Goal: Task Accomplishment & Management: Manage account settings

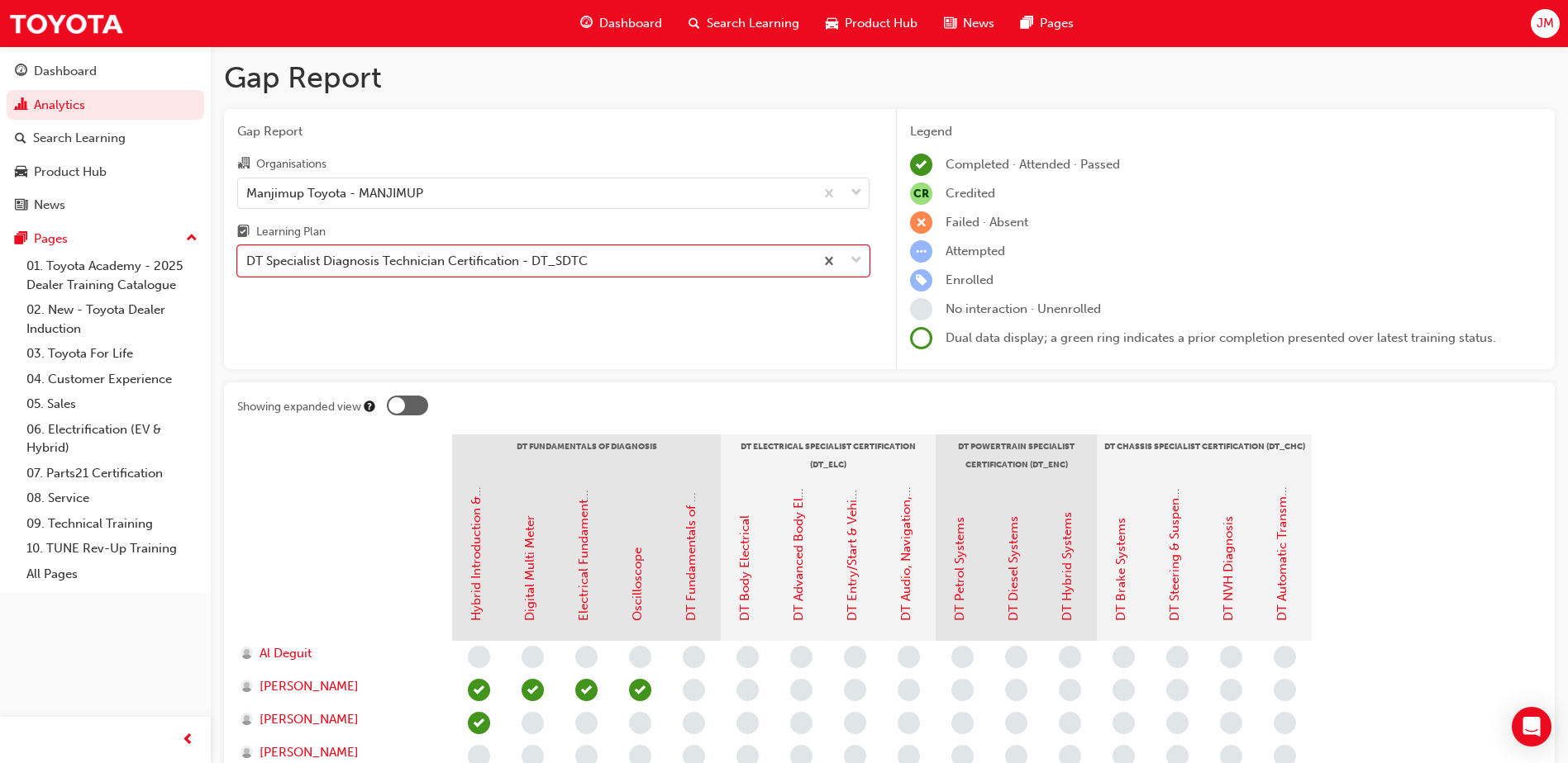
scroll to position [399, 0]
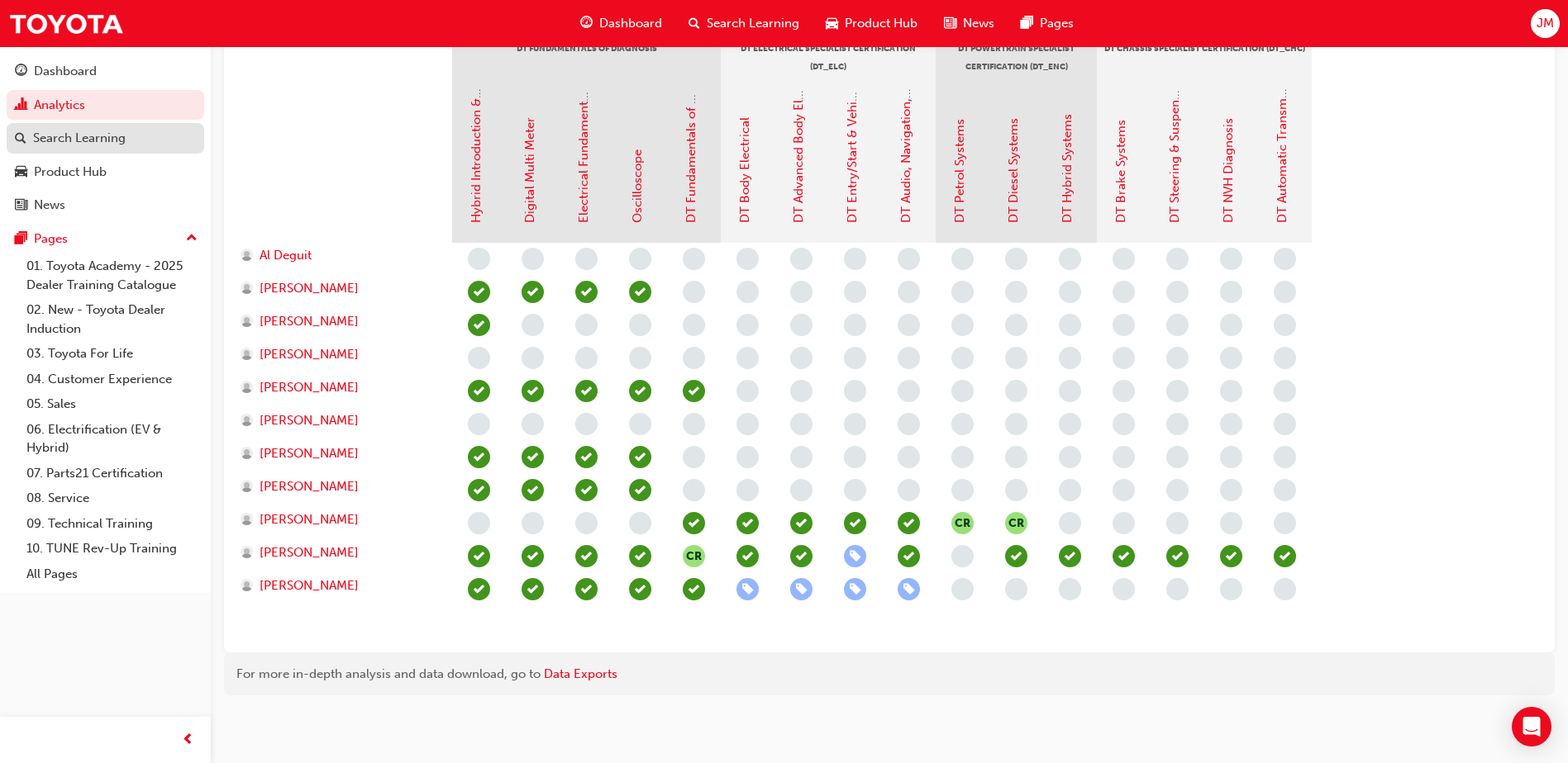
click at [94, 137] on div "Search Learning" at bounding box center [80, 138] width 93 height 19
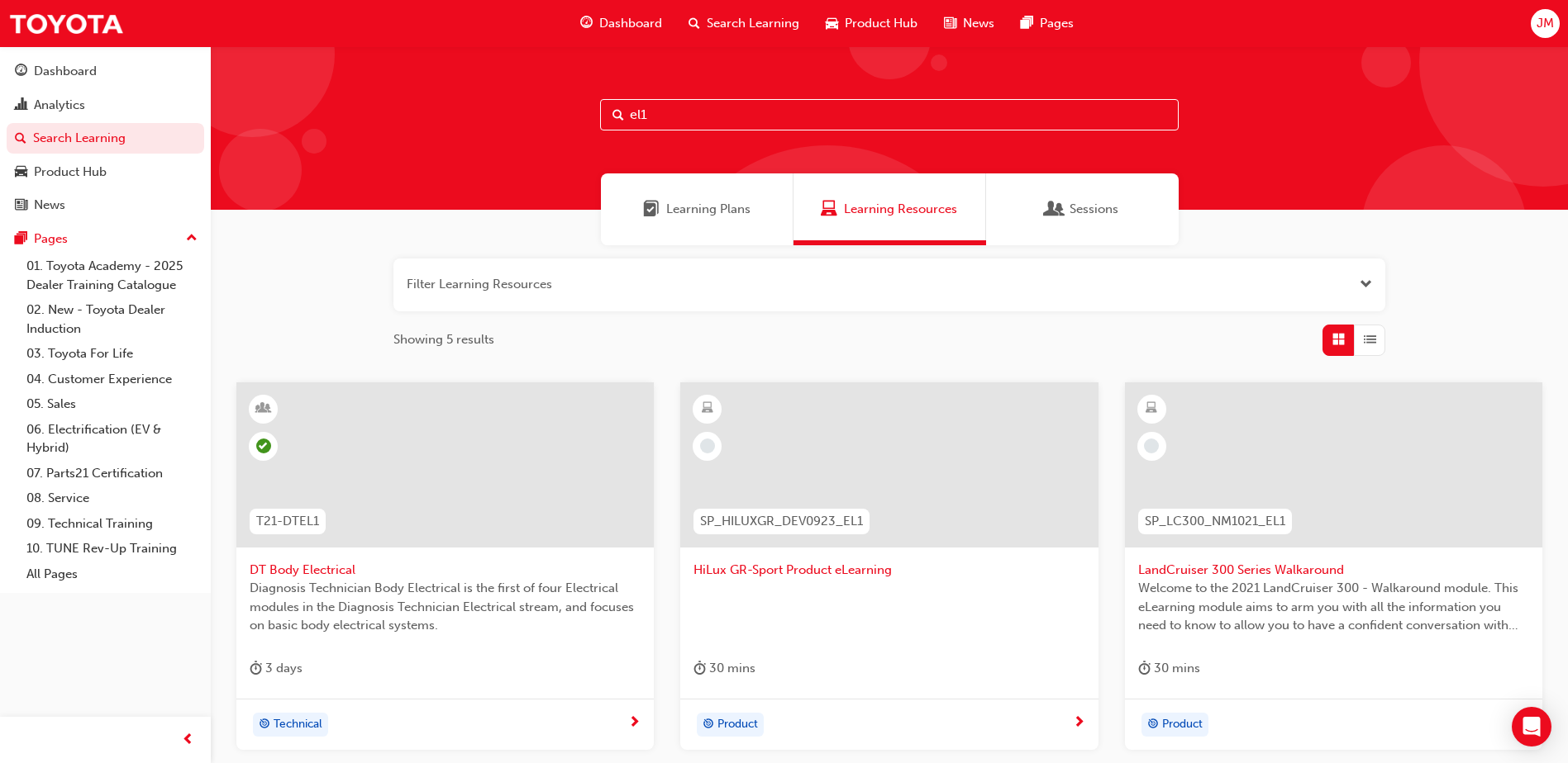
click at [654, 108] on input "el1" at bounding box center [889, 114] width 579 height 31
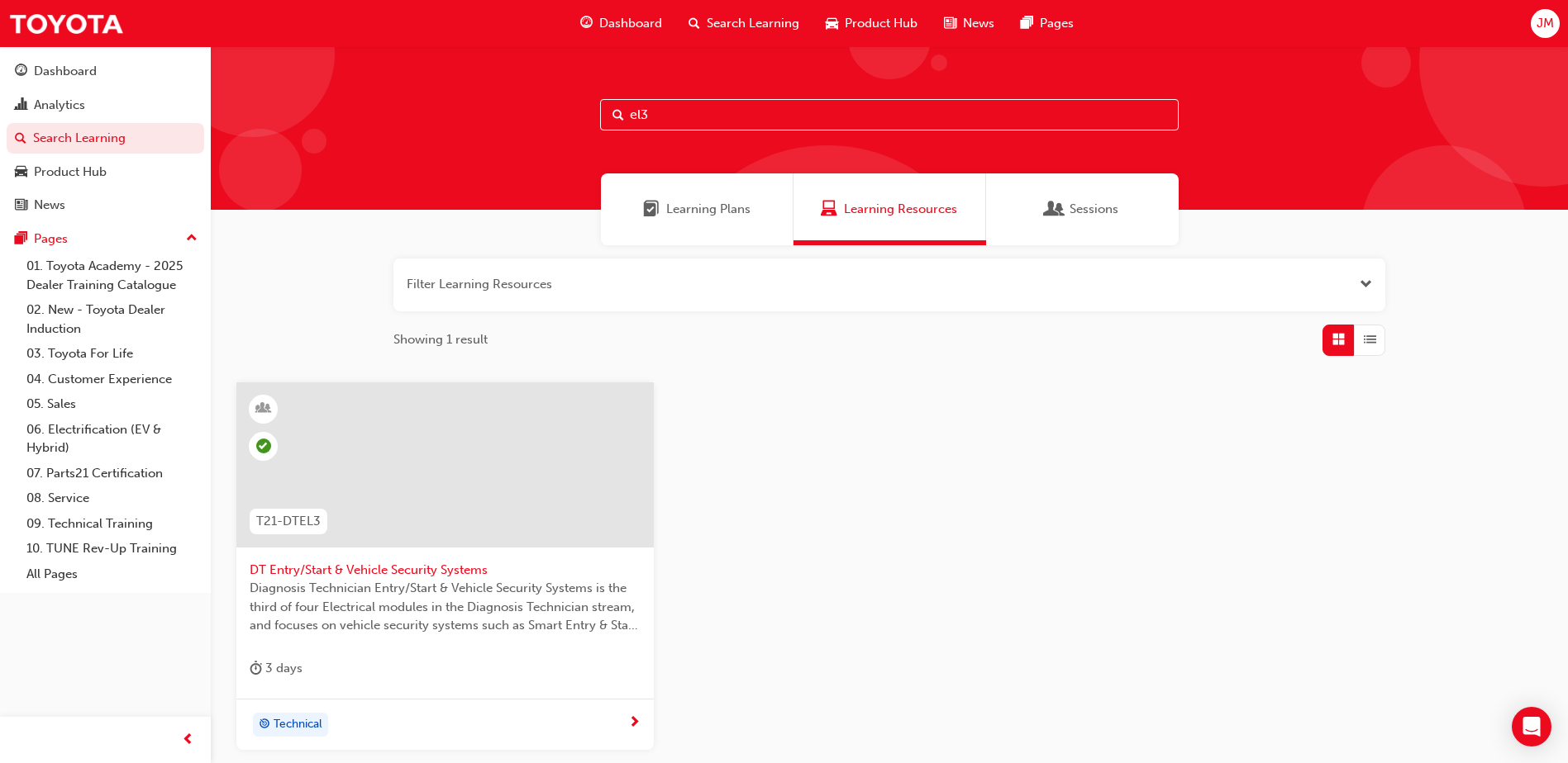
type input "el3"
click at [394, 569] on span "DT Entry/Start & Vehicle Security Systems" at bounding box center [444, 571] width 391 height 19
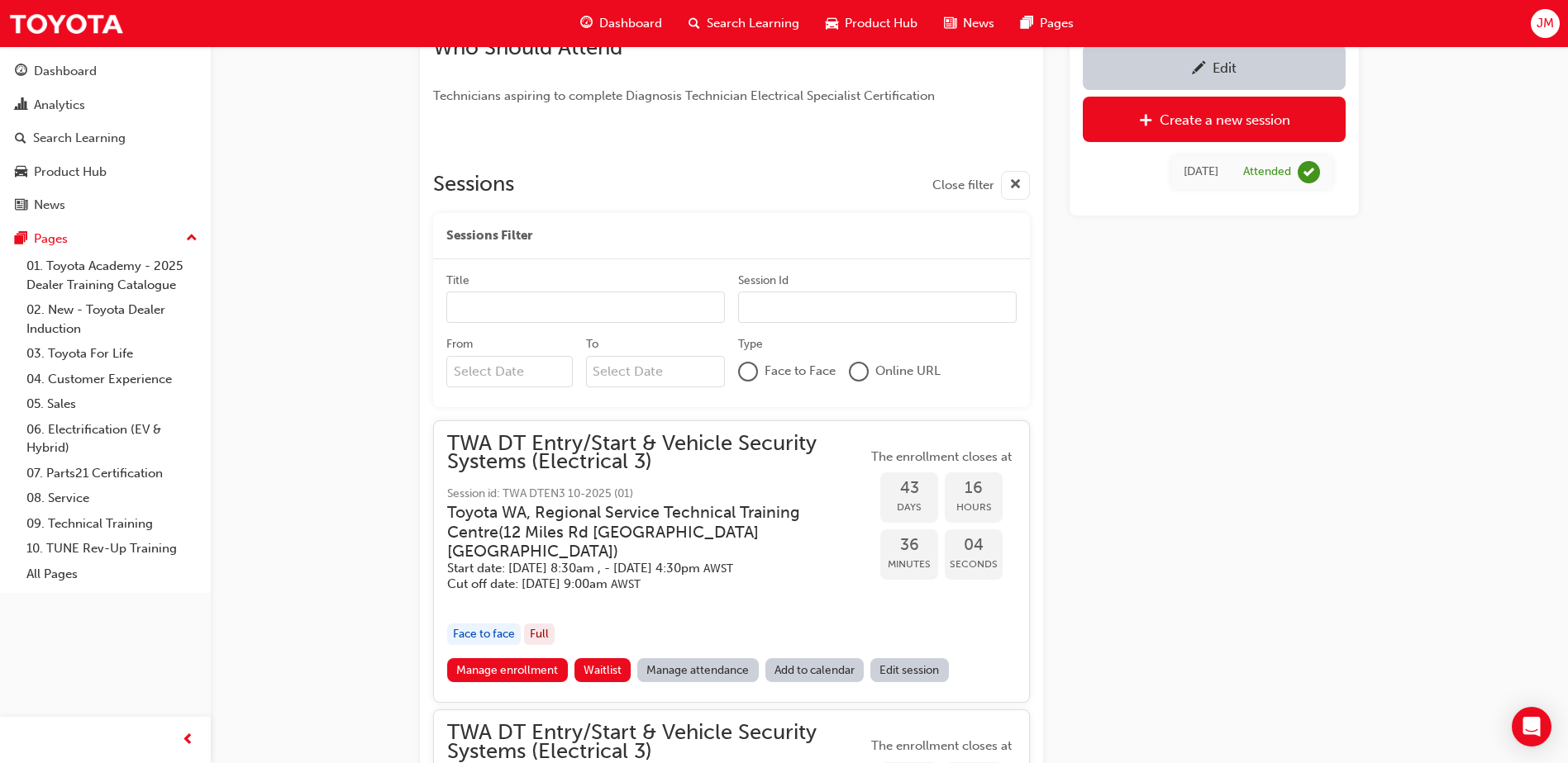
scroll to position [641, 0]
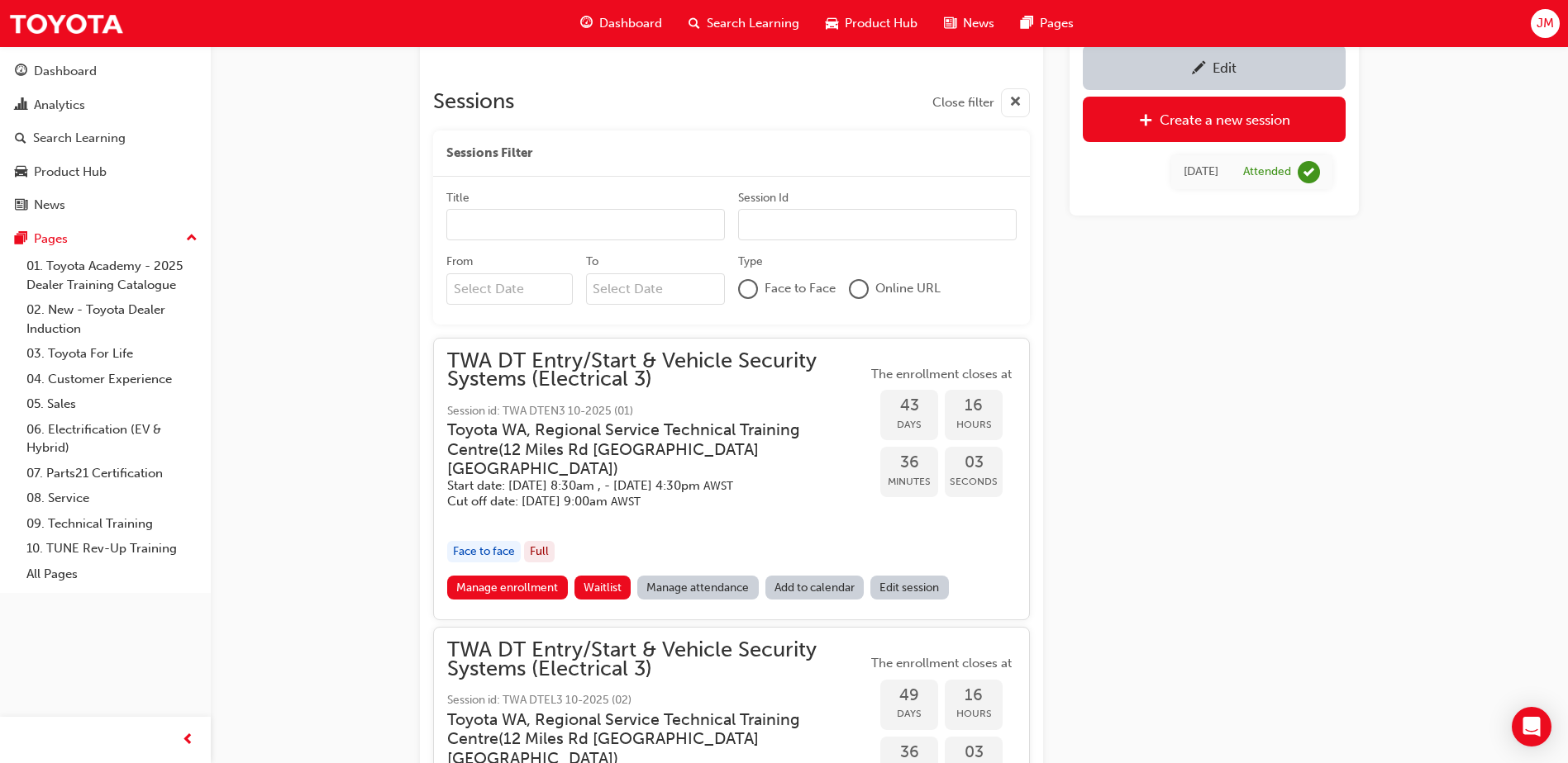
click at [692, 576] on link "Manage attendance" at bounding box center [698, 587] width 122 height 24
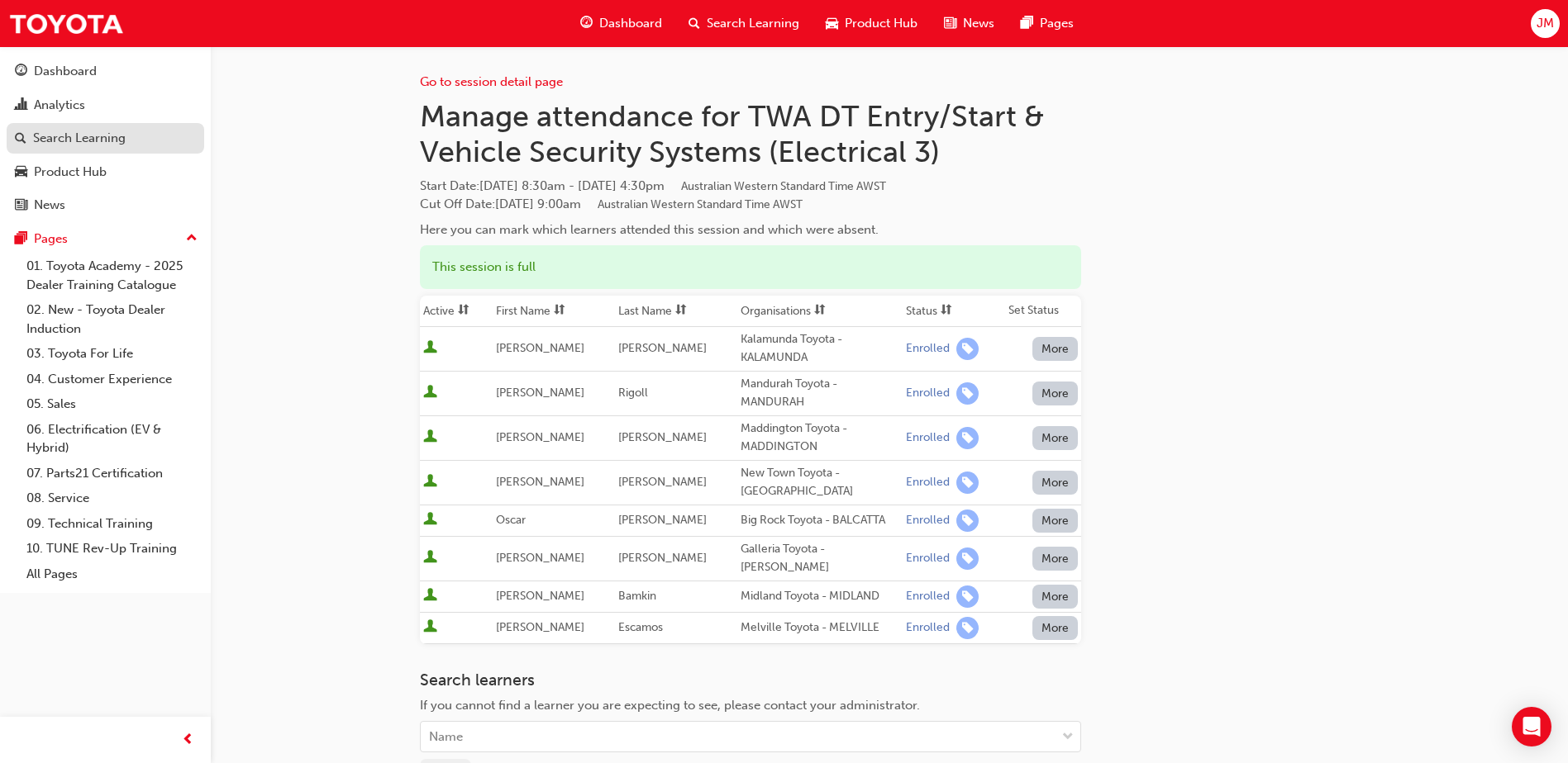
click at [117, 142] on div "Search Learning" at bounding box center [80, 138] width 93 height 19
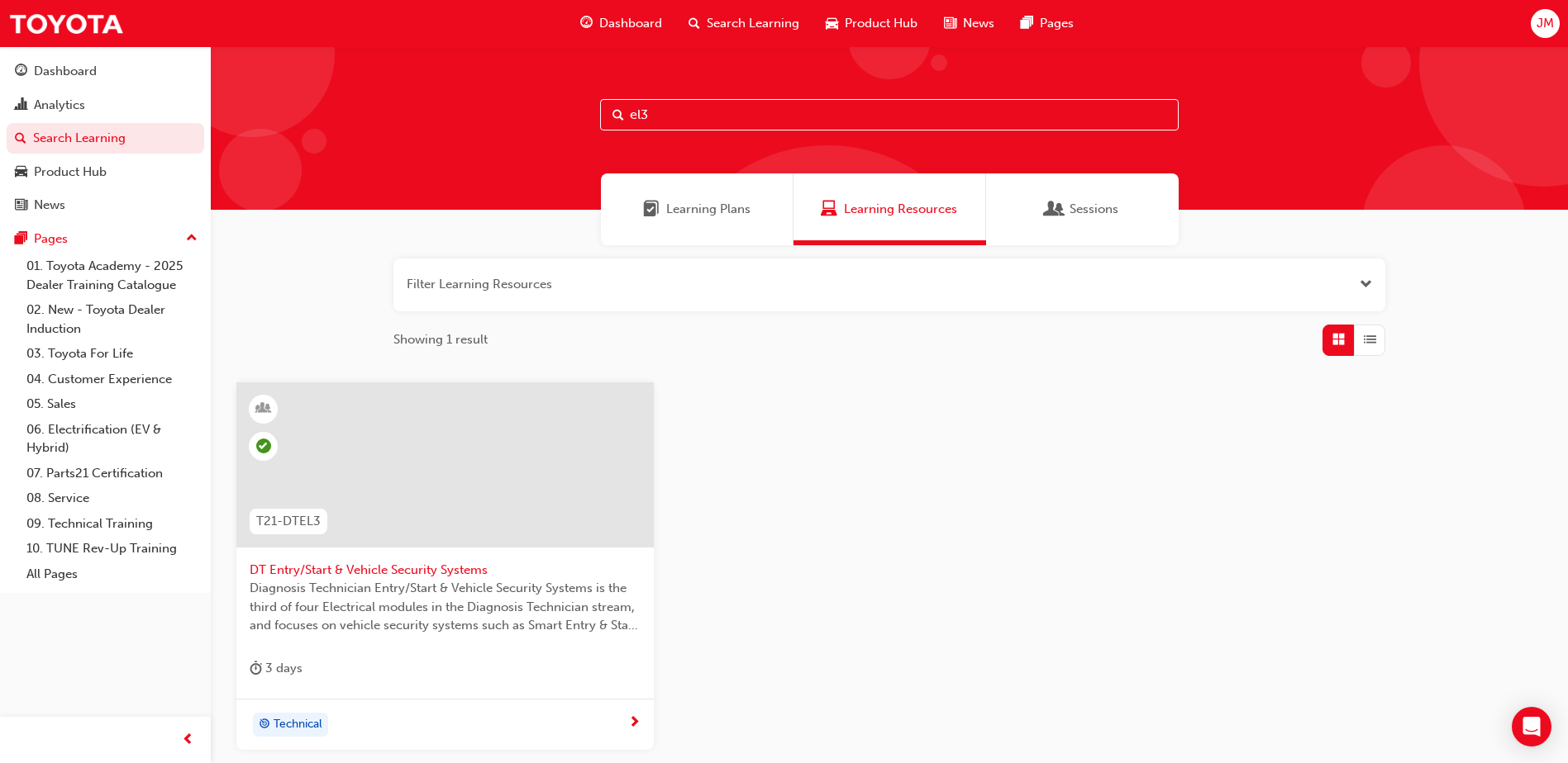
click at [429, 569] on span "DT Entry/Start & Vehicle Security Systems" at bounding box center [444, 571] width 391 height 19
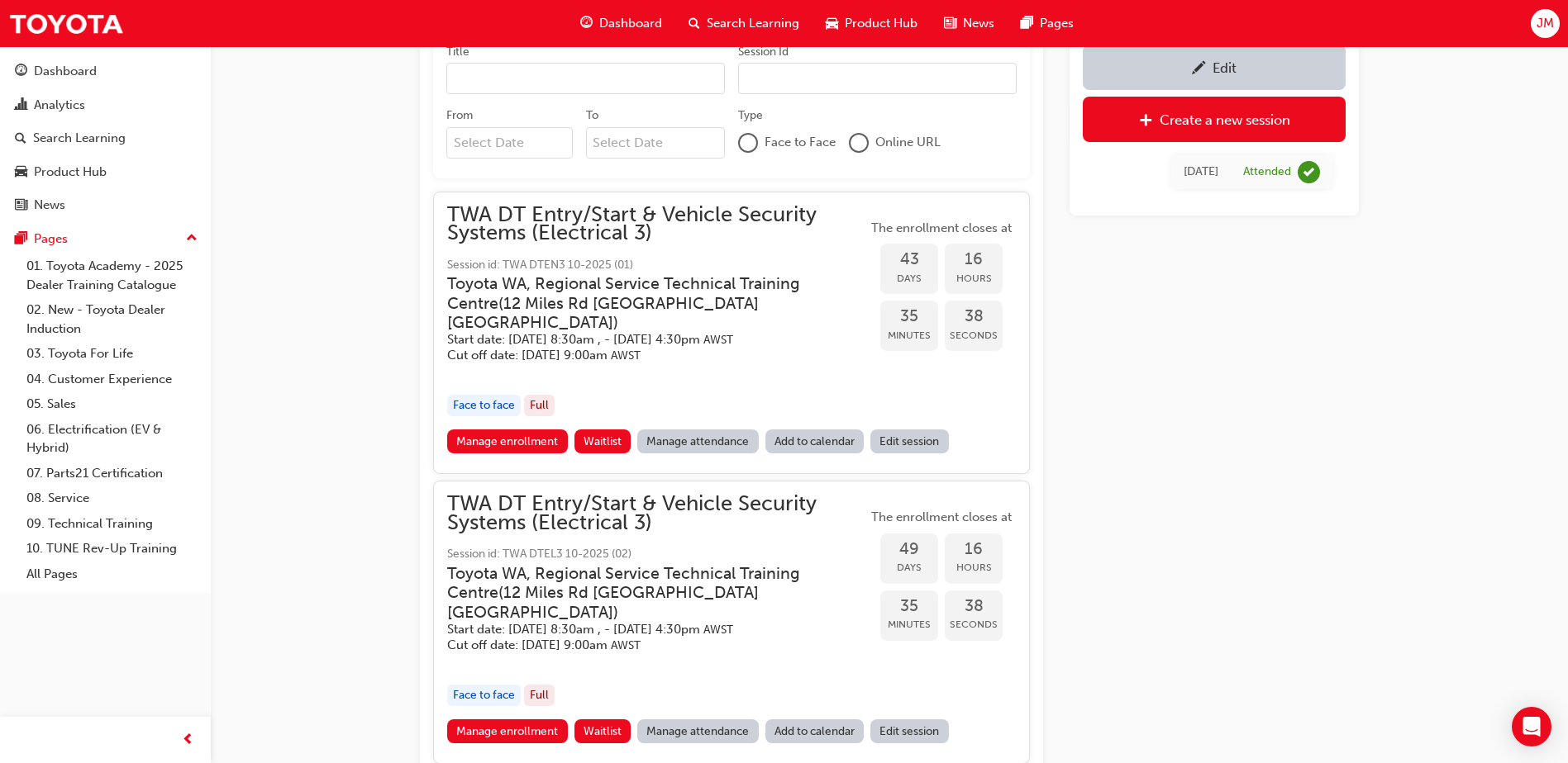
scroll to position [814, 0]
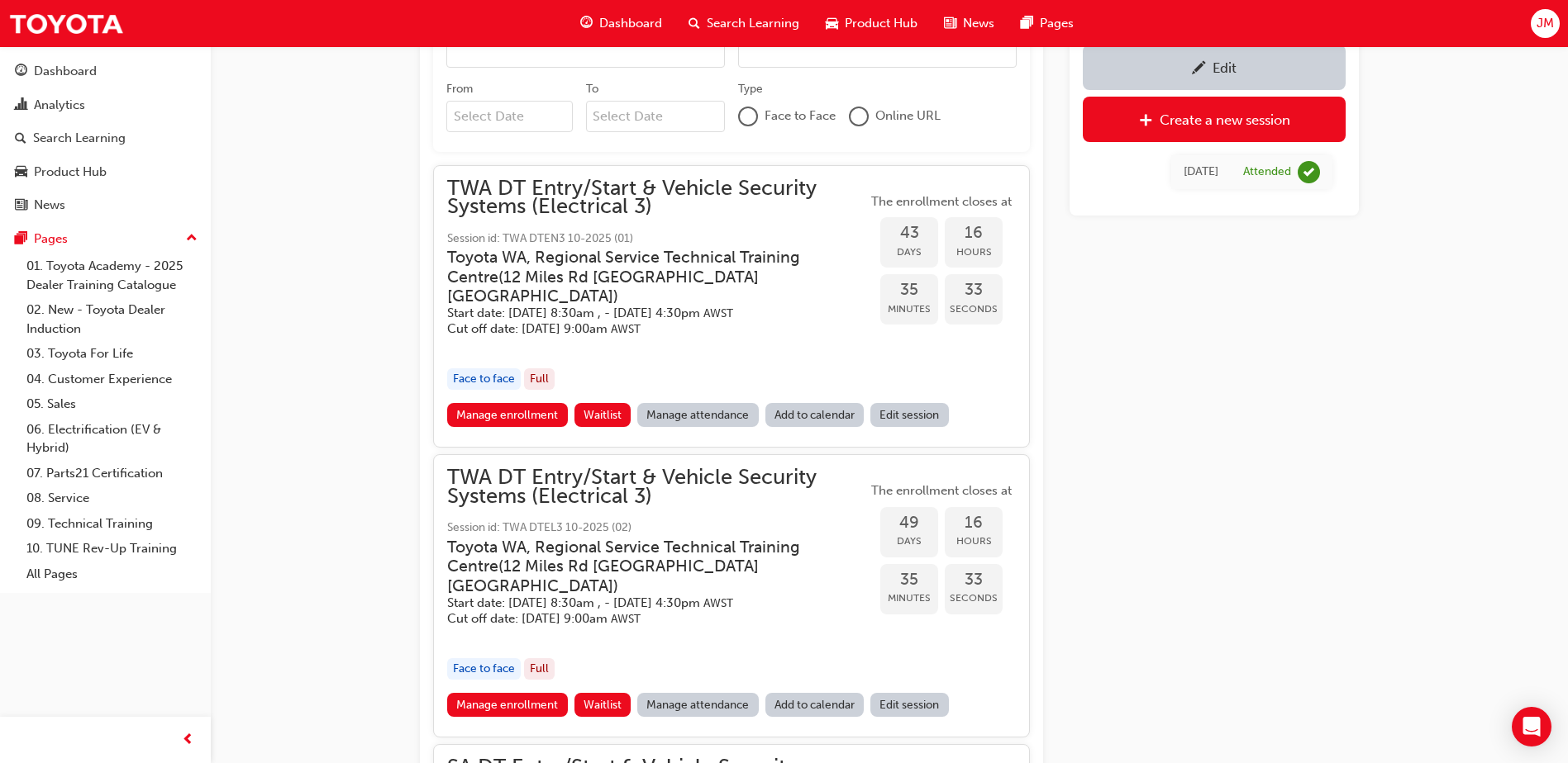
click at [707, 693] on link "Manage attendance" at bounding box center [698, 704] width 122 height 24
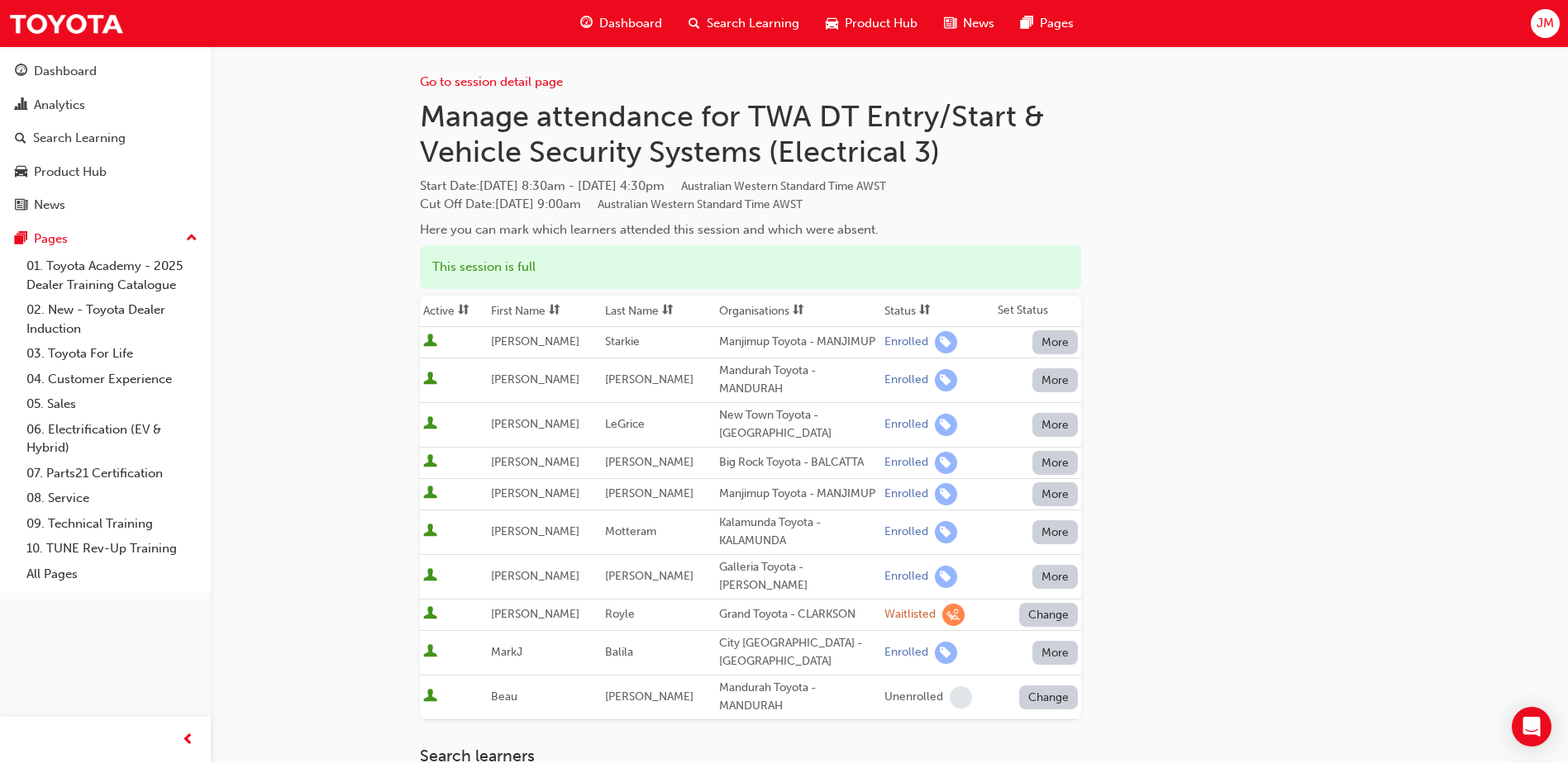
click at [1047, 627] on button "Change" at bounding box center [1049, 614] width 59 height 24
click at [1030, 669] on div "Enrolled" at bounding box center [1028, 668] width 48 height 19
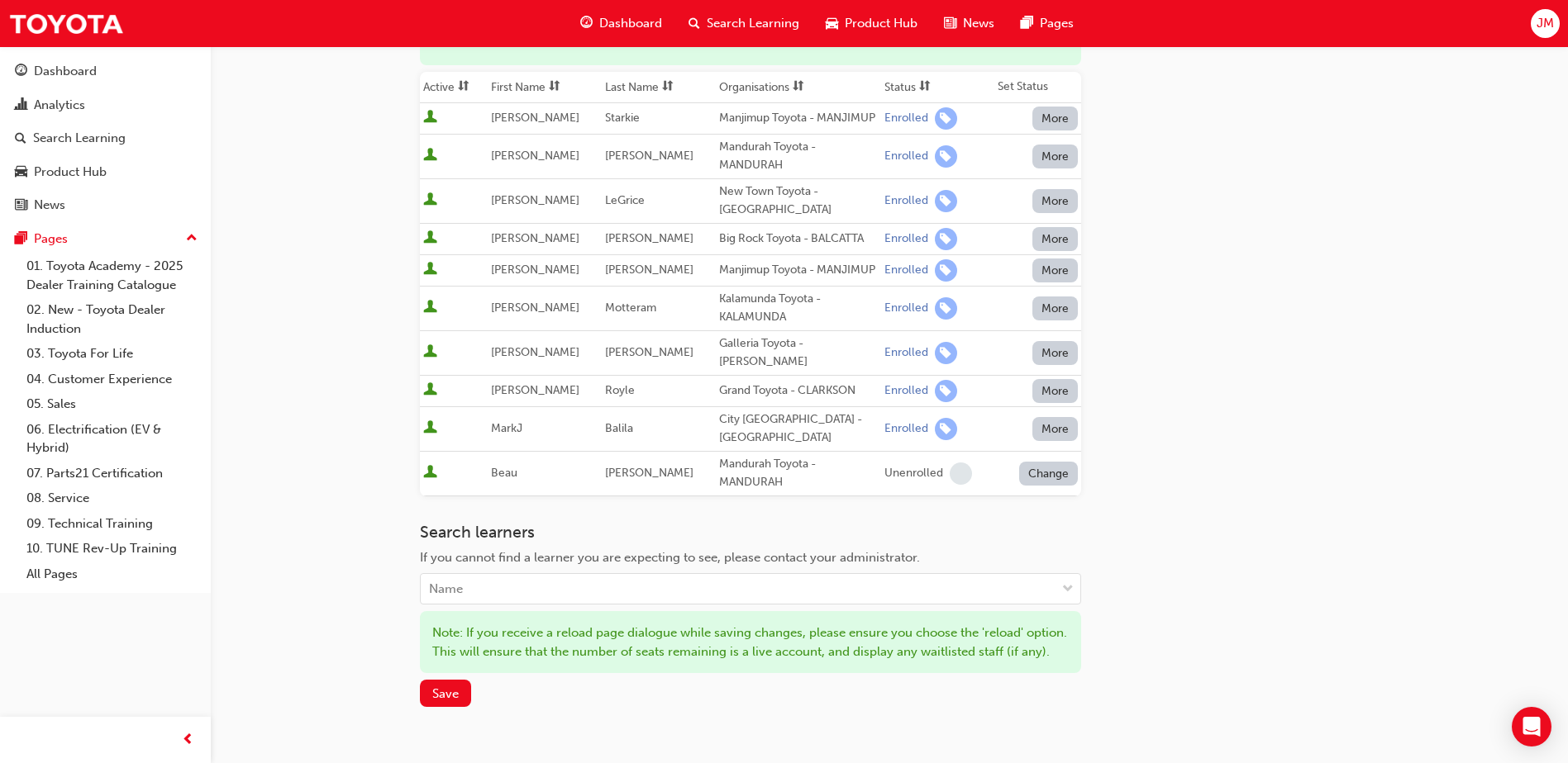
scroll to position [248, 0]
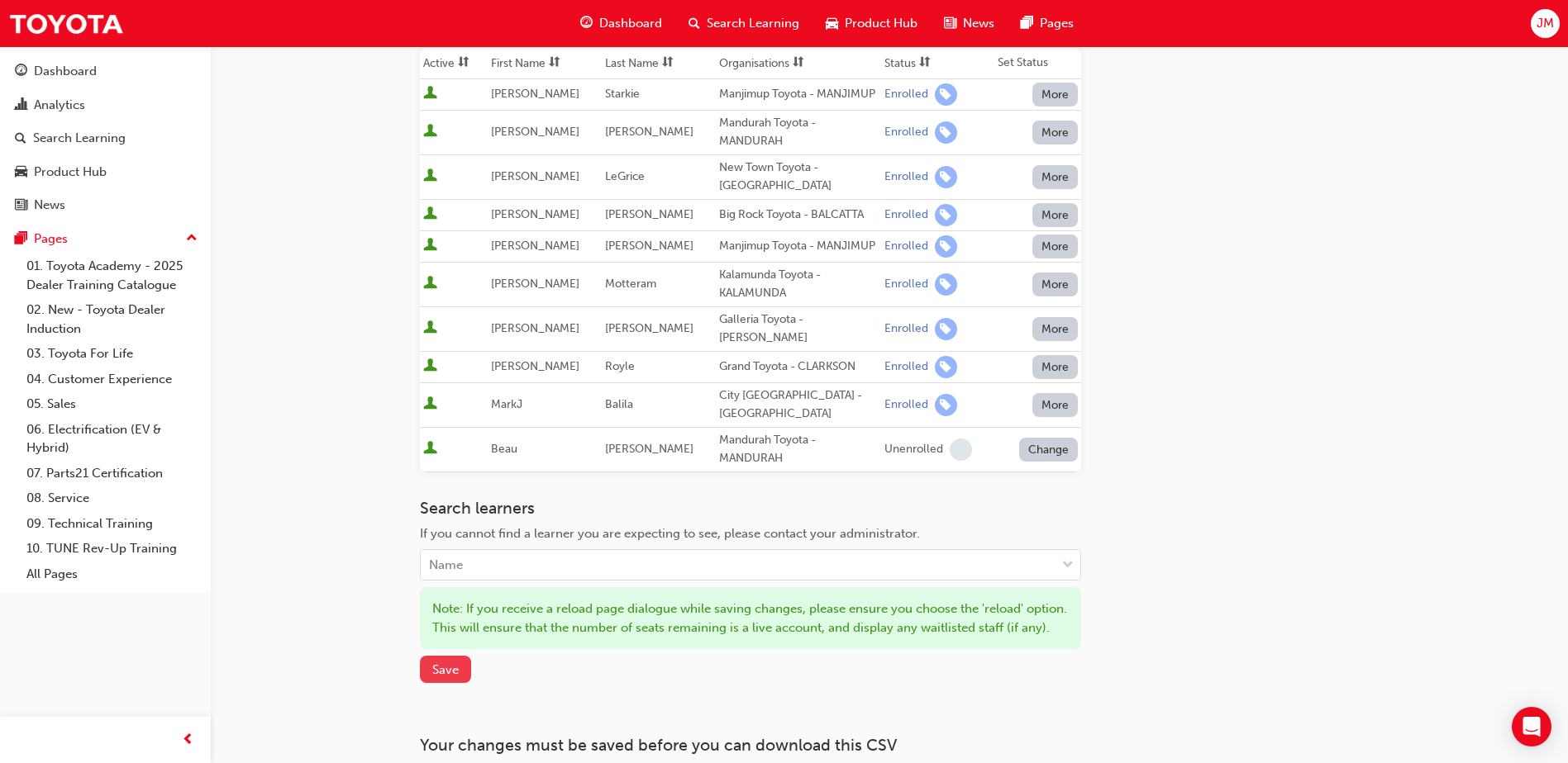
click at [439, 677] on span "Save" at bounding box center [445, 669] width 26 height 15
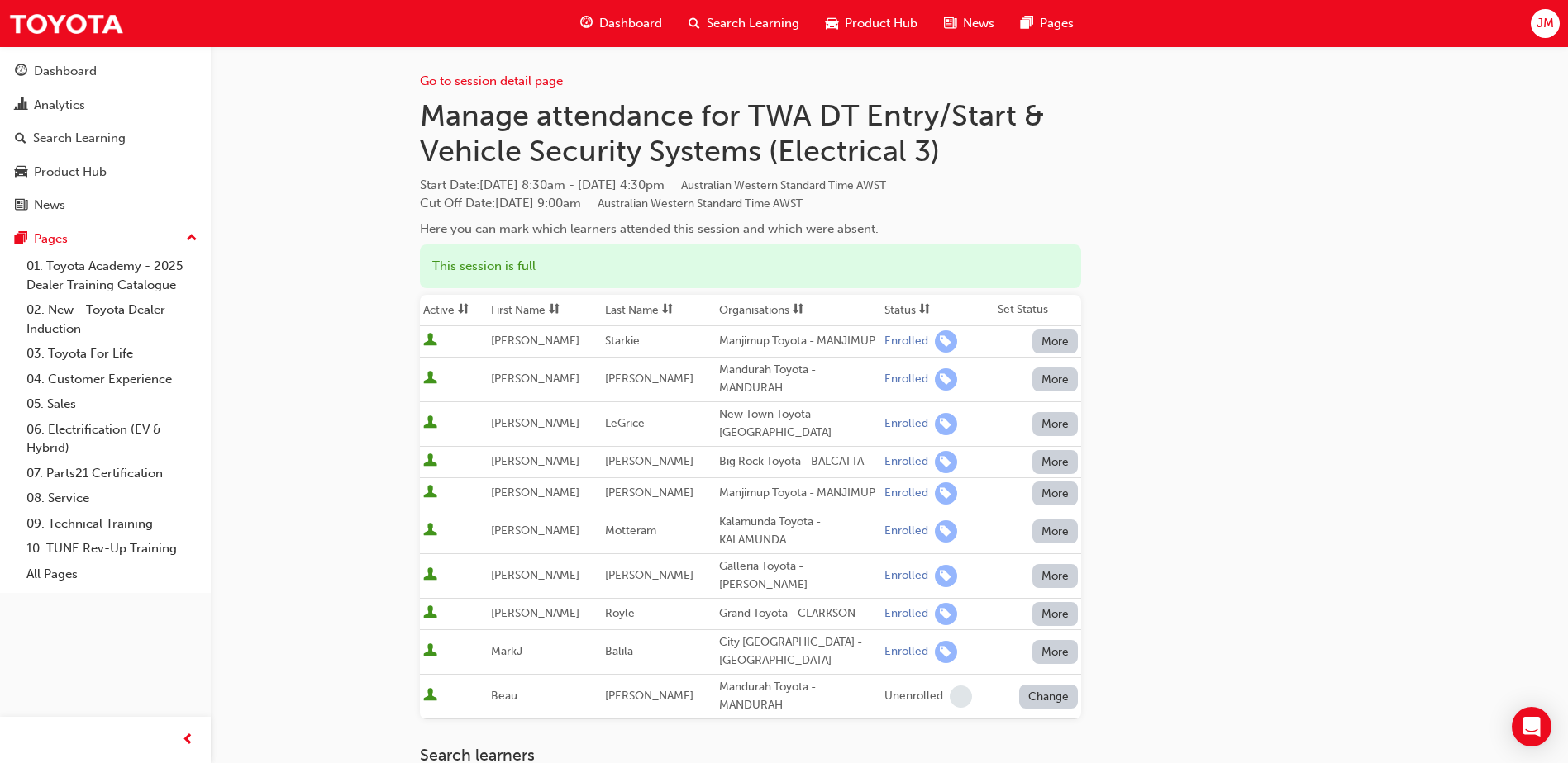
scroll to position [0, 0]
click at [70, 140] on div "Search Learning" at bounding box center [80, 138] width 93 height 19
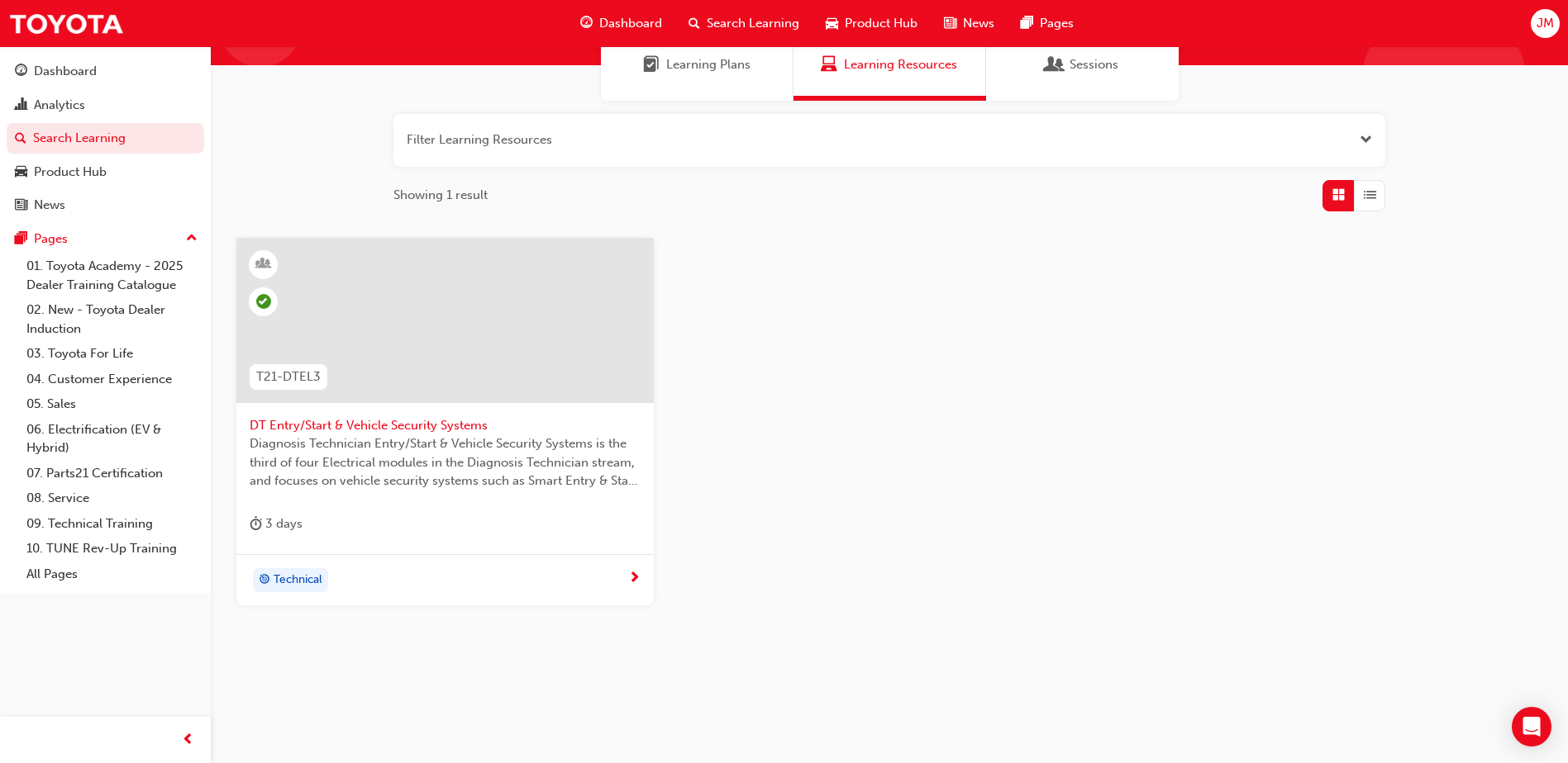
scroll to position [147, 0]
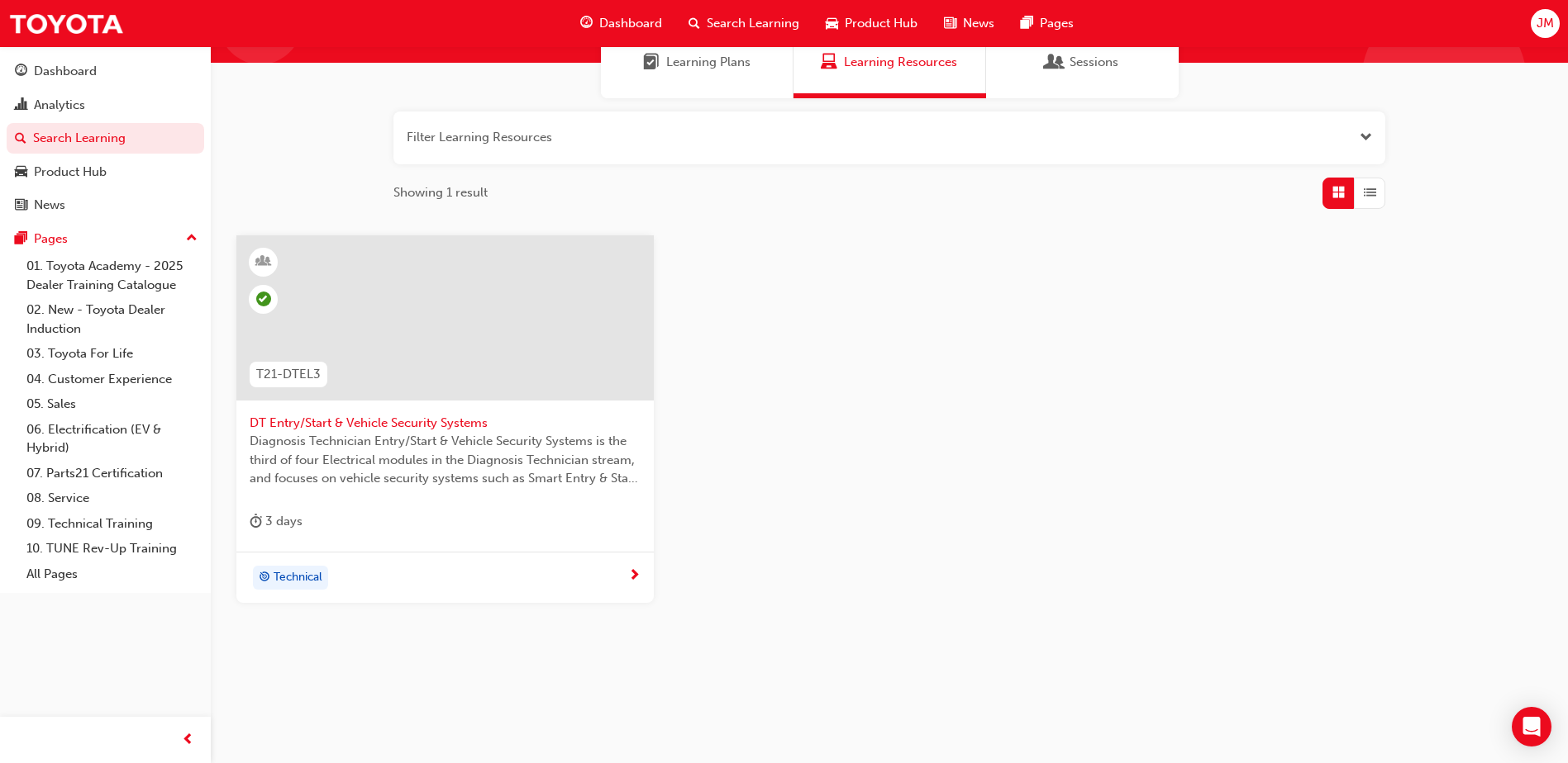
click at [384, 420] on span "DT Entry/Start & Vehicle Security Systems" at bounding box center [444, 423] width 391 height 19
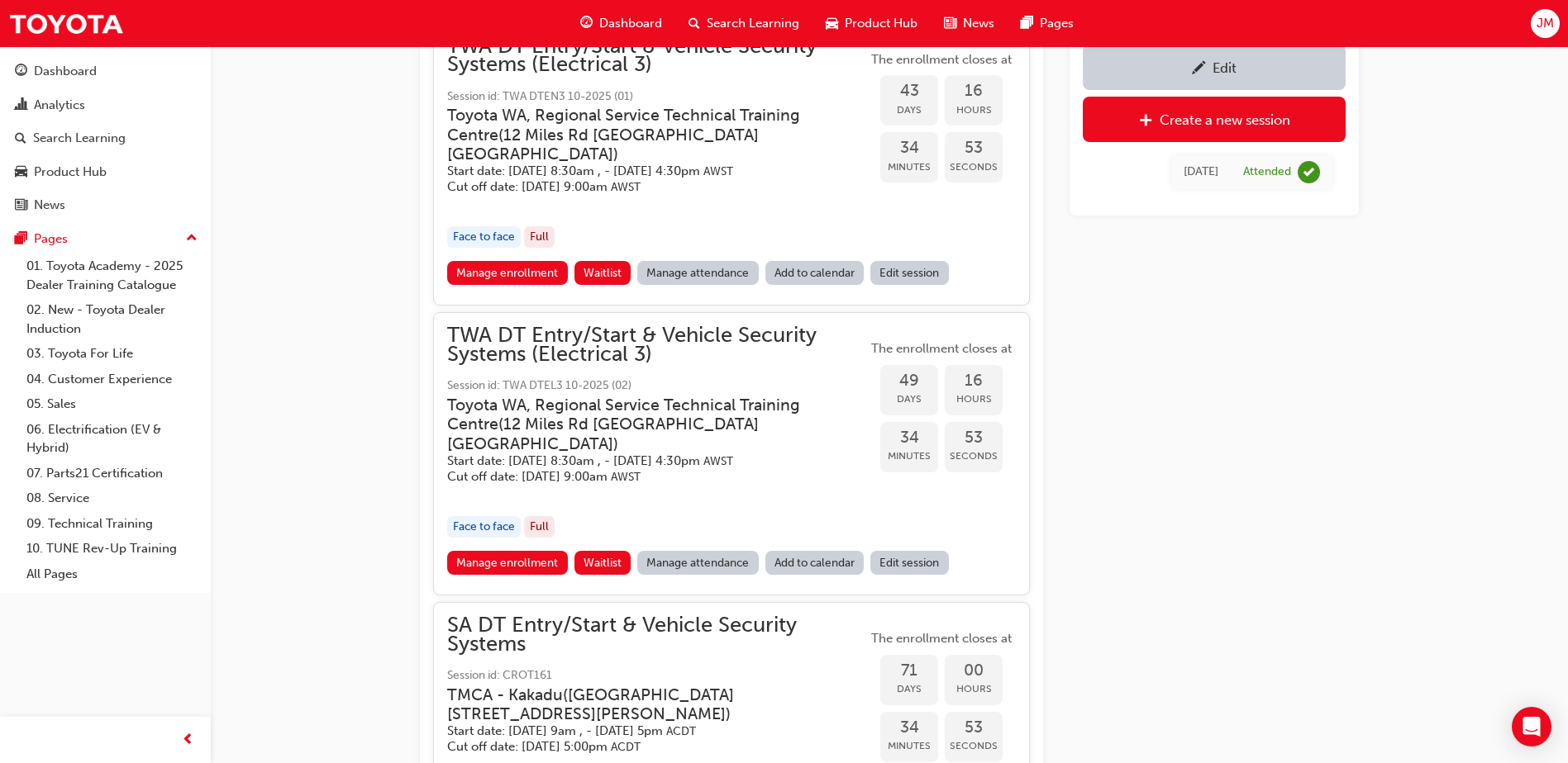
scroll to position [979, 0]
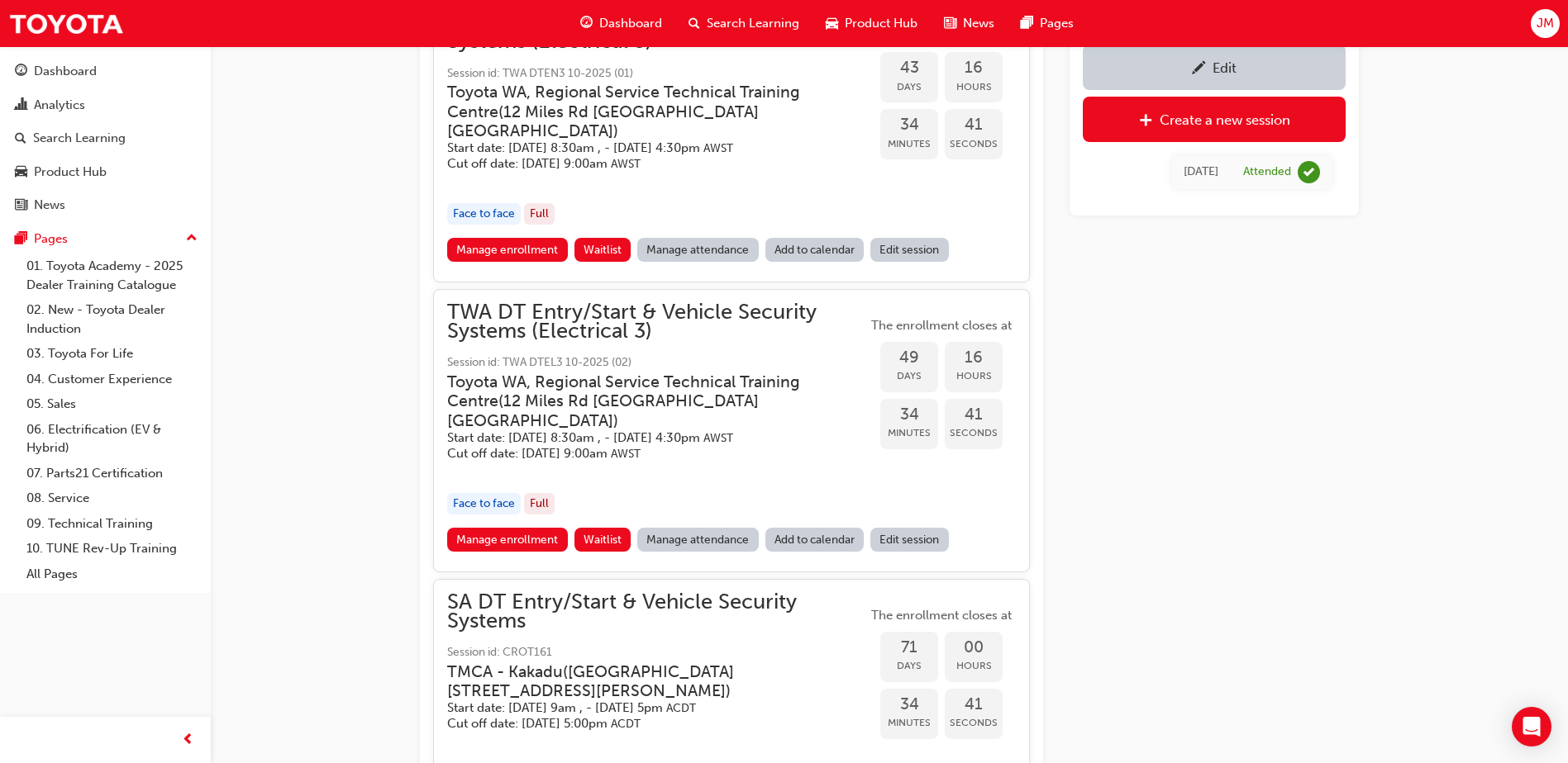
click at [707, 238] on link "Manage attendance" at bounding box center [698, 249] width 122 height 24
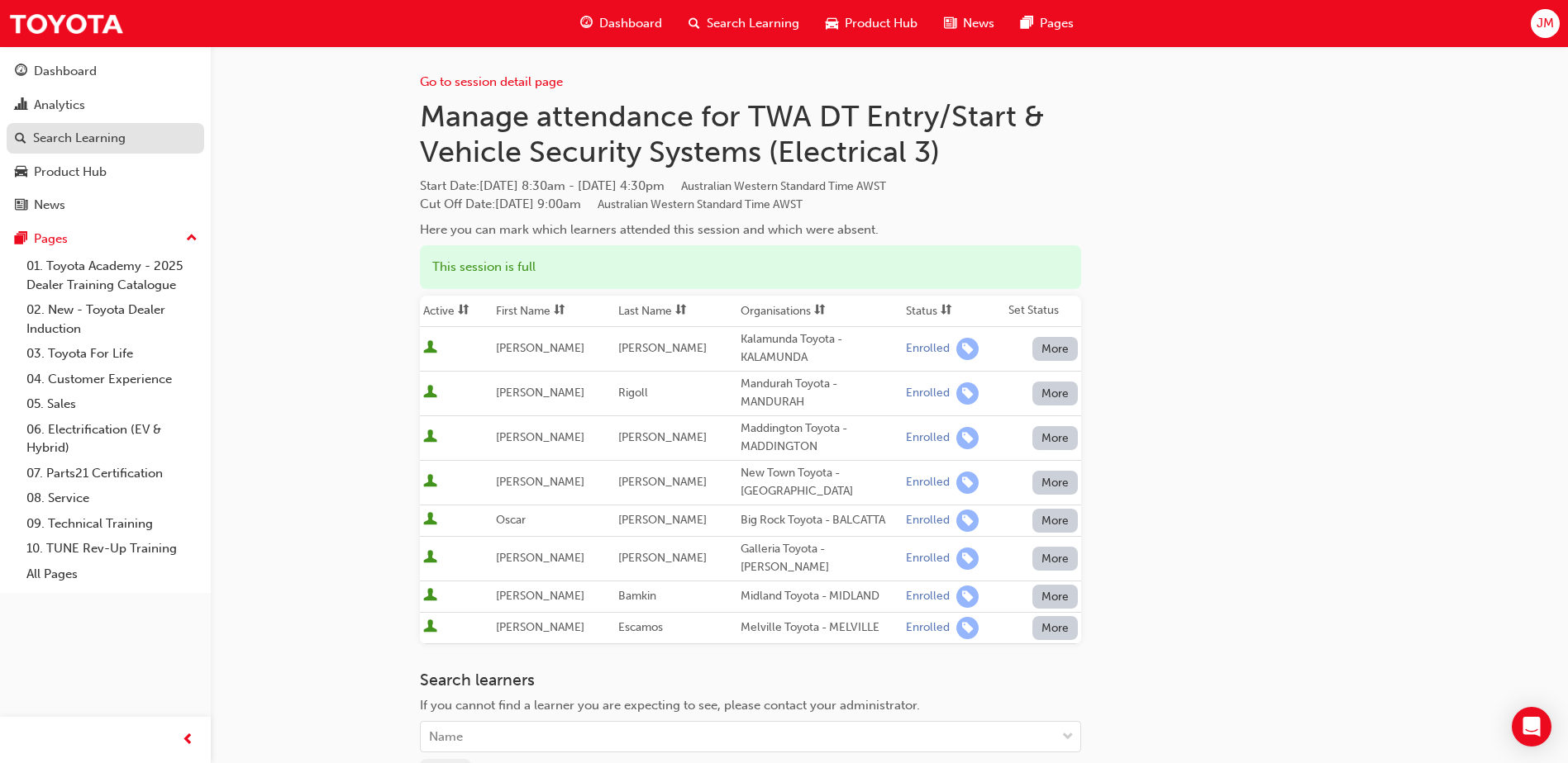
click at [87, 142] on div "Search Learning" at bounding box center [80, 138] width 93 height 19
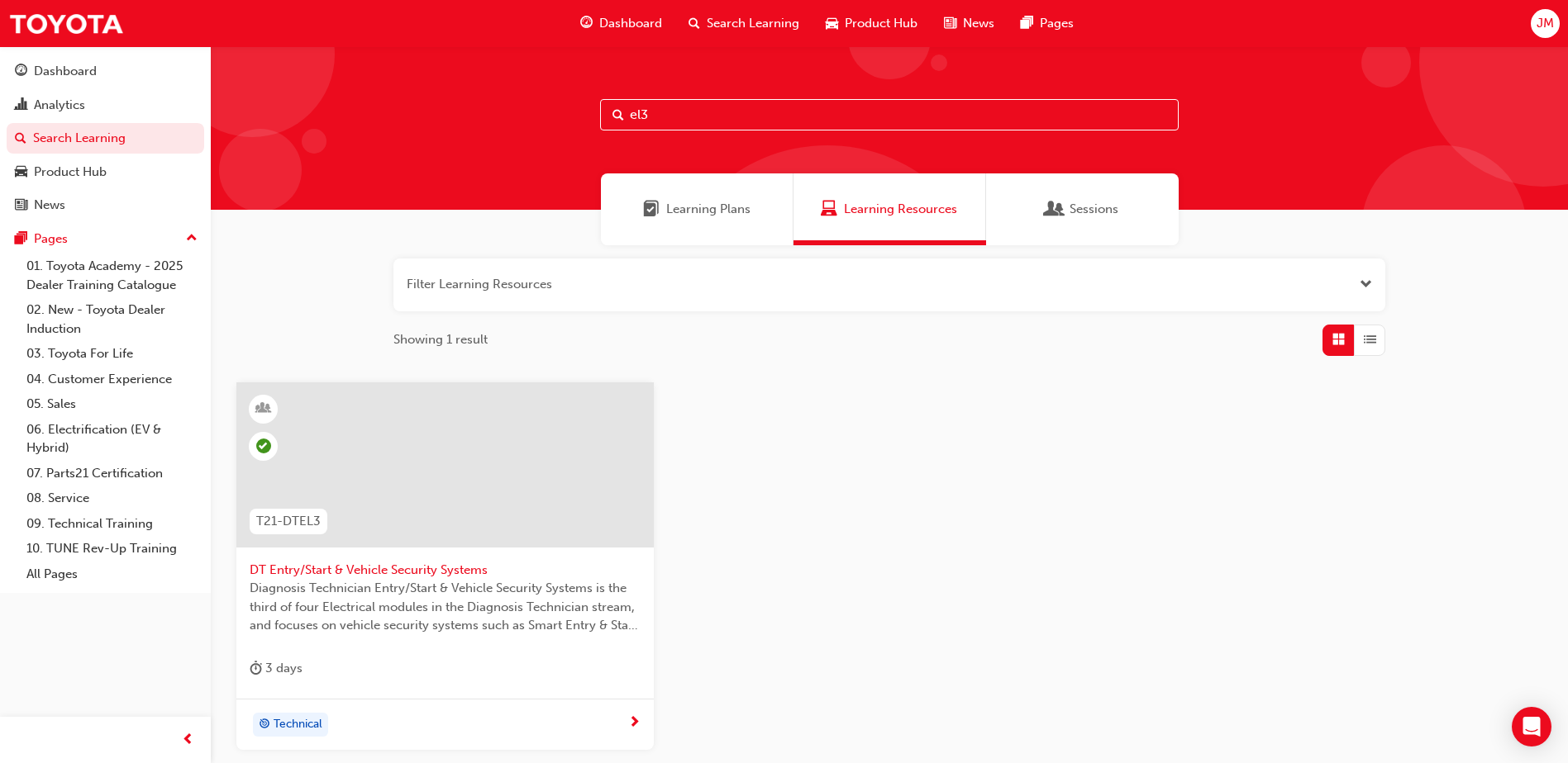
click at [380, 570] on span "DT Entry/Start & Vehicle Security Systems" at bounding box center [444, 571] width 391 height 19
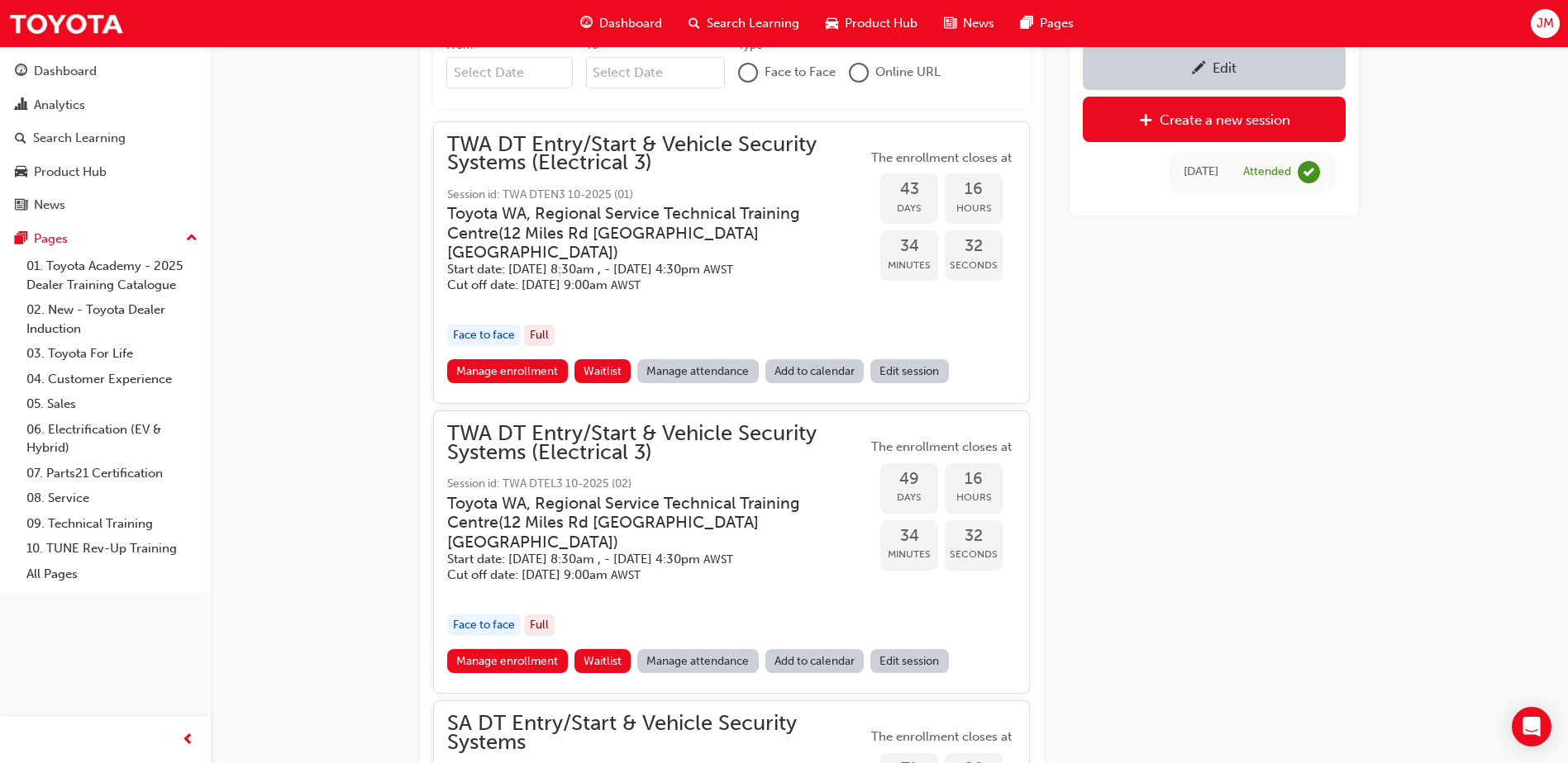
scroll to position [979, 0]
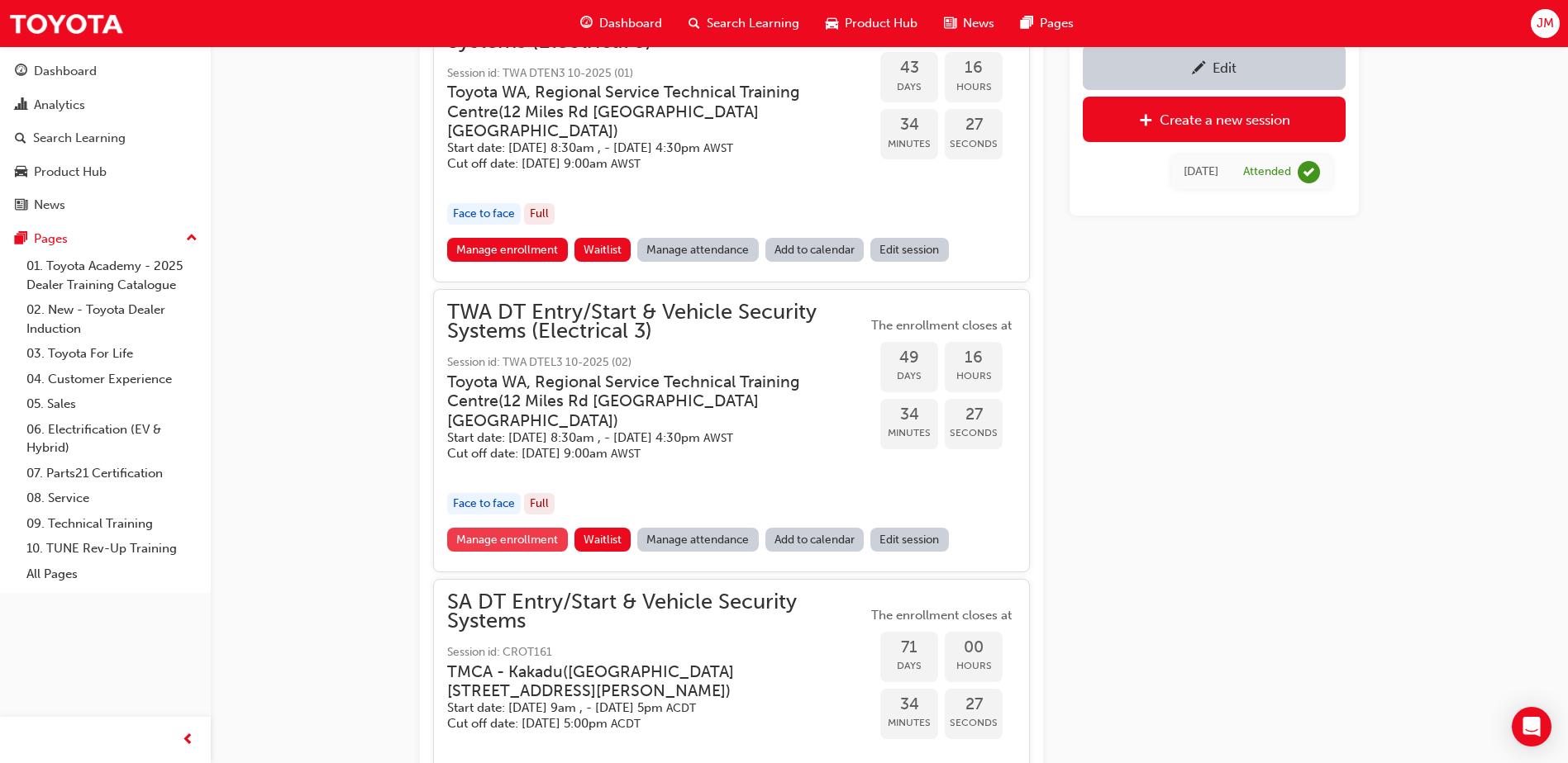
click at [514, 528] on link "Manage enrollment" at bounding box center [507, 539] width 121 height 24
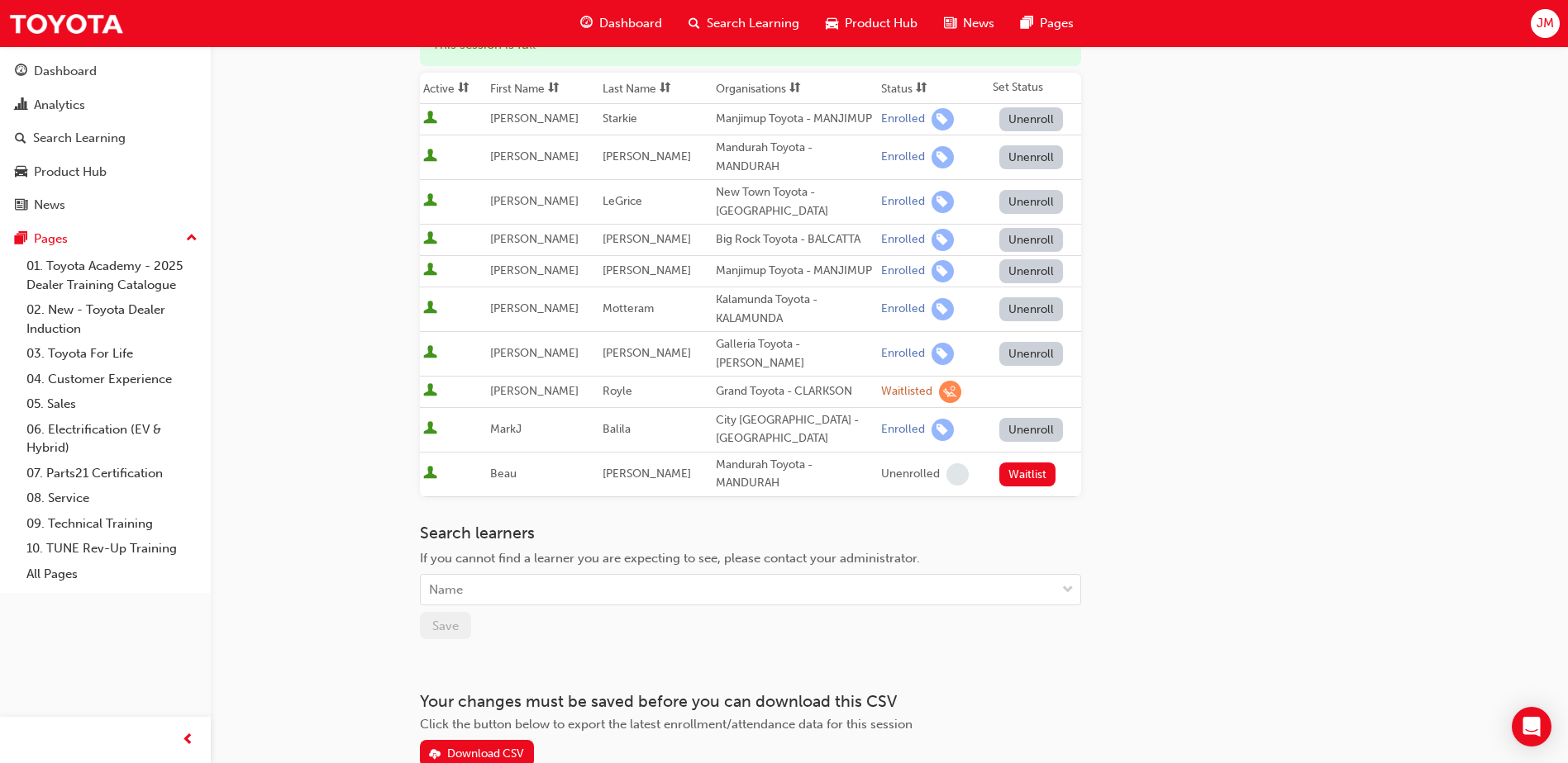
scroll to position [248, 0]
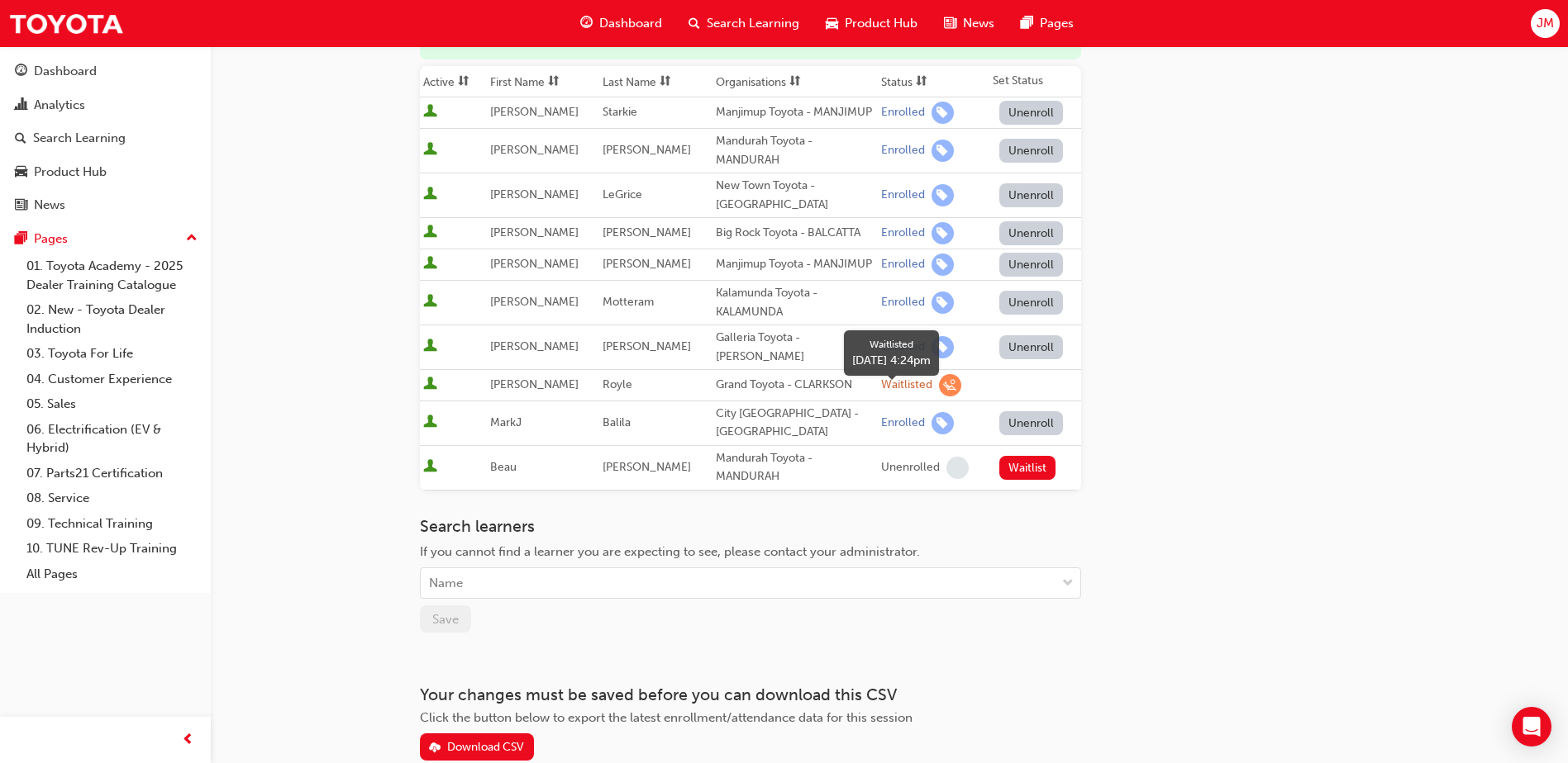
click at [939, 397] on span "learningRecordVerb_WAITLIST-icon" at bounding box center [951, 385] width 23 height 23
click at [518, 586] on div "Name" at bounding box center [738, 583] width 635 height 29
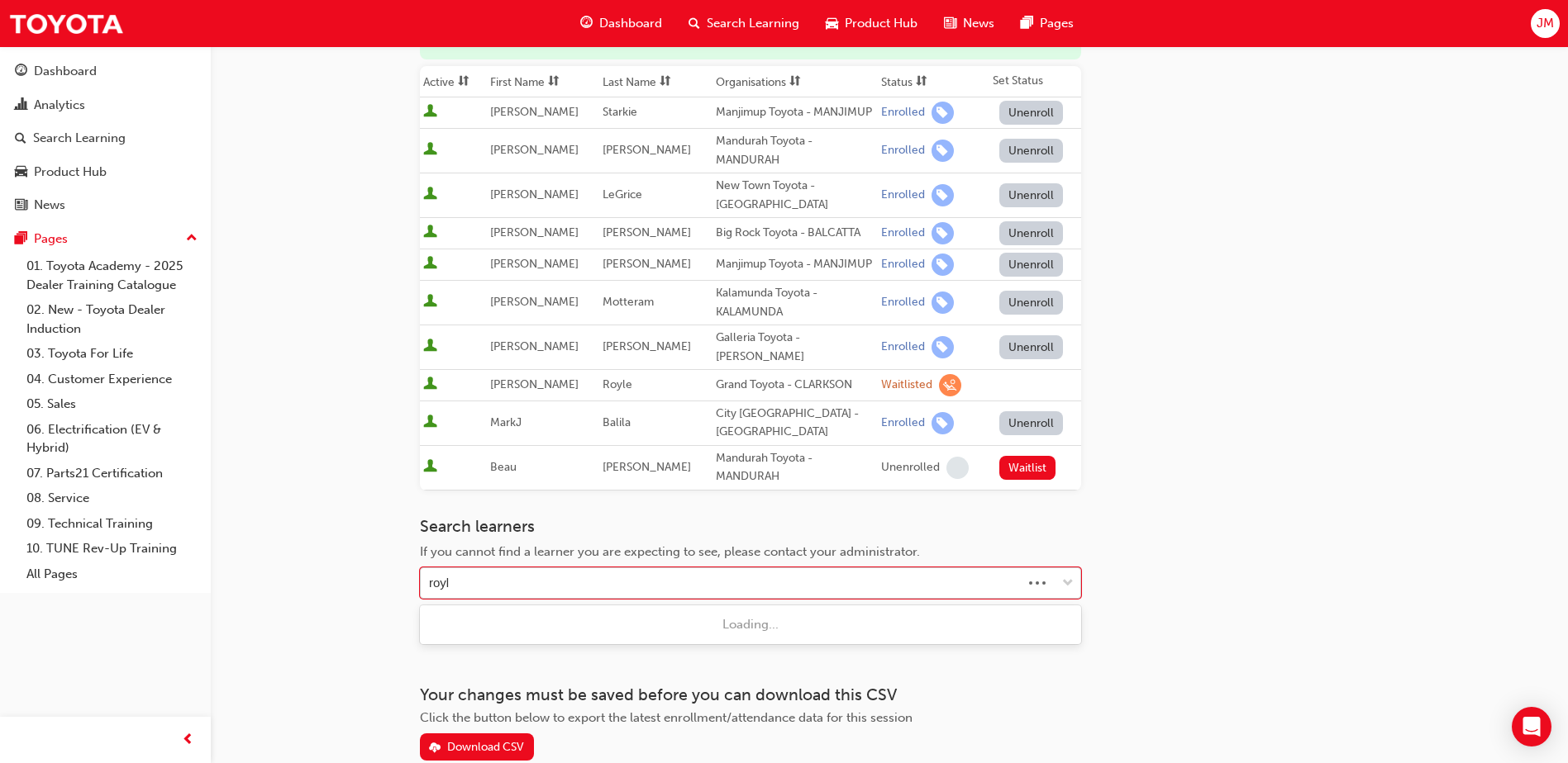
type input "royle"
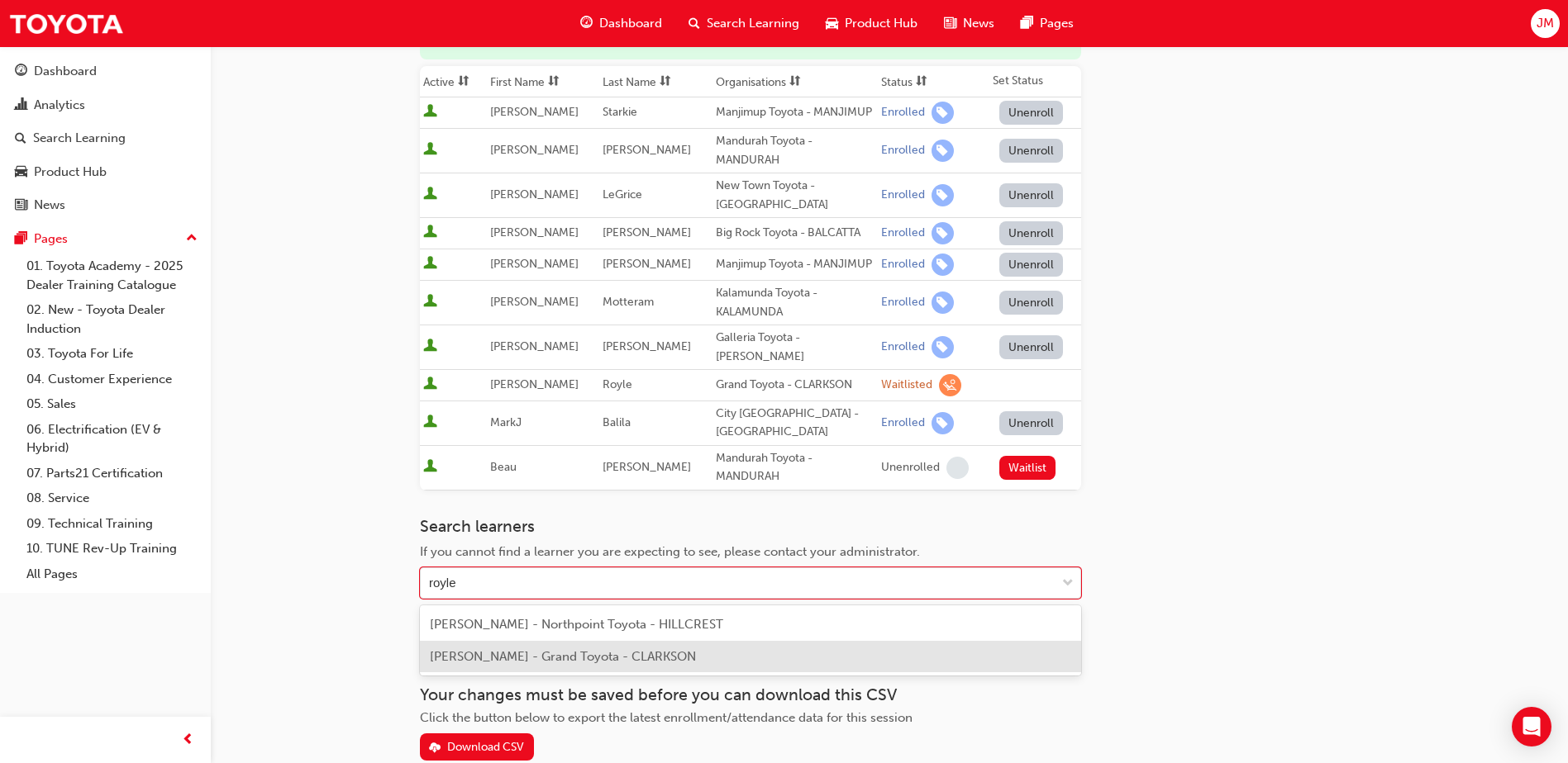
click at [521, 659] on span "[PERSON_NAME] - Grand Toyota - CLARKSON" at bounding box center [562, 656] width 266 height 15
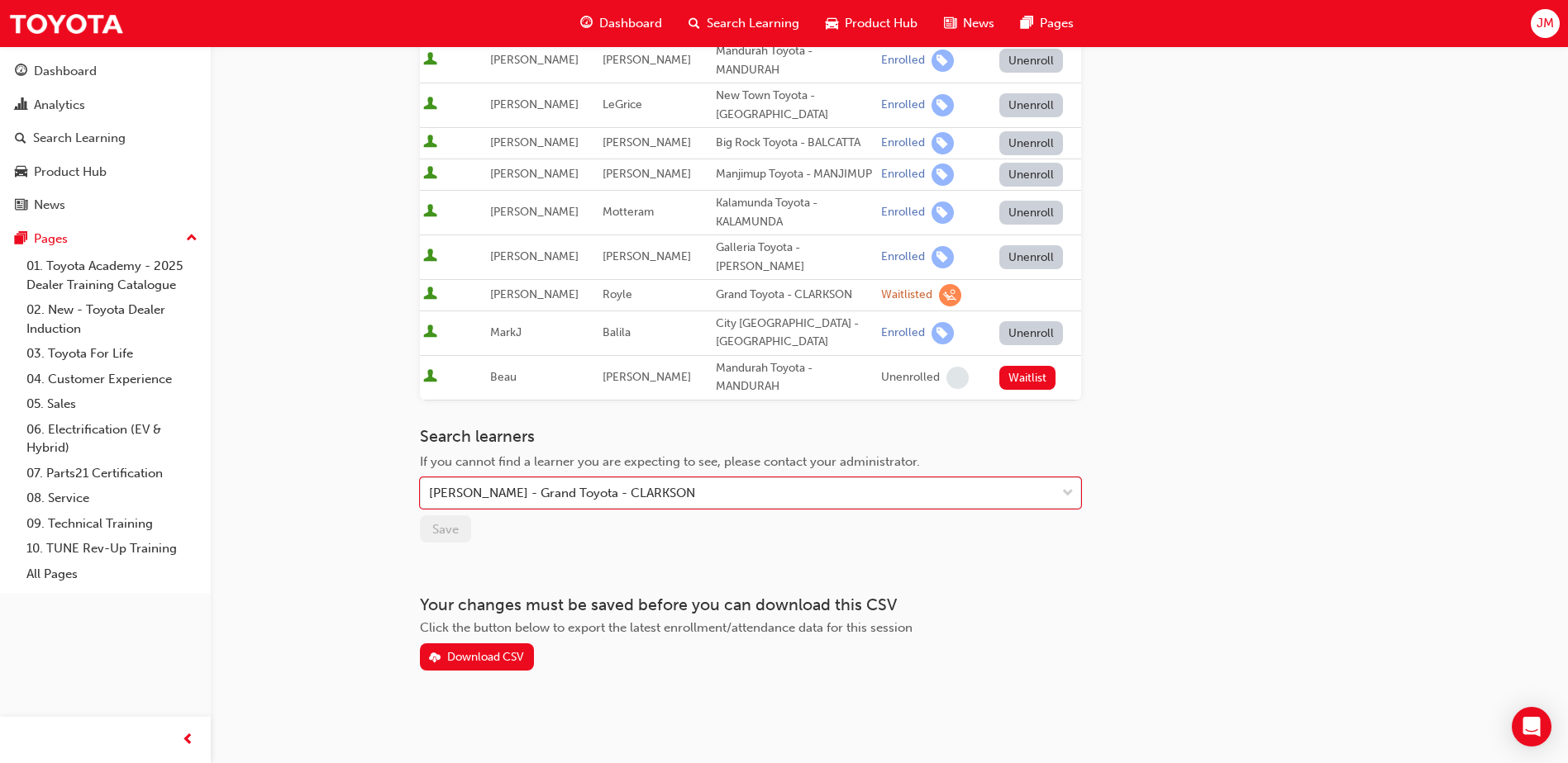
scroll to position [339, 0]
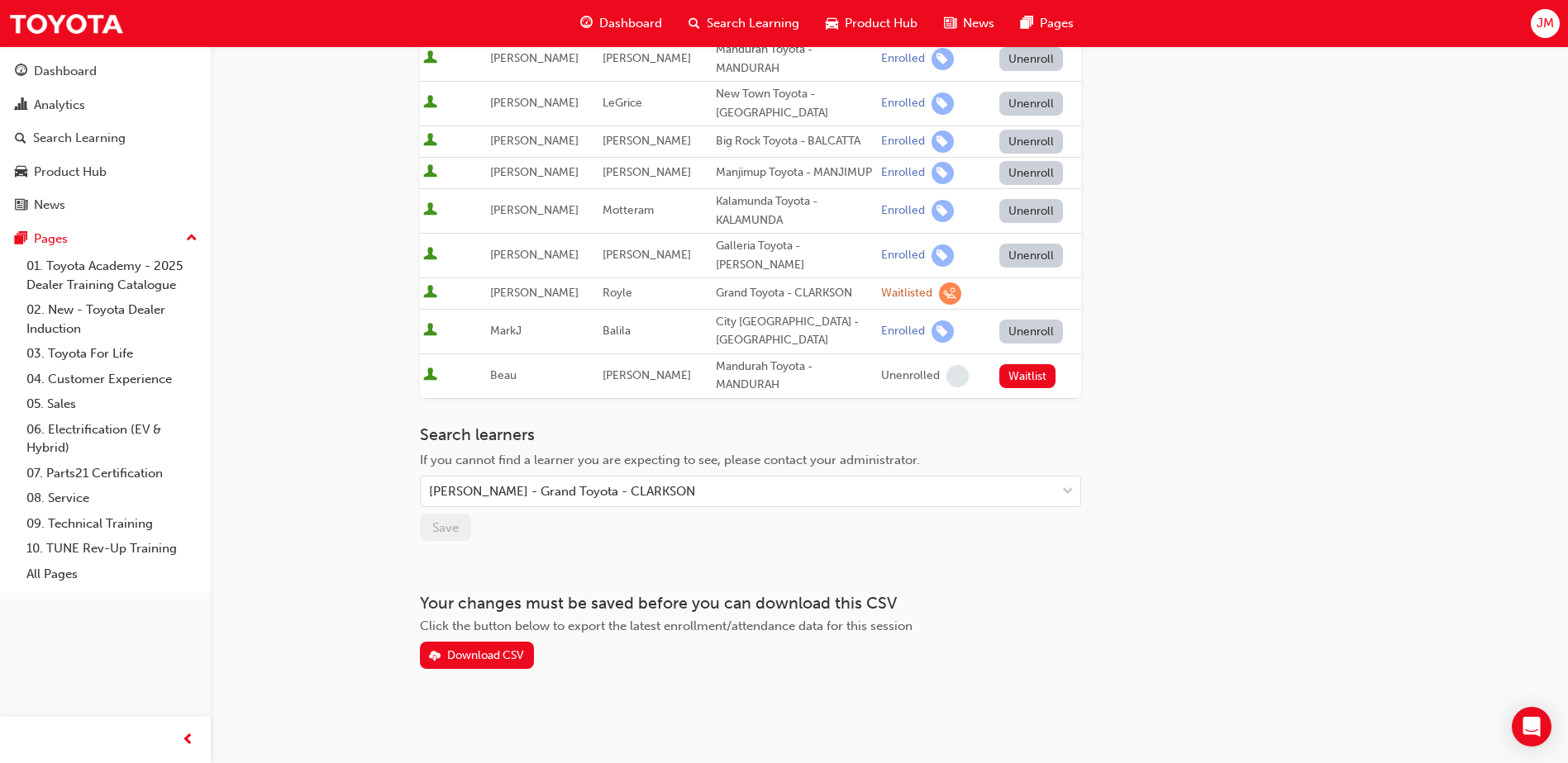
click at [701, 549] on div "Go to session detail page Manage enrollment for TWA DT Entry/Start & Vehicle Se…" at bounding box center [750, 188] width 661 height 962
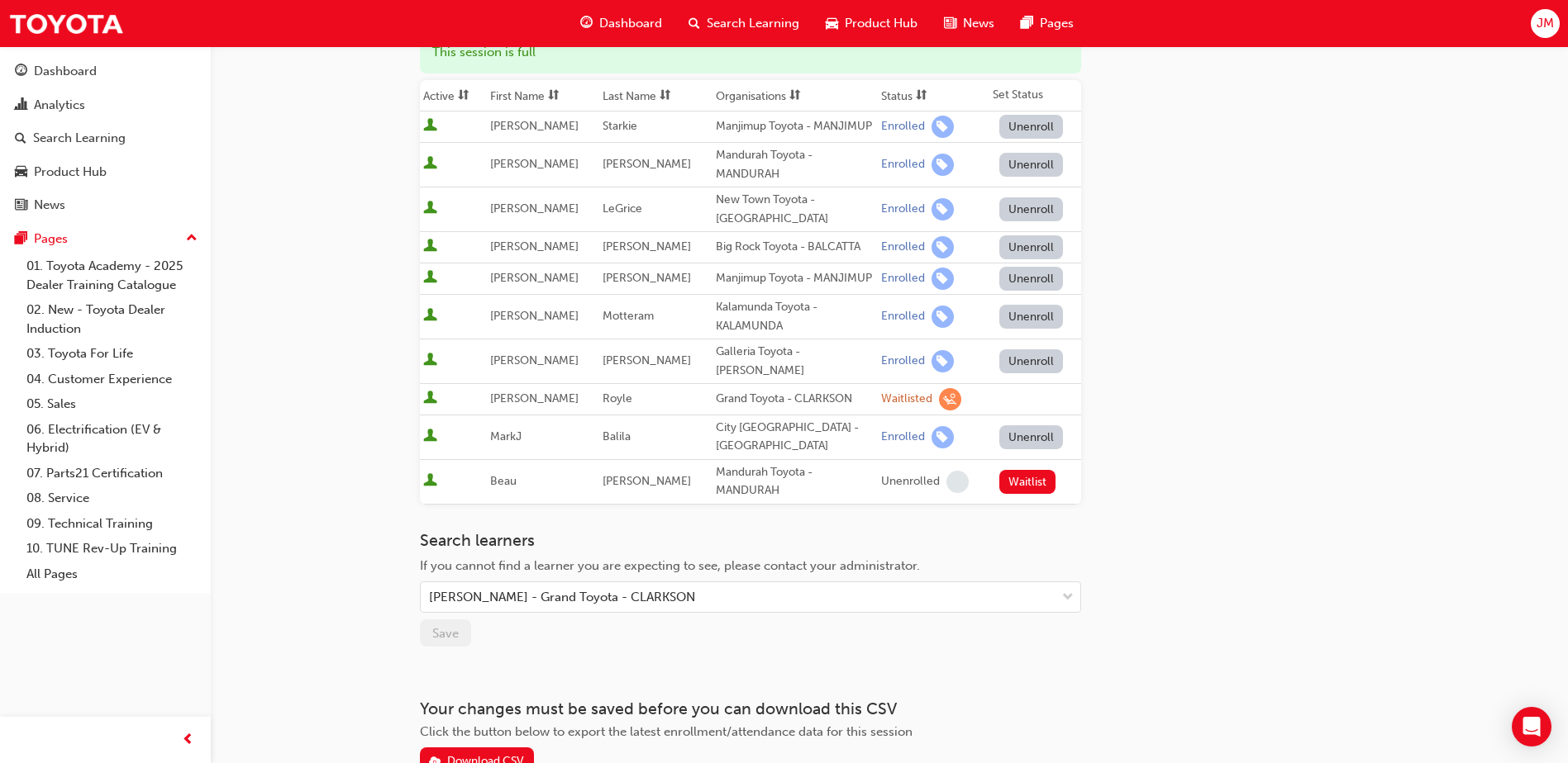
scroll to position [92, 0]
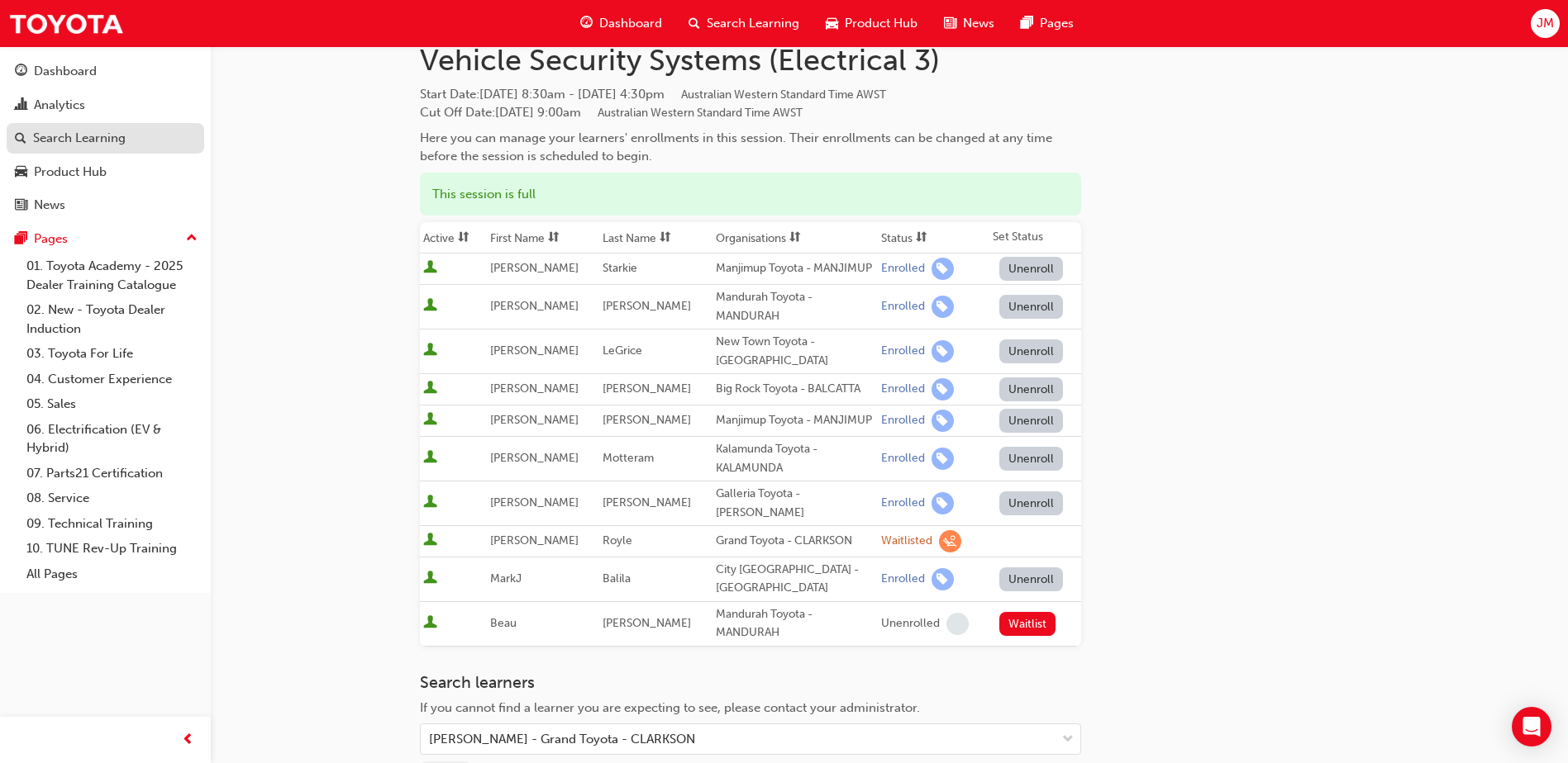
click at [90, 135] on div "Search Learning" at bounding box center [80, 138] width 93 height 19
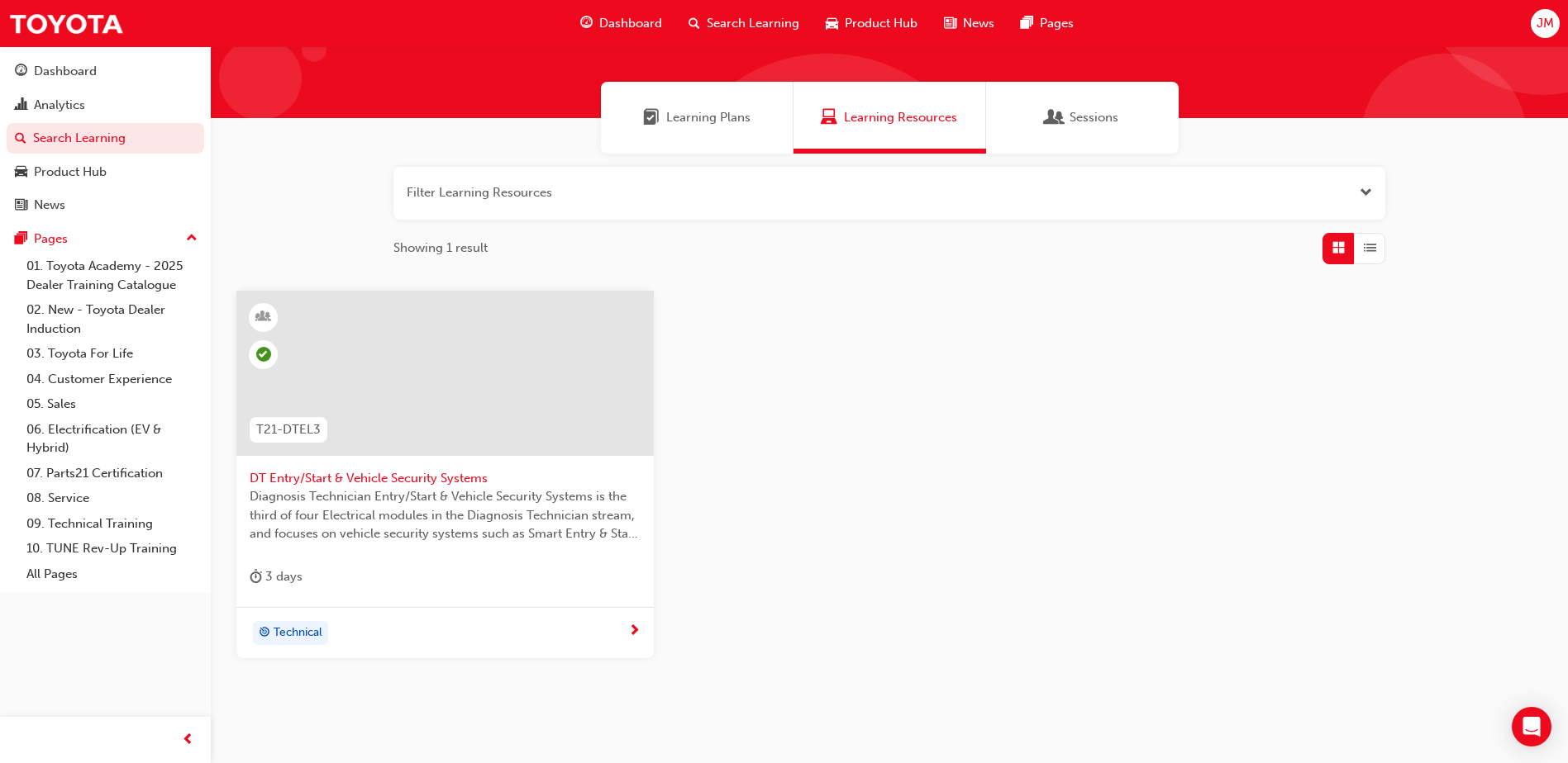
click at [434, 477] on span "DT Entry/Start & Vehicle Security Systems" at bounding box center [444, 479] width 391 height 19
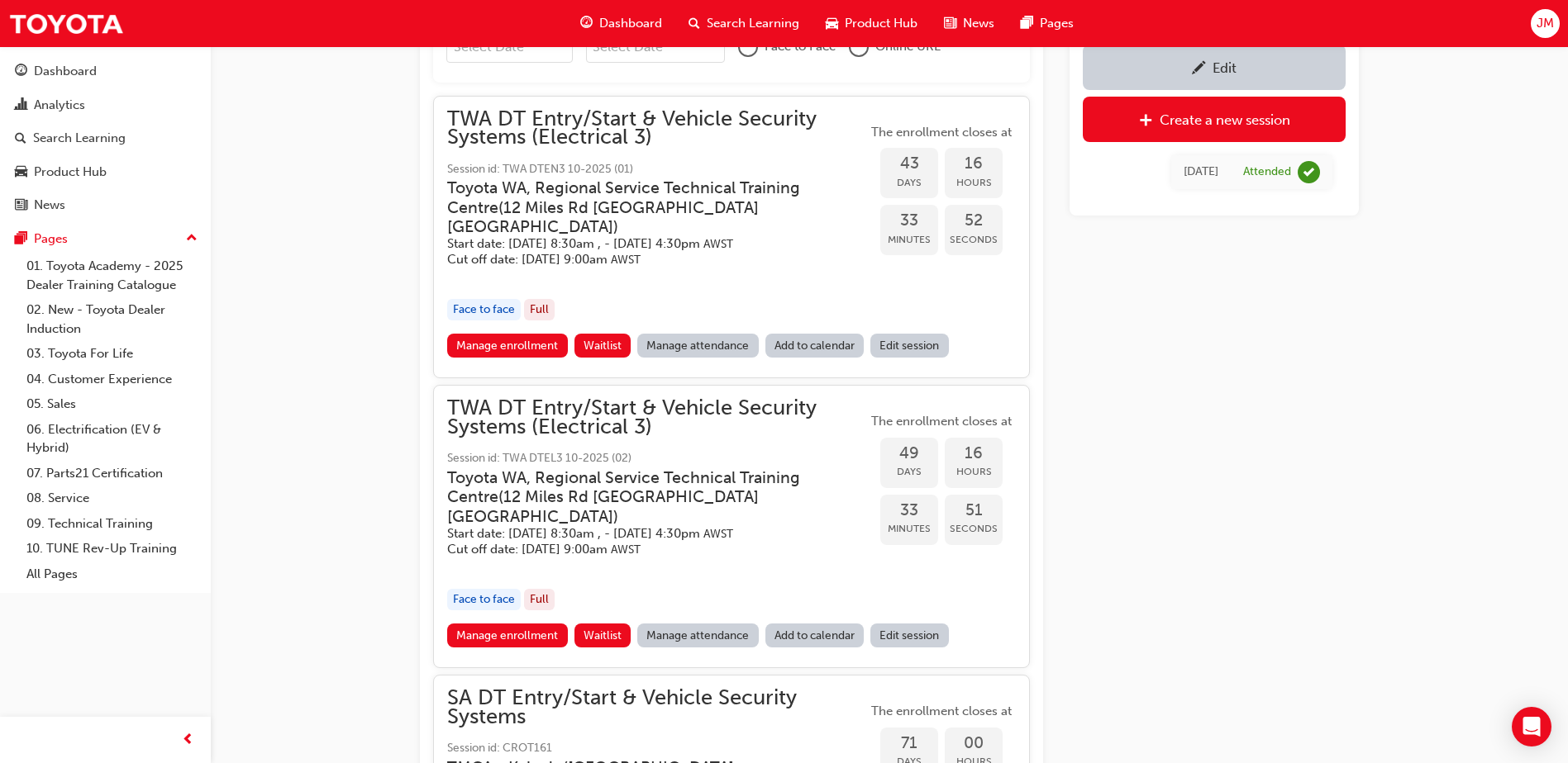
scroll to position [896, 0]
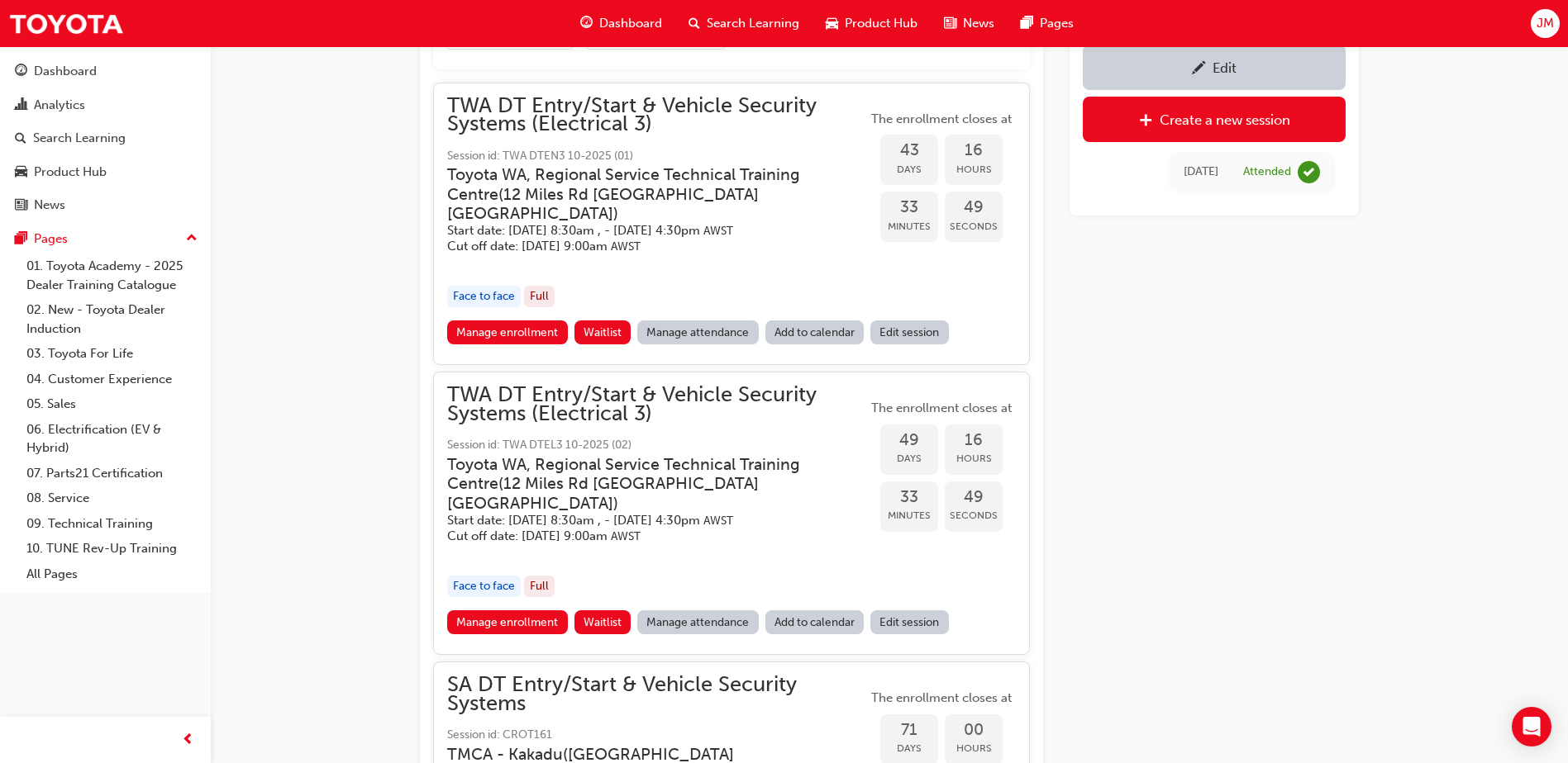
click at [697, 610] on link "Manage attendance" at bounding box center [698, 621] width 122 height 24
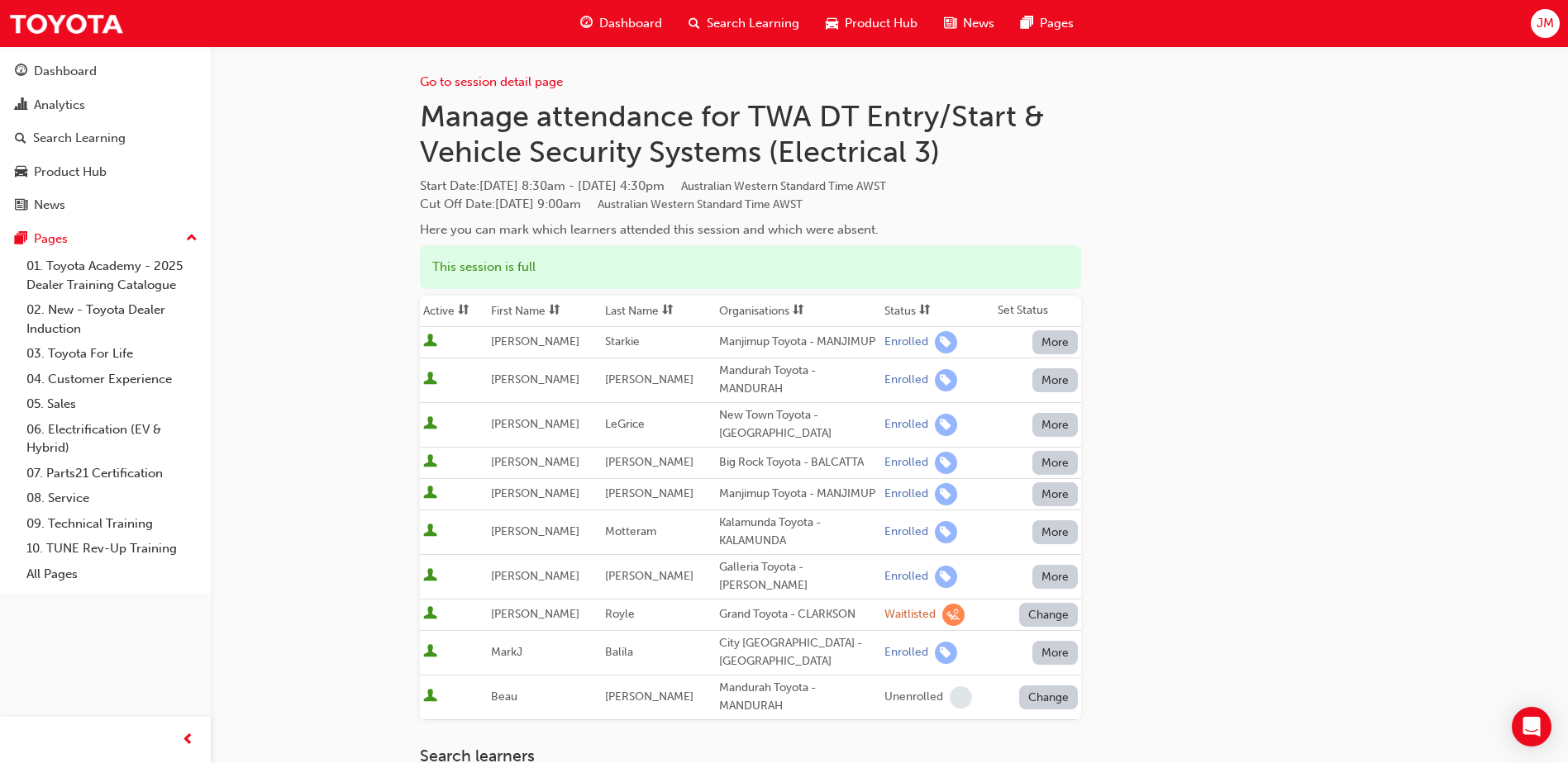
click at [1041, 627] on button "Change" at bounding box center [1049, 614] width 59 height 24
click at [1029, 666] on div "Enrolled" at bounding box center [1028, 668] width 48 height 19
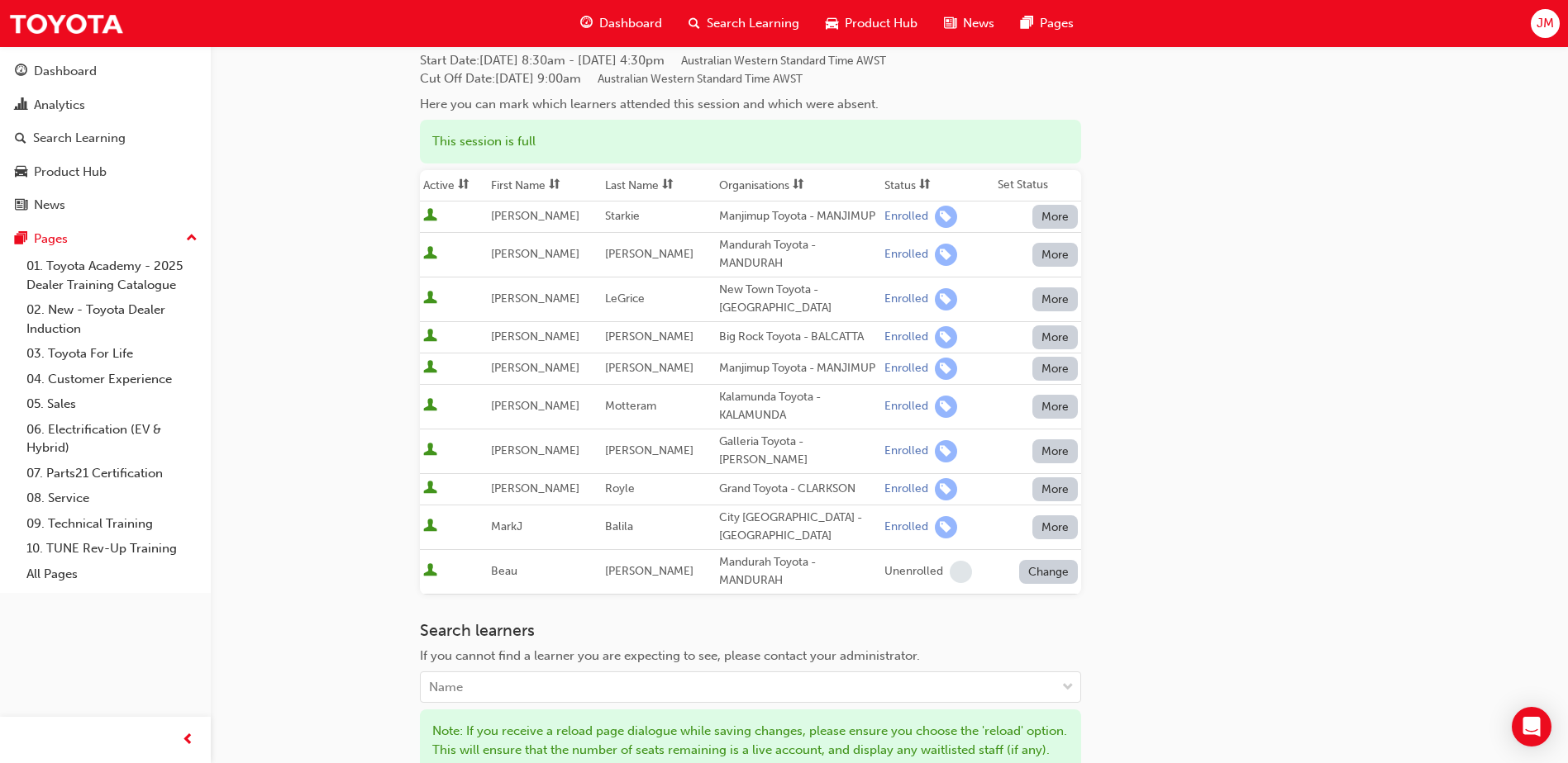
scroll to position [330, 0]
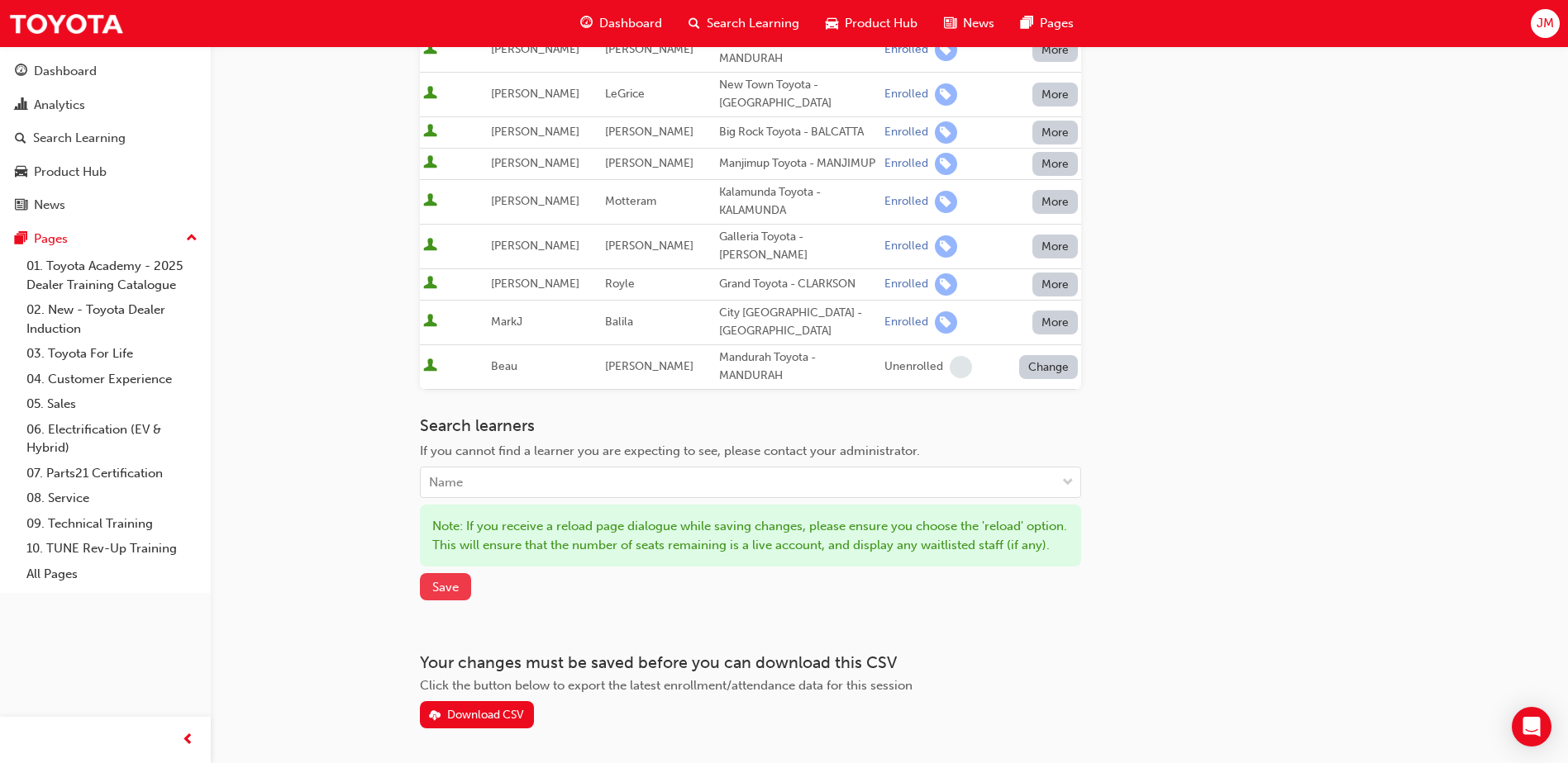
click at [448, 594] on span "Save" at bounding box center [445, 586] width 26 height 15
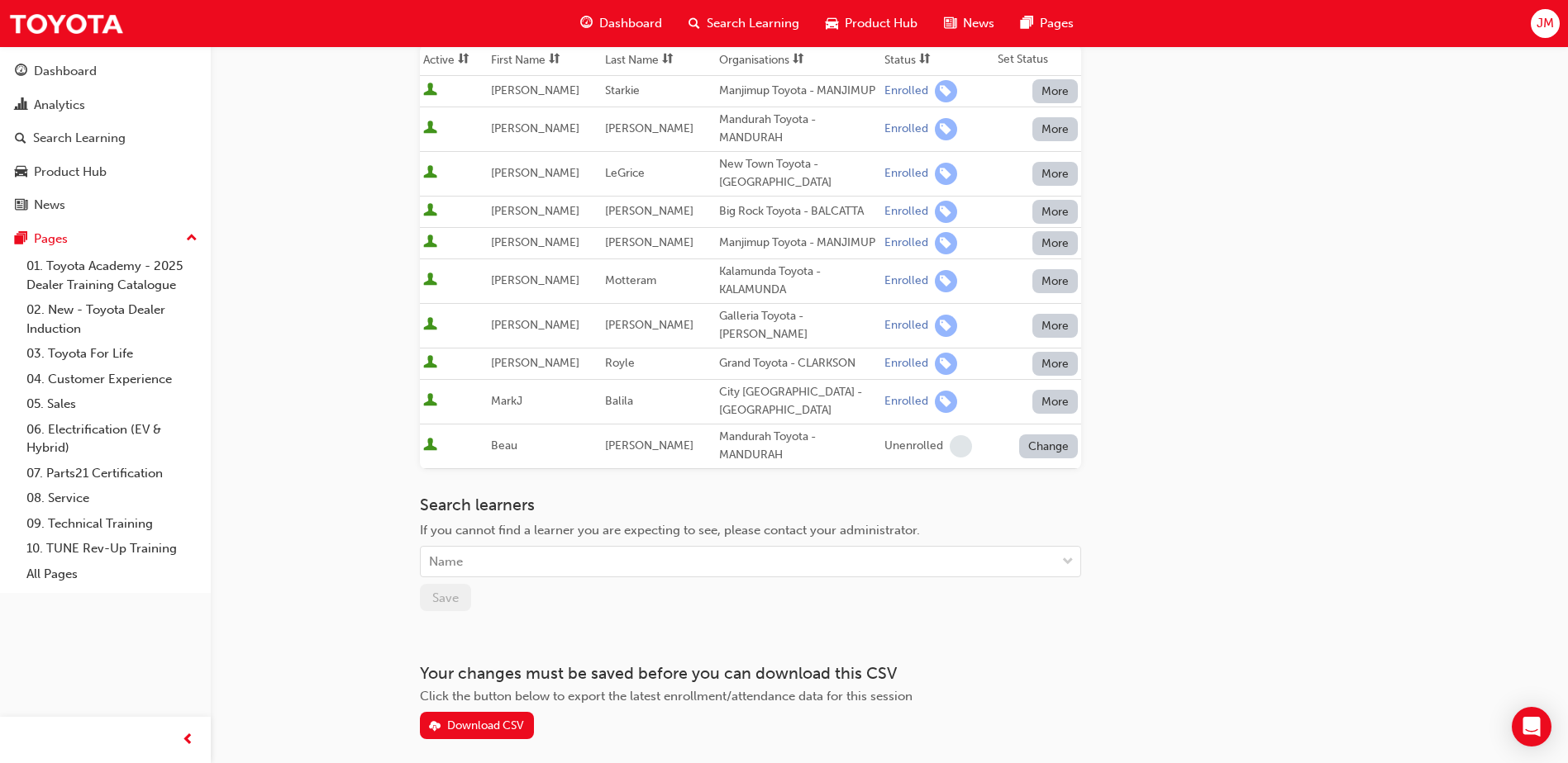
scroll to position [156, 0]
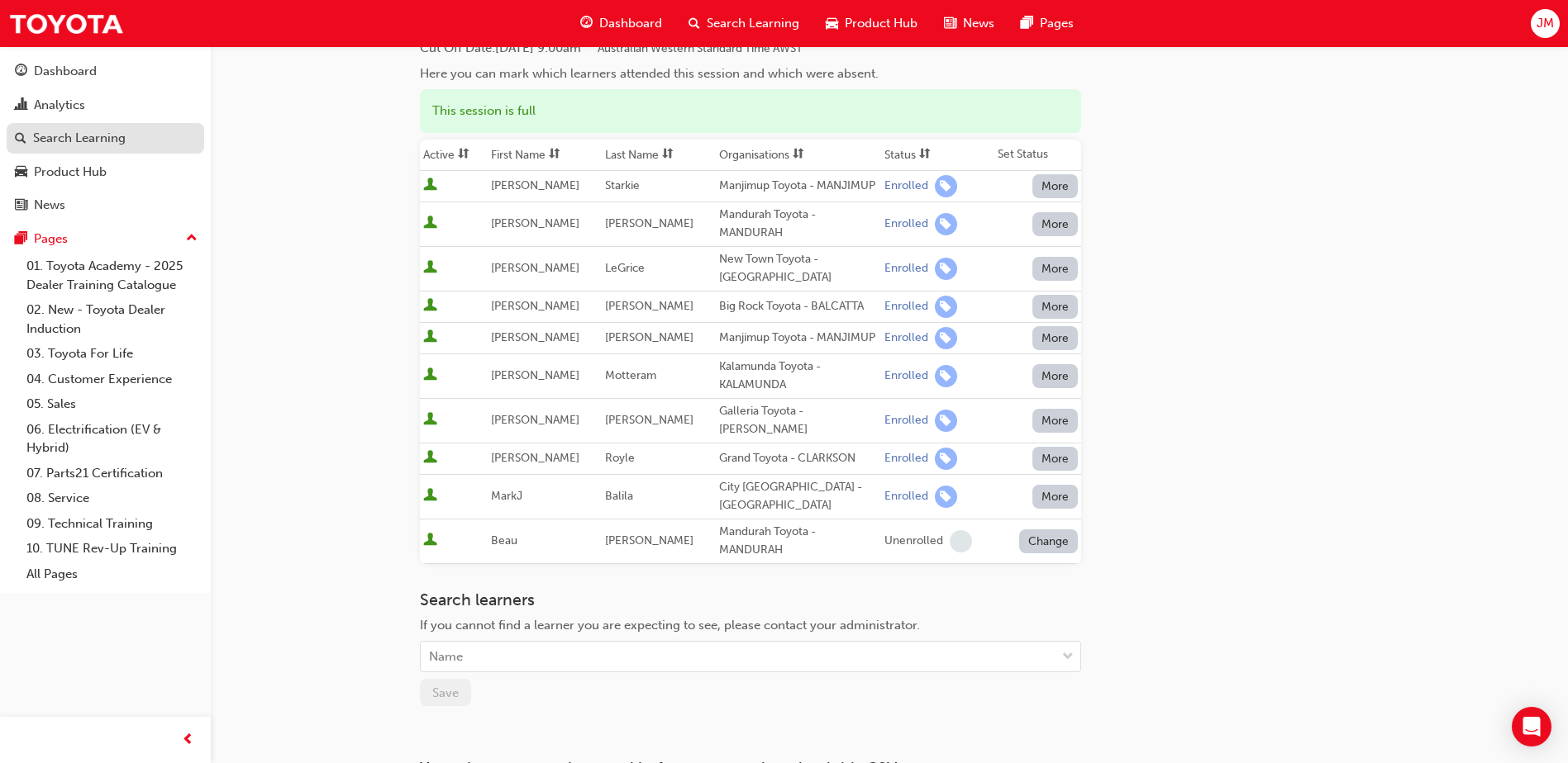
click at [59, 135] on div "Search Learning" at bounding box center [80, 138] width 93 height 19
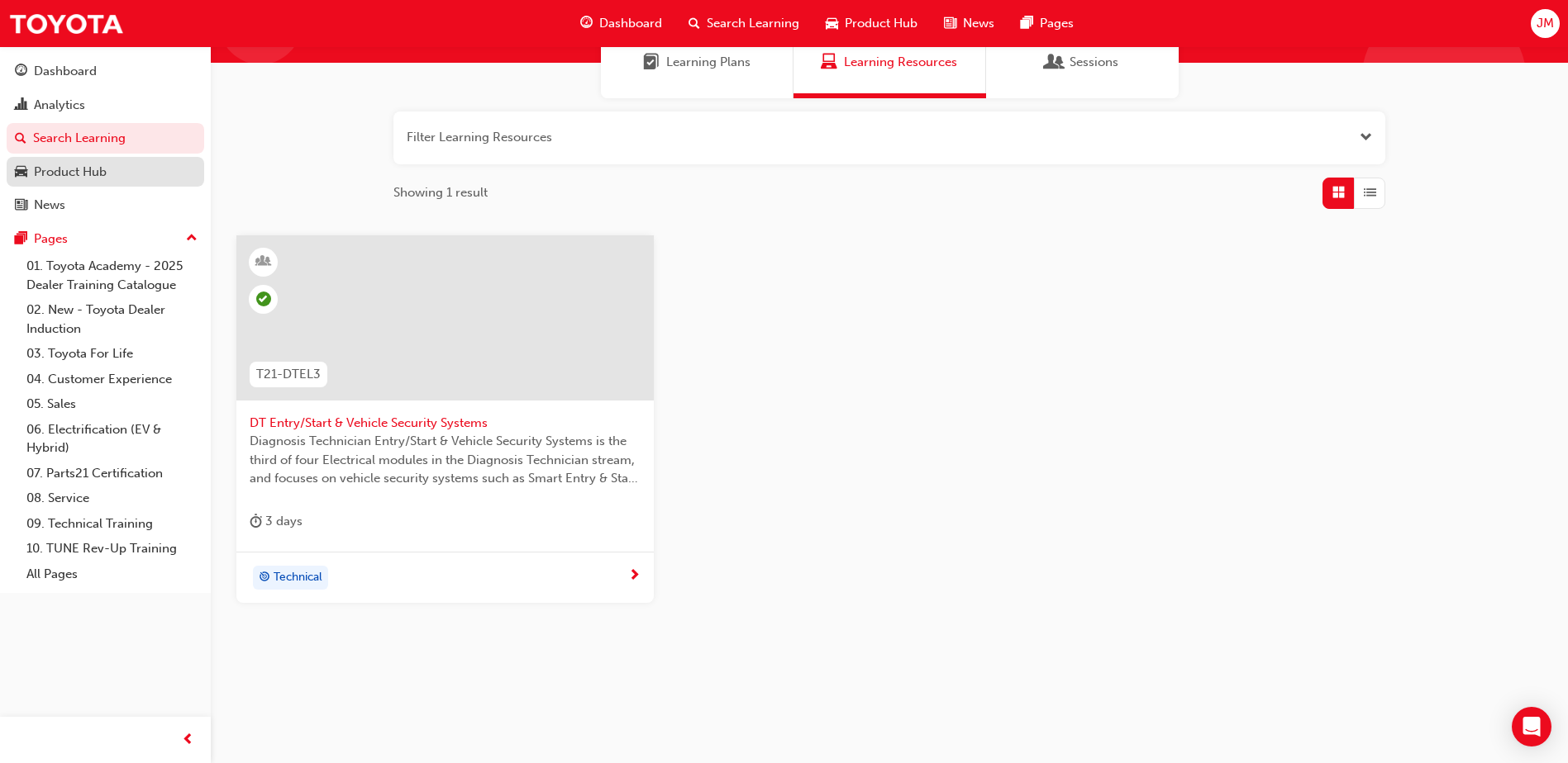
scroll to position [147, 0]
click at [363, 420] on span "DT Entry/Start & Vehicle Security Systems" at bounding box center [444, 423] width 391 height 19
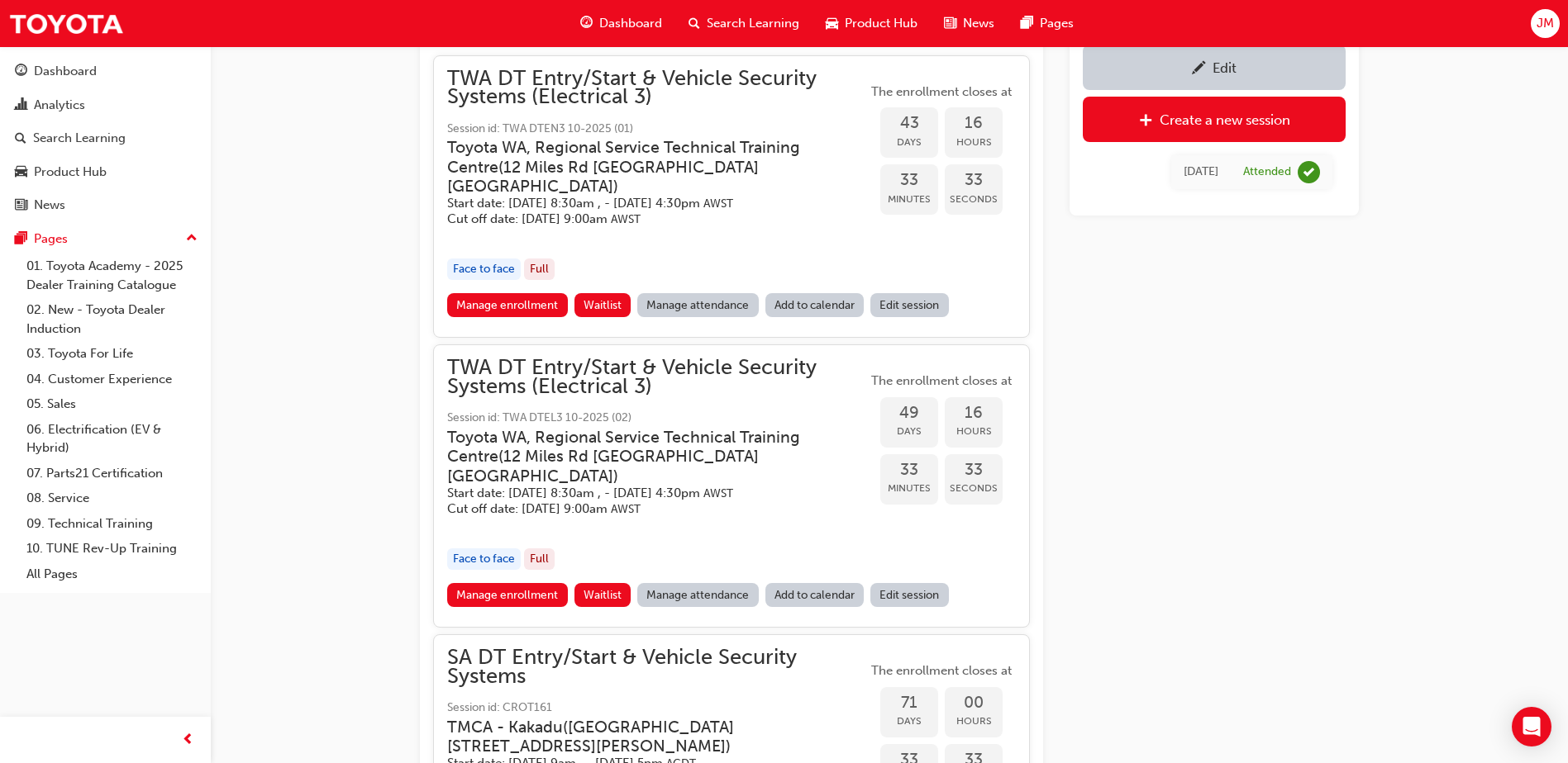
scroll to position [979, 0]
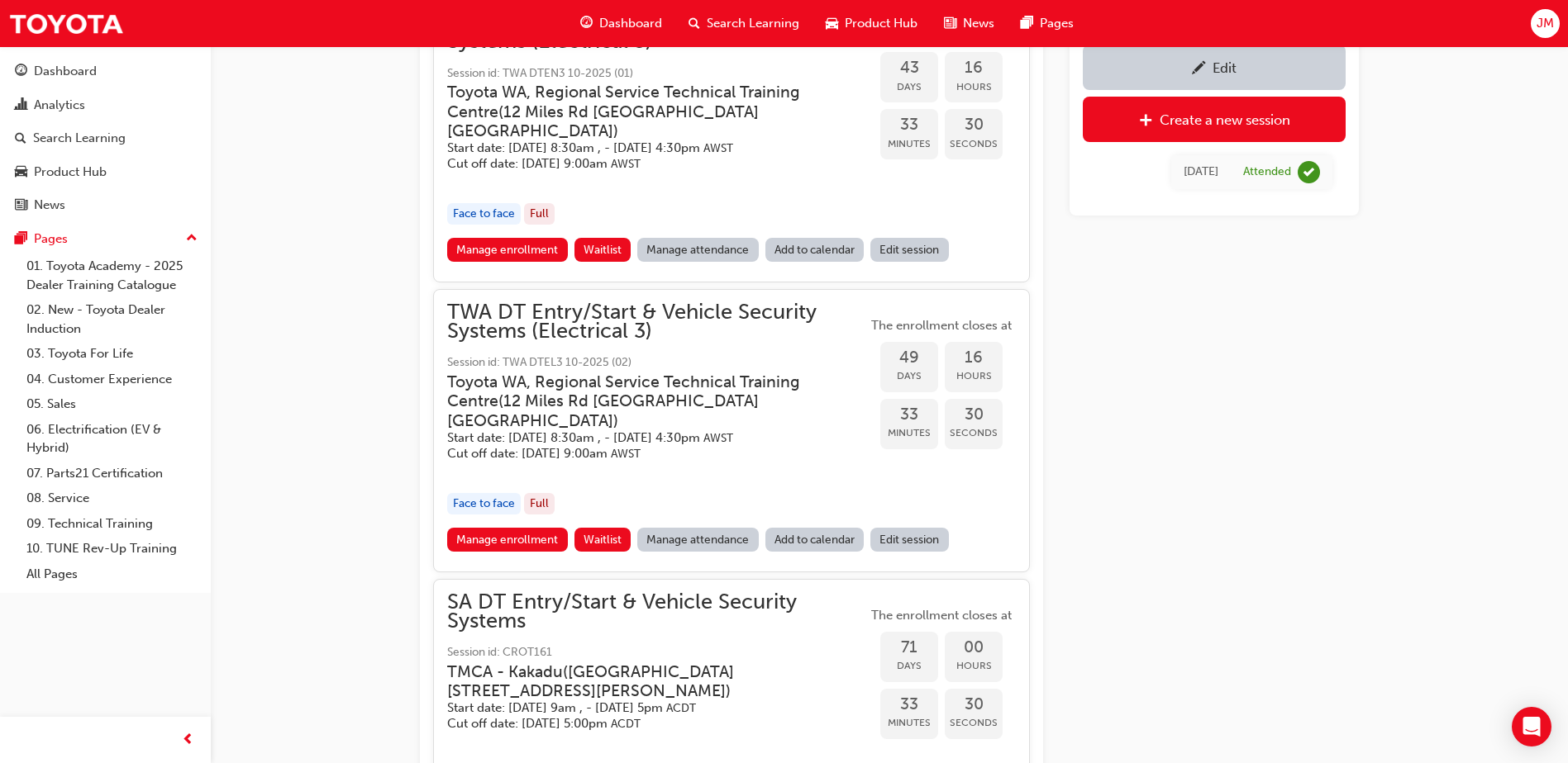
click at [728, 528] on link "Manage attendance" at bounding box center [698, 539] width 122 height 24
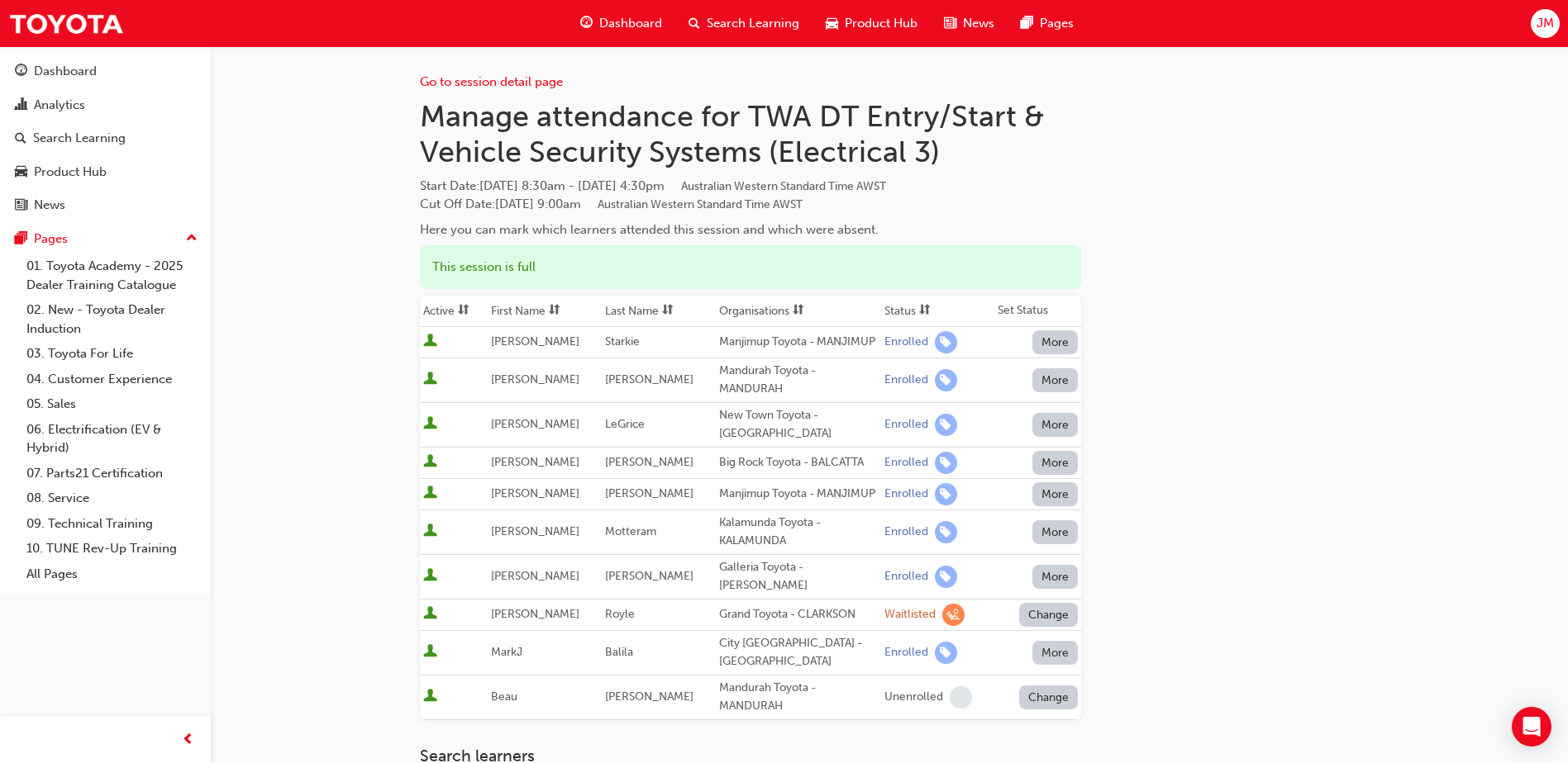
click at [1033, 627] on button "Change" at bounding box center [1049, 614] width 59 height 24
click at [1032, 700] on div "Unenrolled" at bounding box center [1036, 698] width 64 height 19
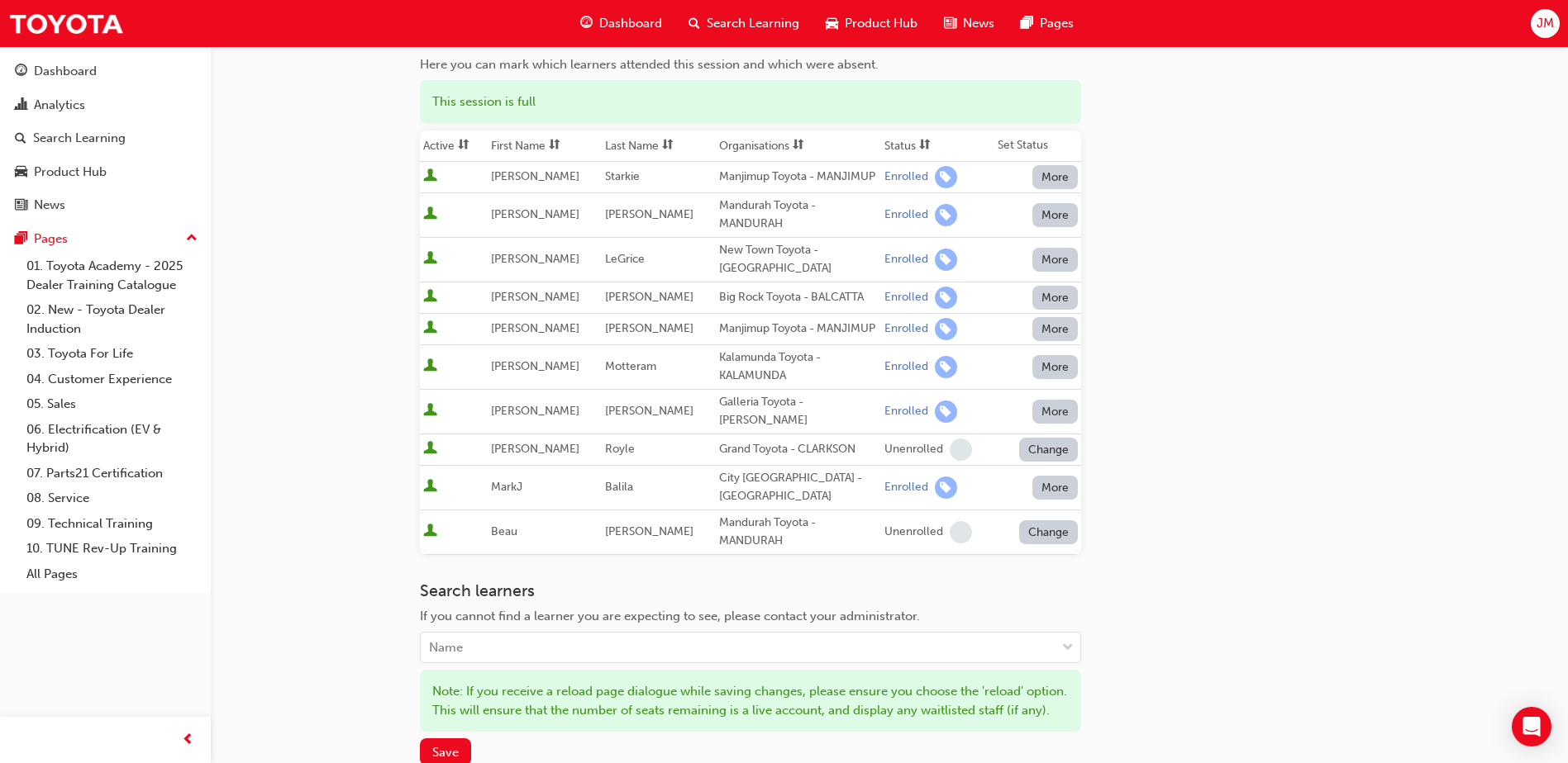
scroll to position [248, 0]
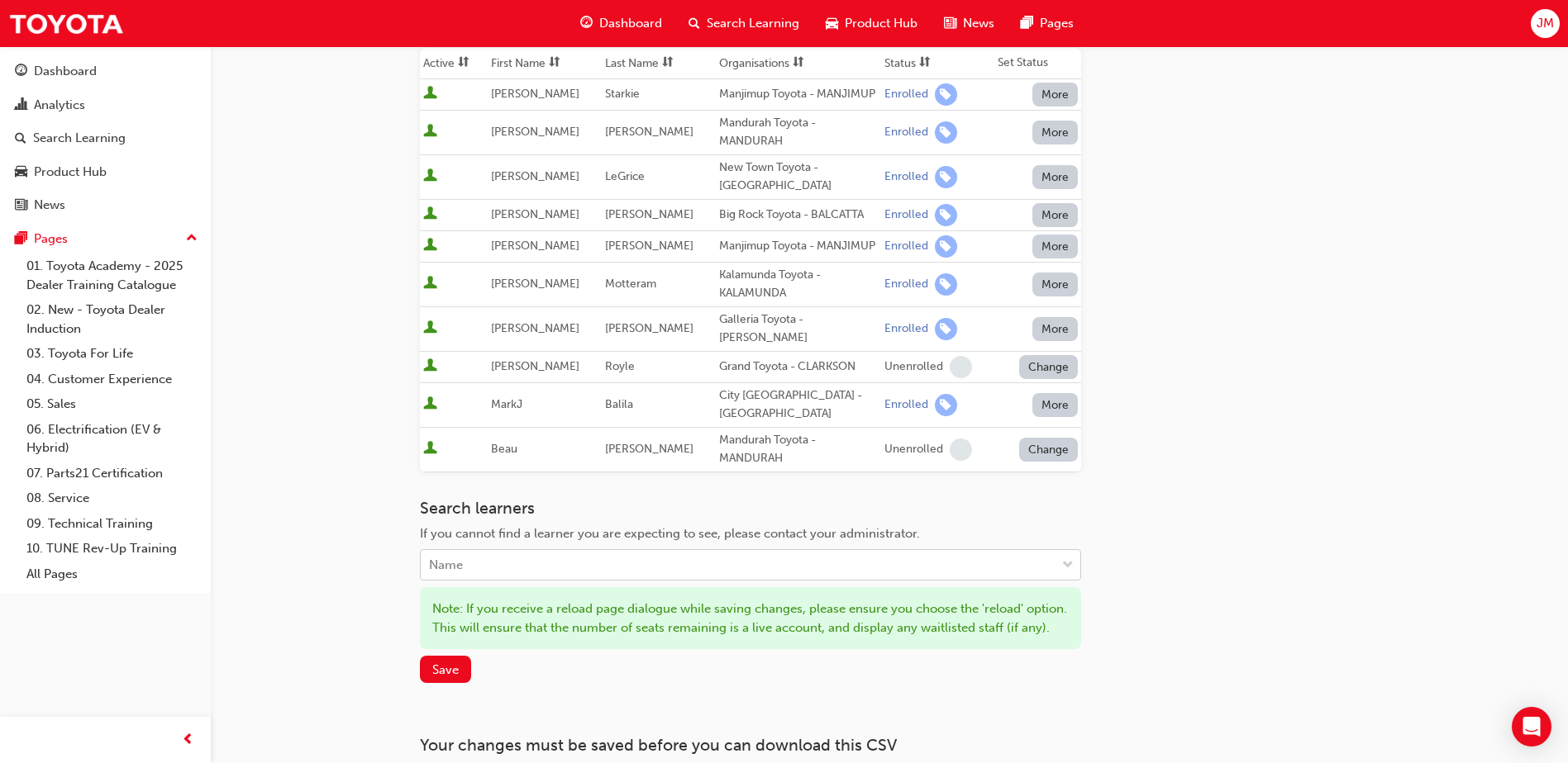
click at [480, 563] on div "Name" at bounding box center [738, 565] width 635 height 29
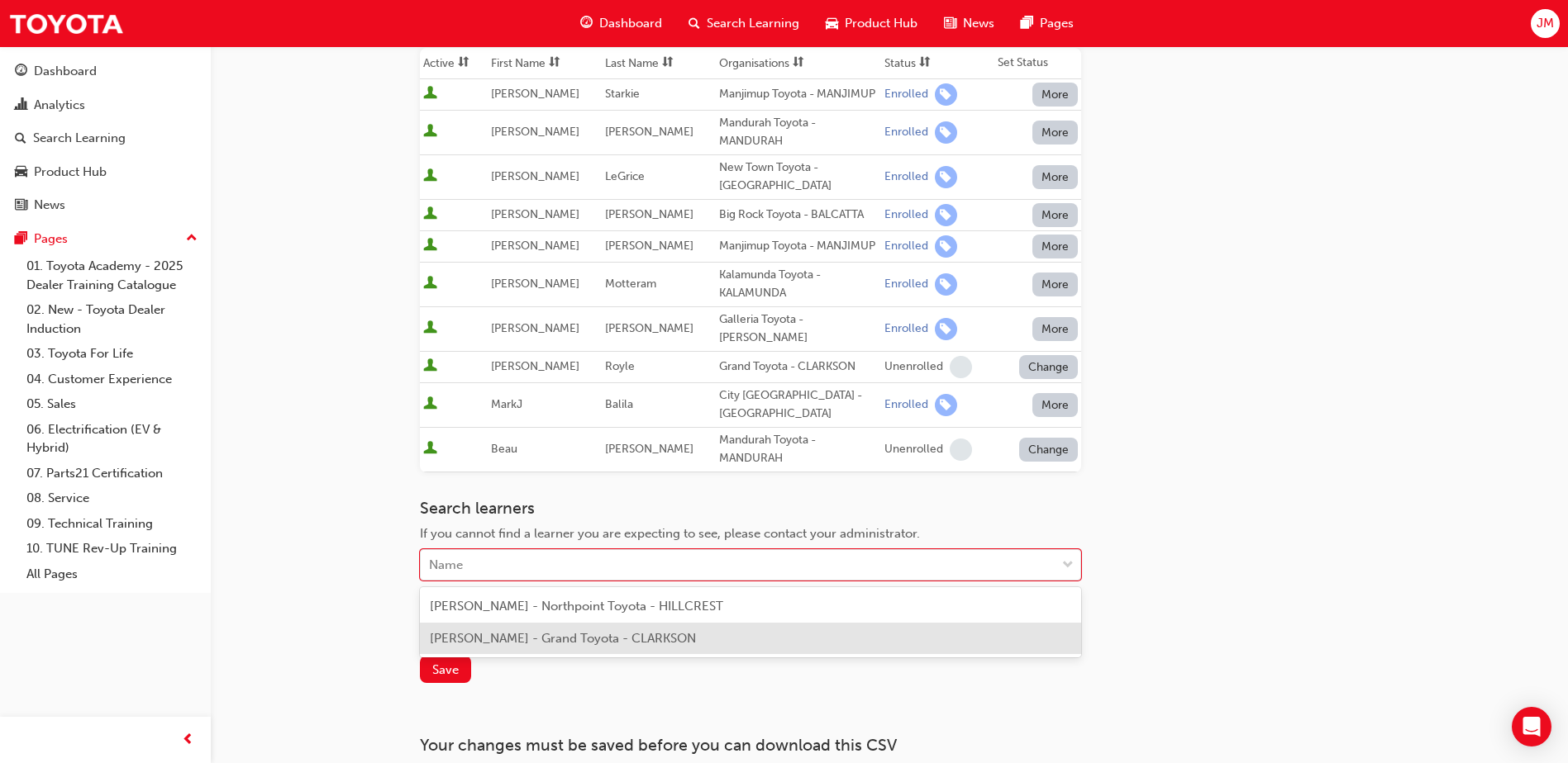
click at [471, 638] on span "[PERSON_NAME] - Grand Toyota - CLARKSON" at bounding box center [562, 638] width 266 height 15
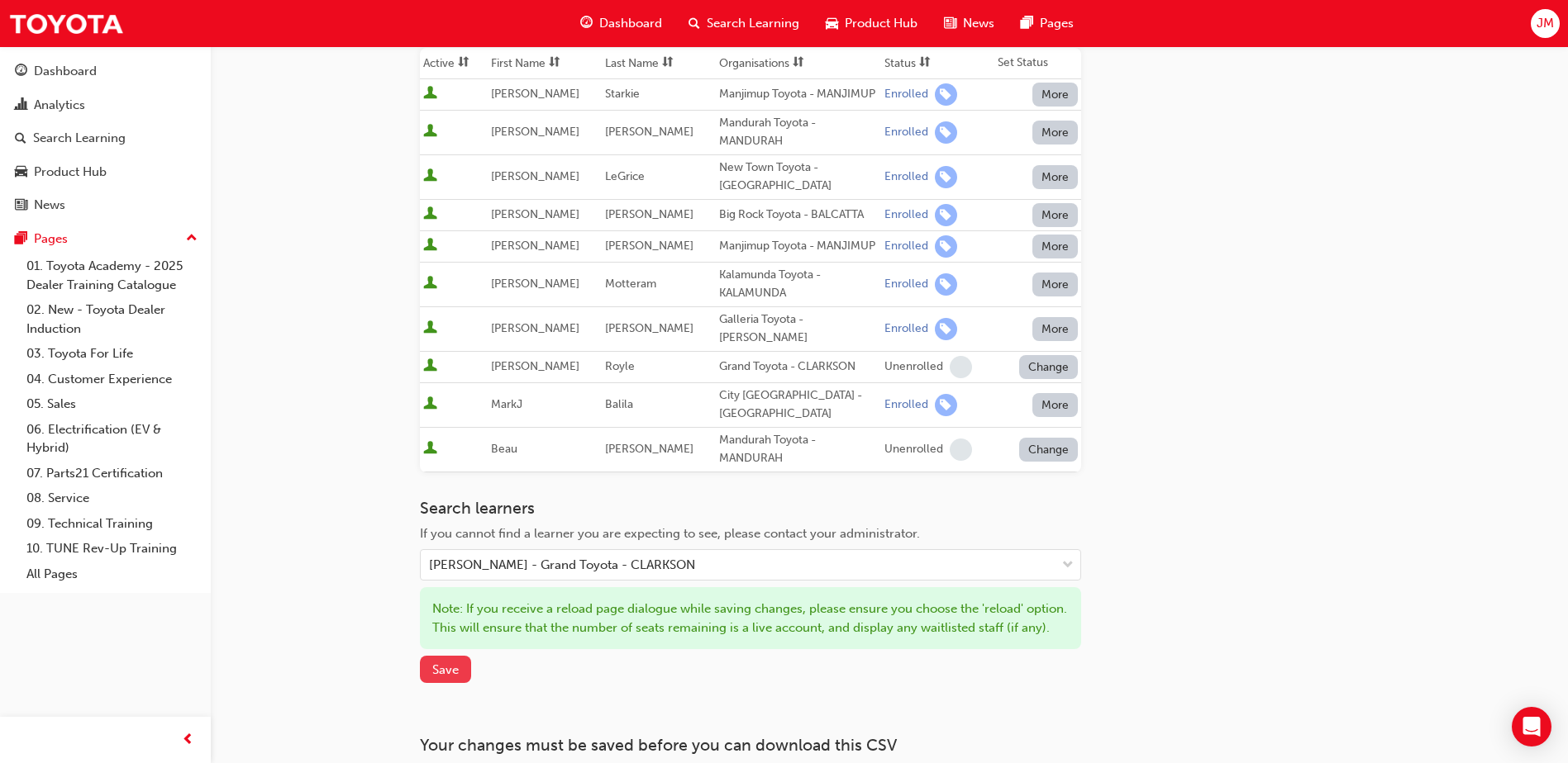
click at [450, 677] on span "Save" at bounding box center [445, 669] width 26 height 15
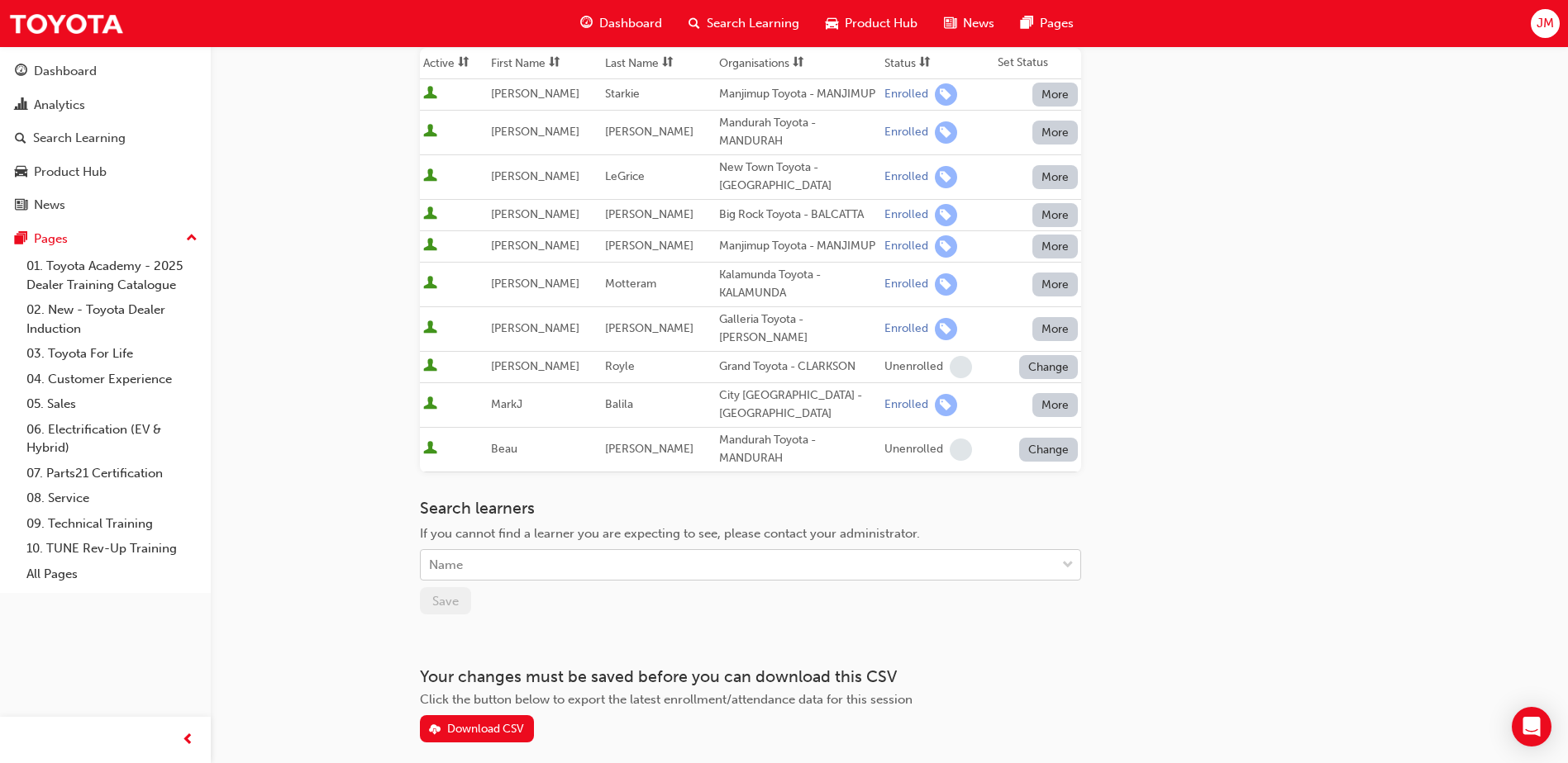
click at [474, 561] on div "Name" at bounding box center [738, 565] width 635 height 29
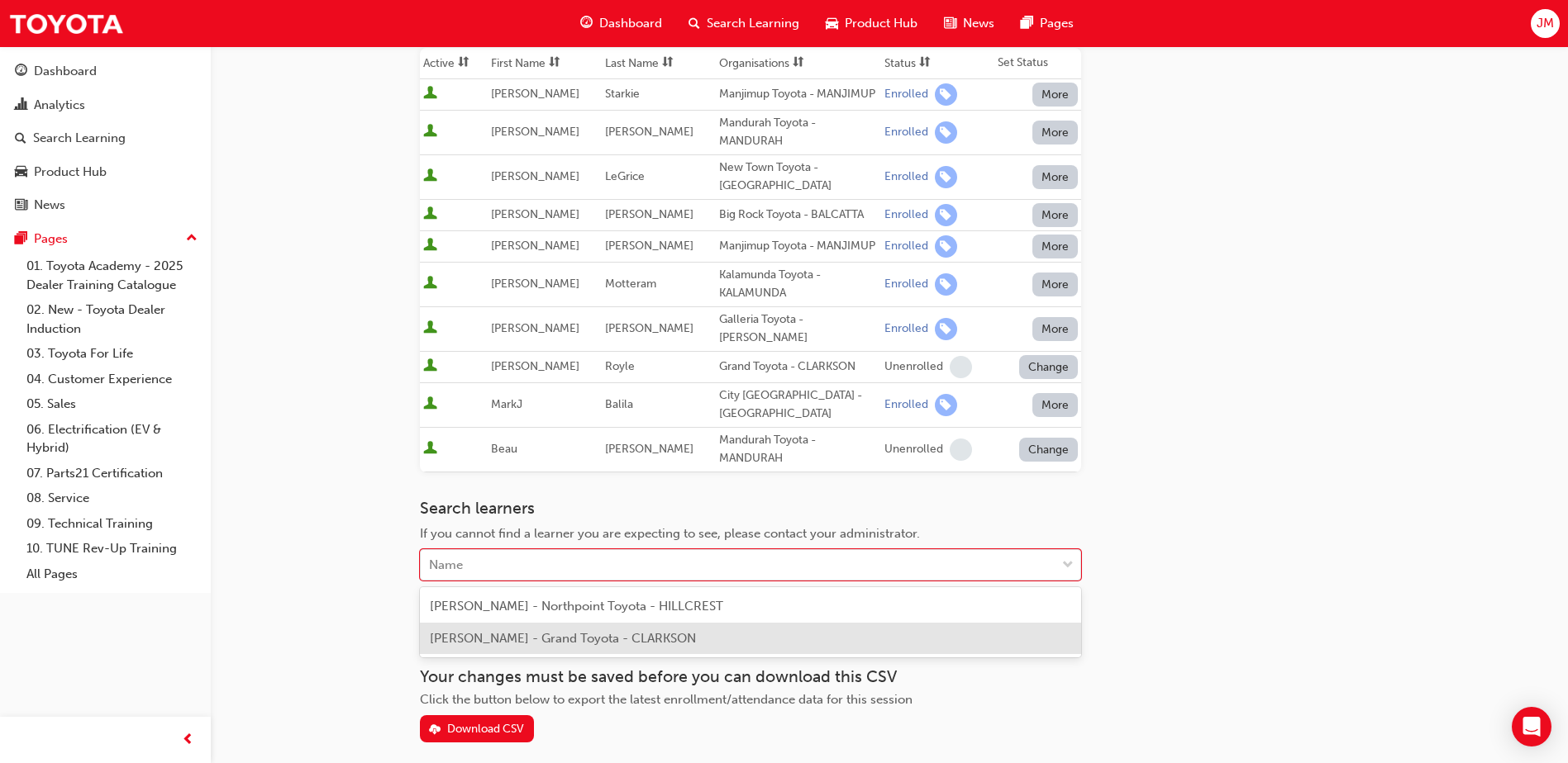
click at [488, 645] on span "[PERSON_NAME] - Grand Toyota - CLARKSON" at bounding box center [562, 638] width 266 height 15
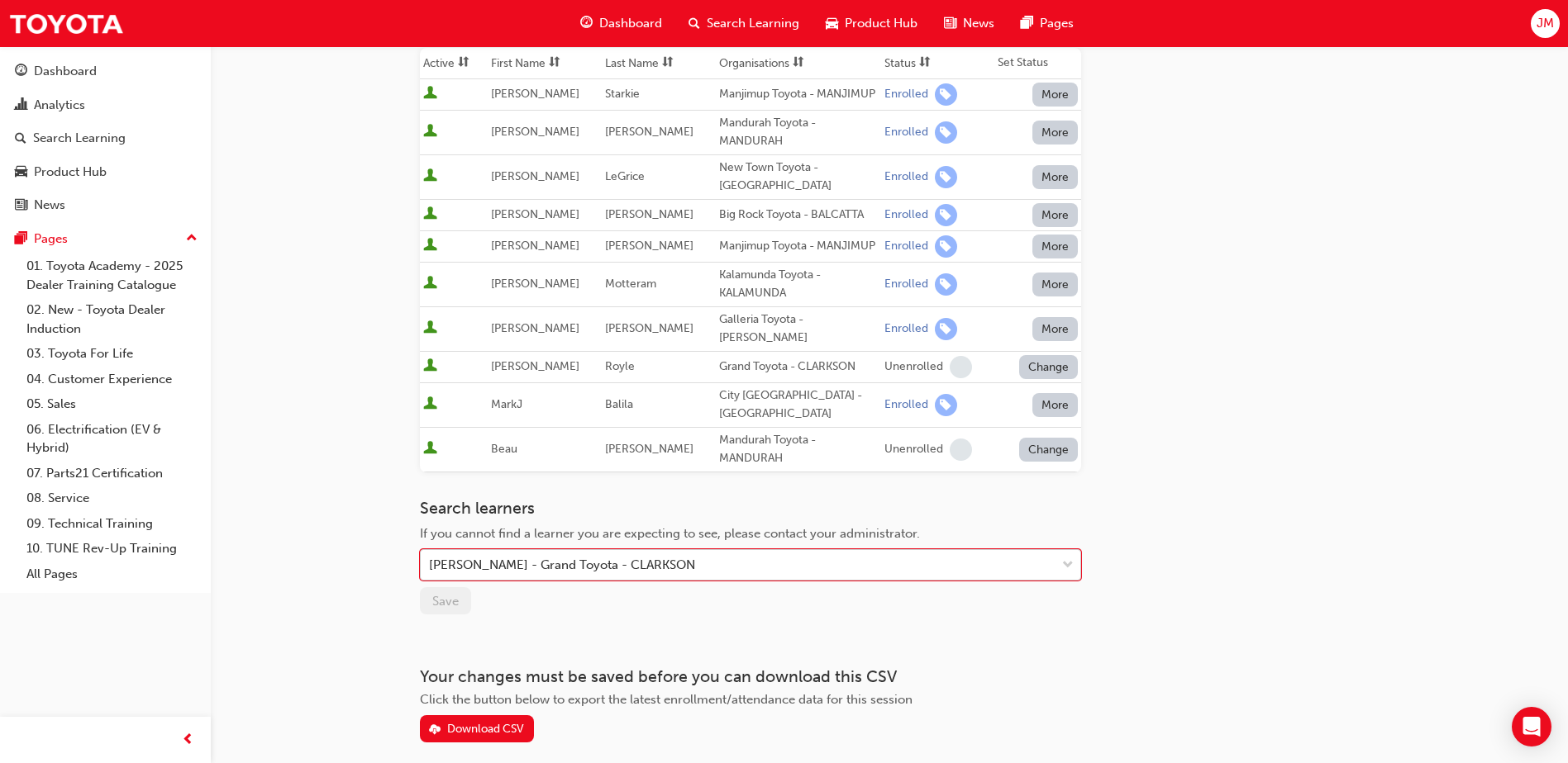
click at [700, 551] on div "[PERSON_NAME] - Grand Toyota - CLARKSON" at bounding box center [738, 565] width 635 height 29
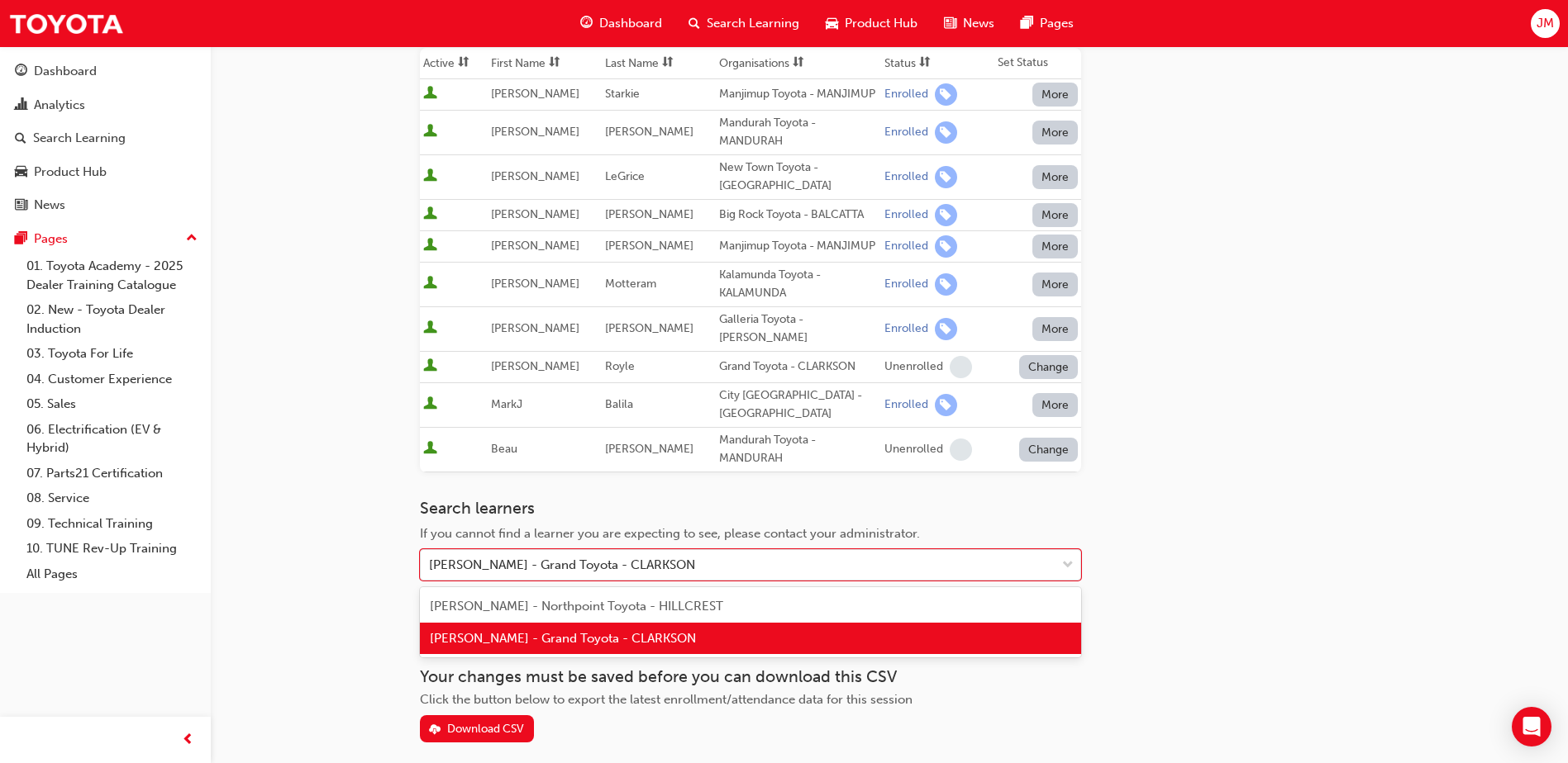
click at [621, 641] on span "[PERSON_NAME] - Grand Toyota - CLARKSON" at bounding box center [562, 638] width 266 height 15
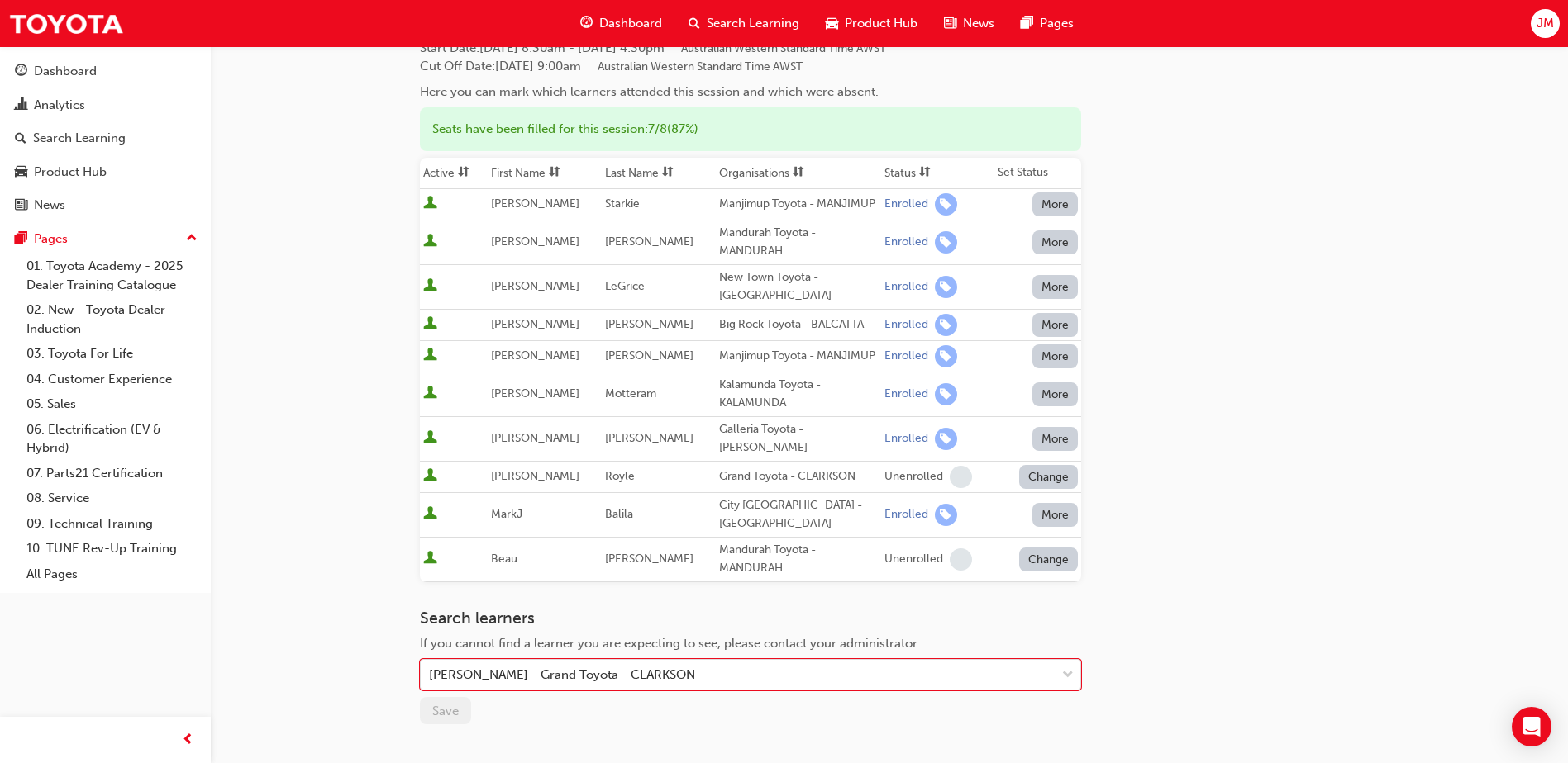
scroll to position [165, 0]
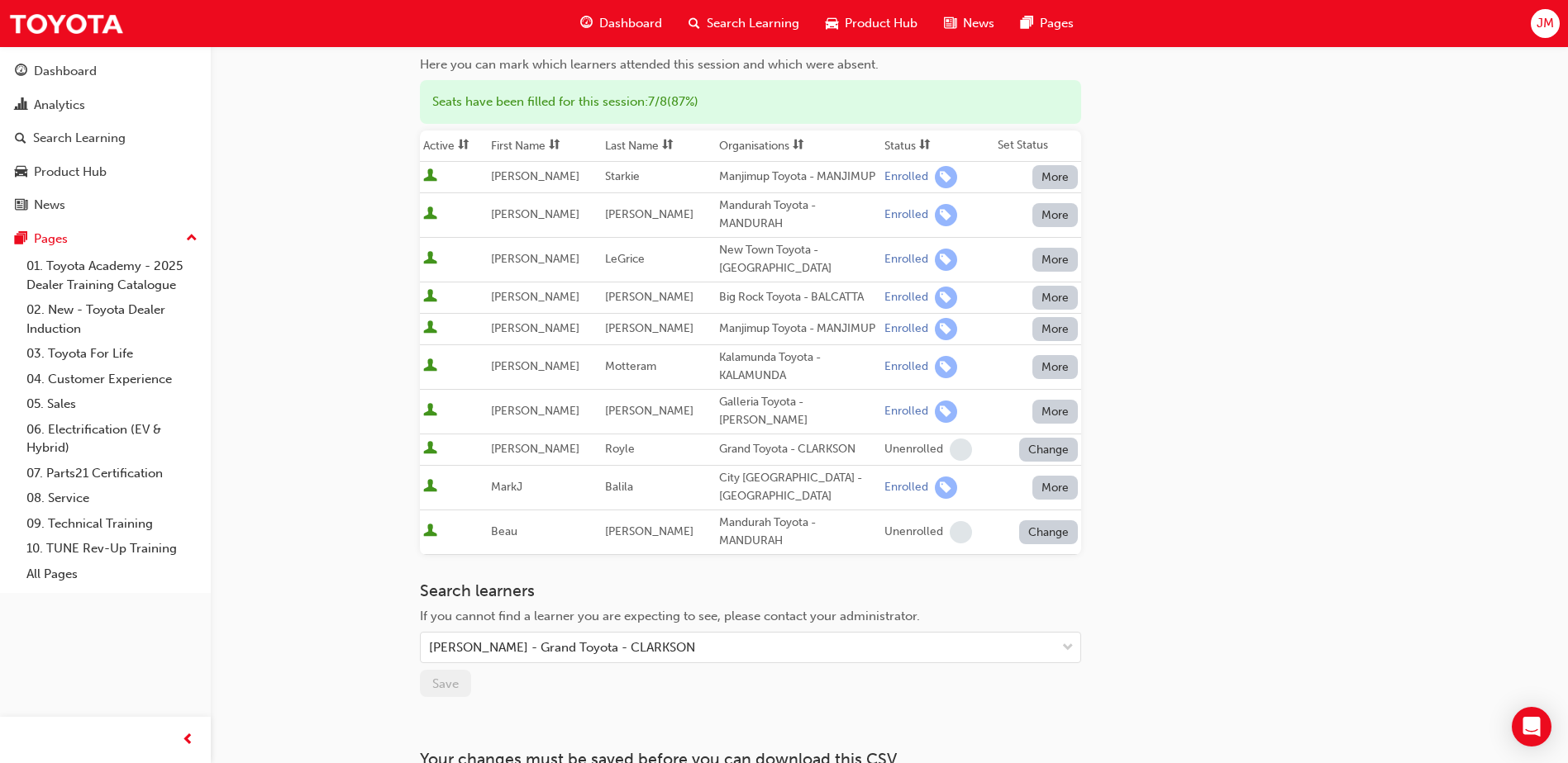
click at [1046, 460] on button "Change" at bounding box center [1049, 449] width 59 height 24
click at [1035, 502] on div "Enrolled" at bounding box center [1028, 503] width 48 height 19
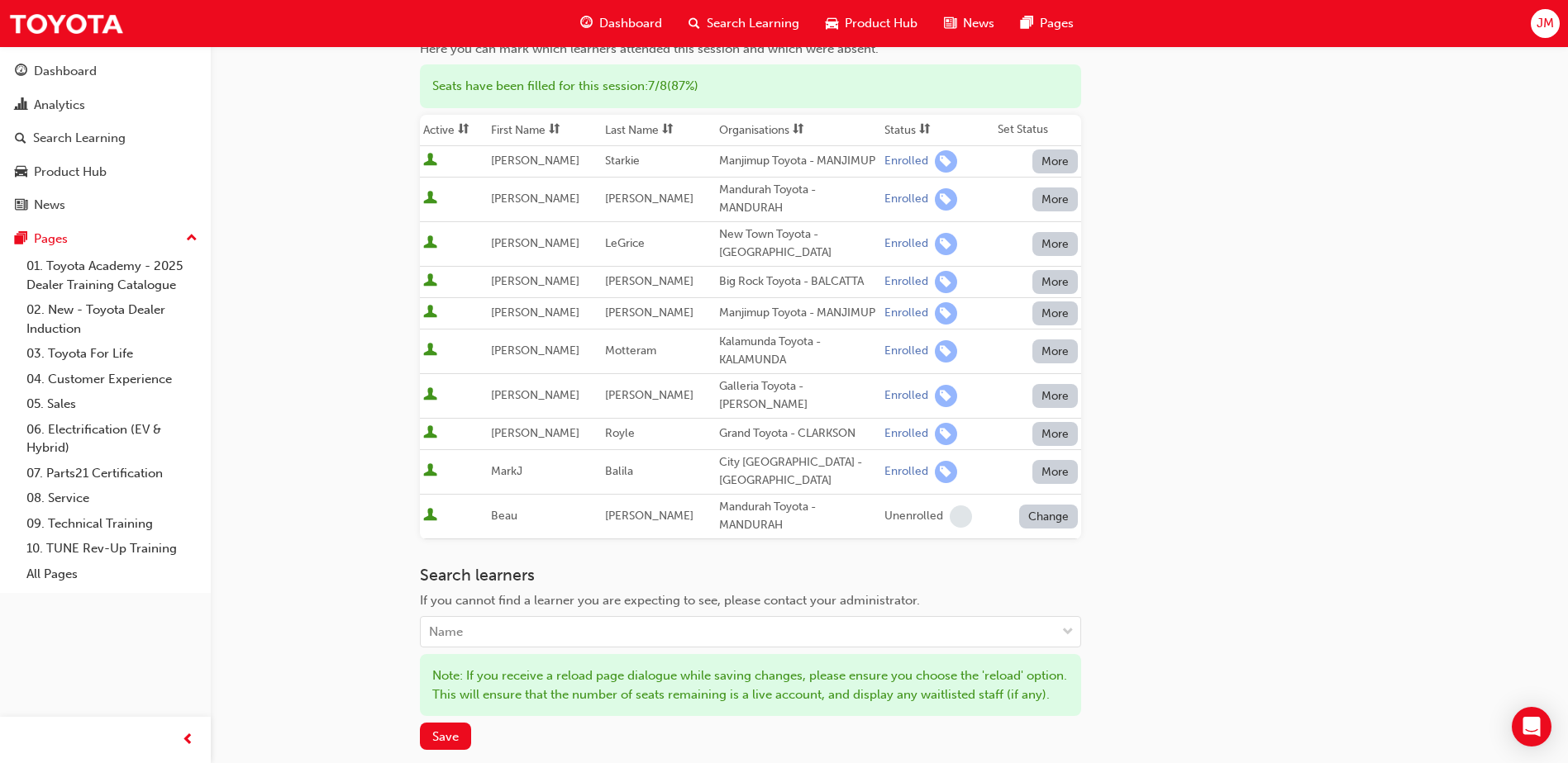
scroll to position [409, 0]
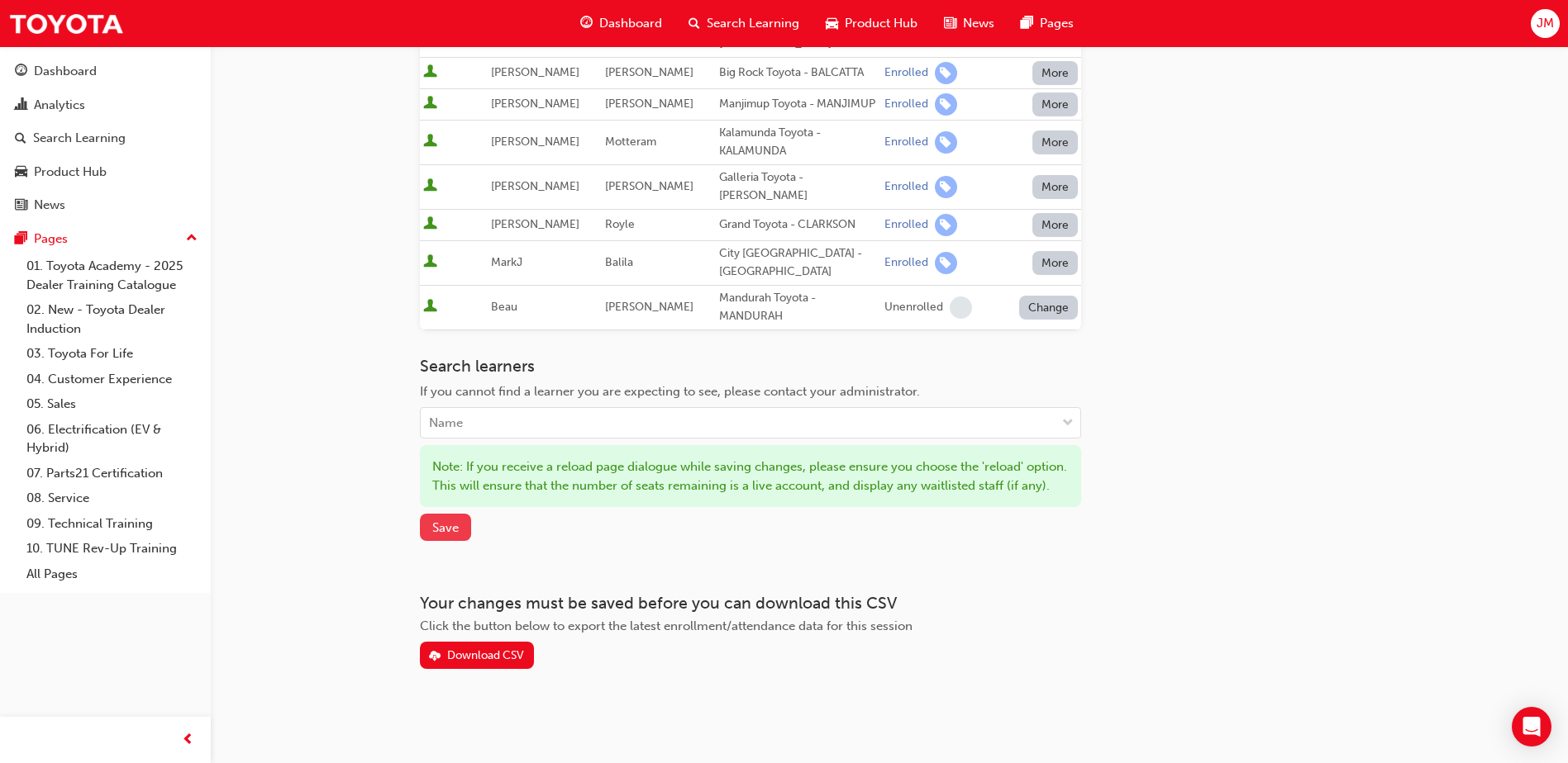
click at [443, 526] on span "Save" at bounding box center [445, 527] width 26 height 15
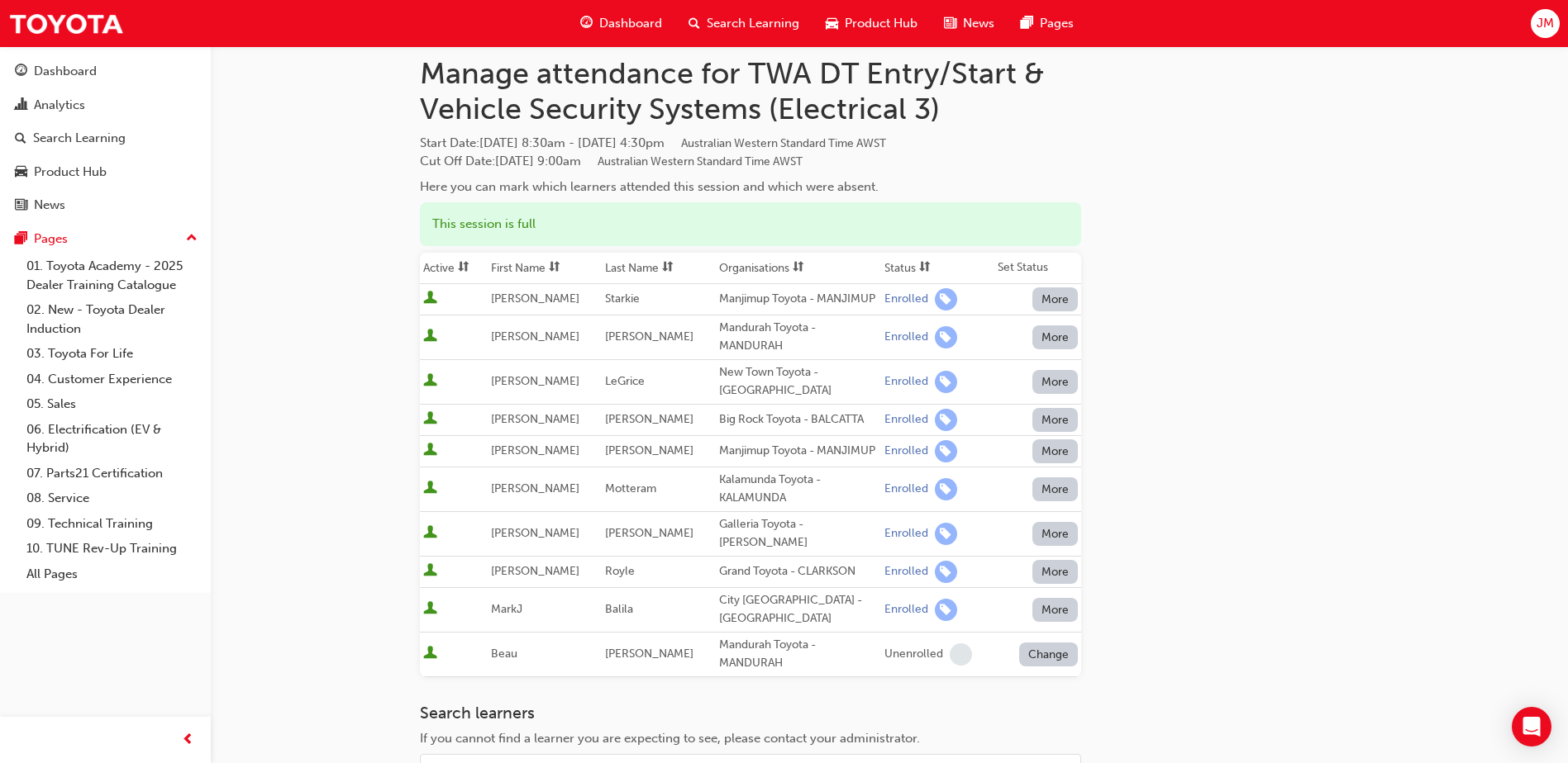
scroll to position [0, 0]
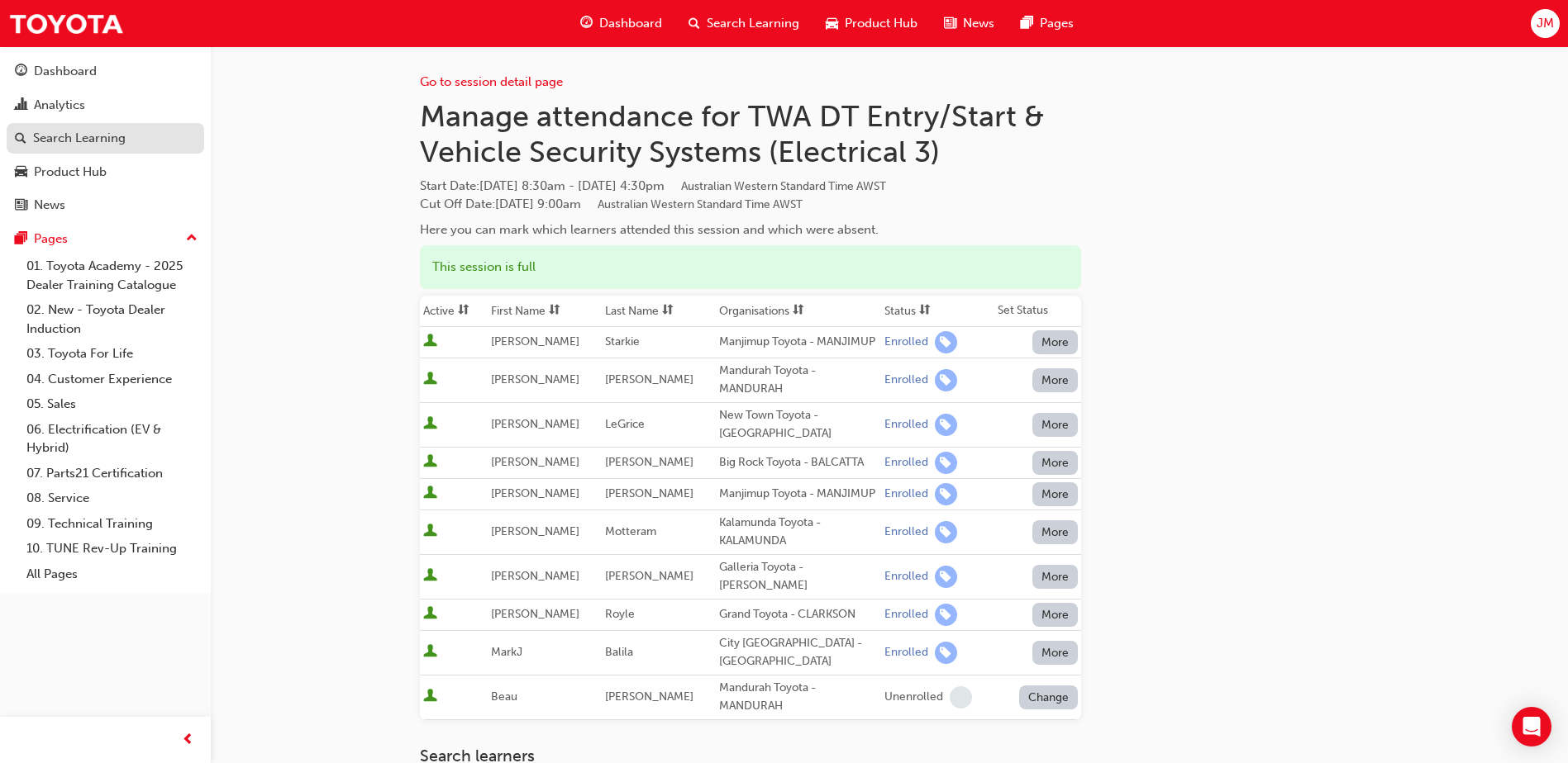
click at [86, 135] on div "Search Learning" at bounding box center [80, 138] width 93 height 19
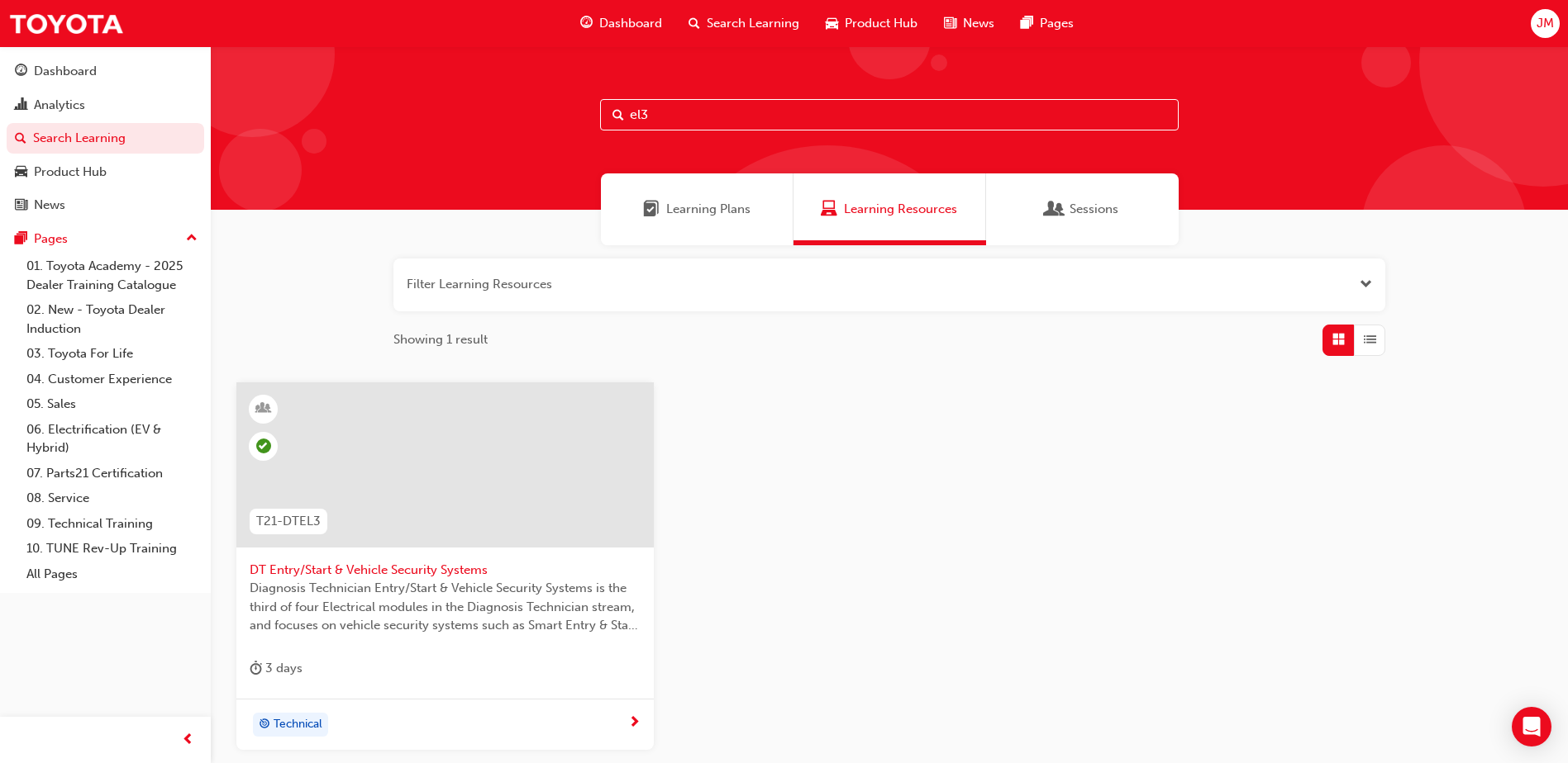
click at [445, 571] on span "DT Entry/Start & Vehicle Security Systems" at bounding box center [444, 571] width 391 height 19
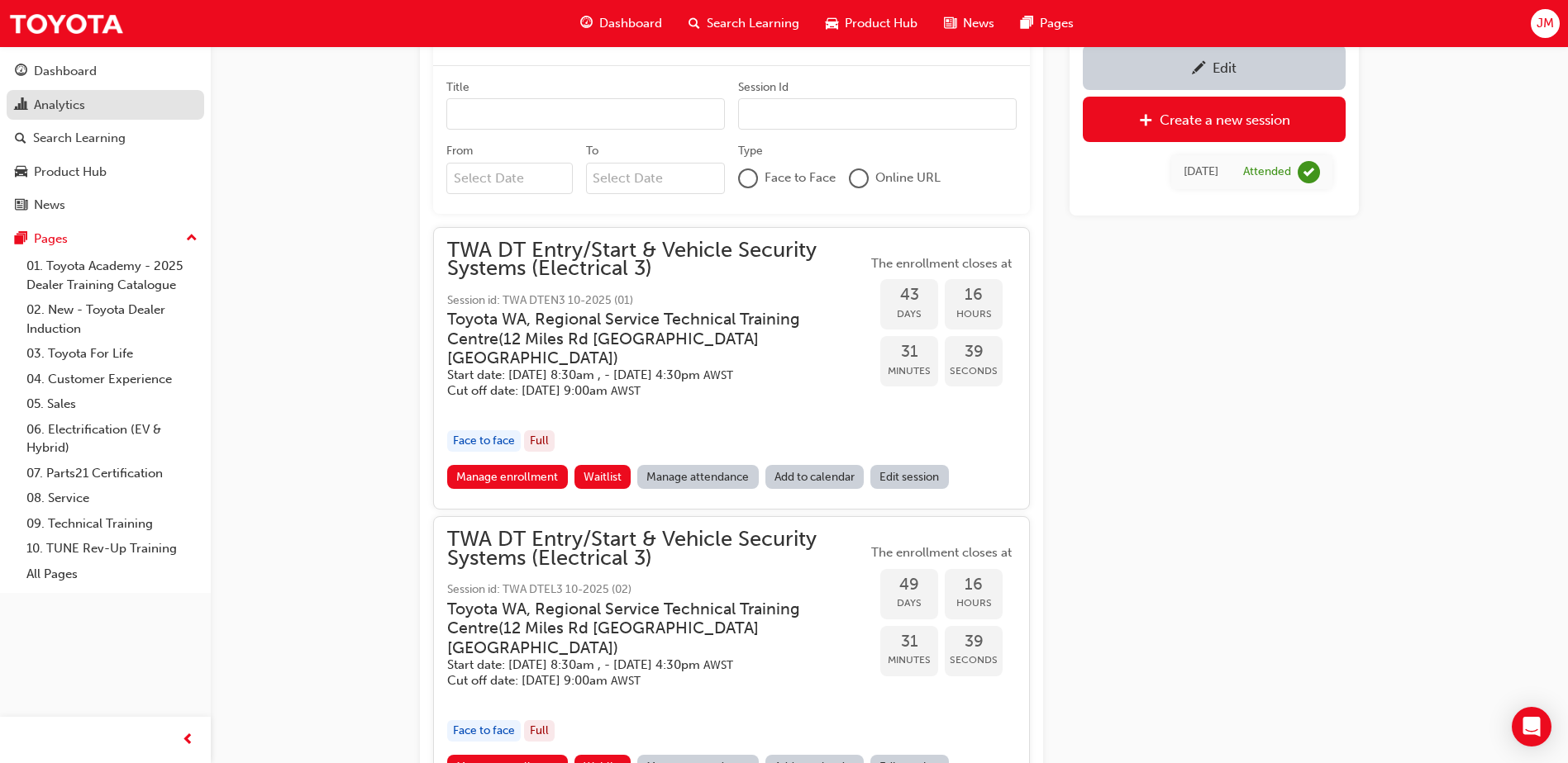
scroll to position [731, 0]
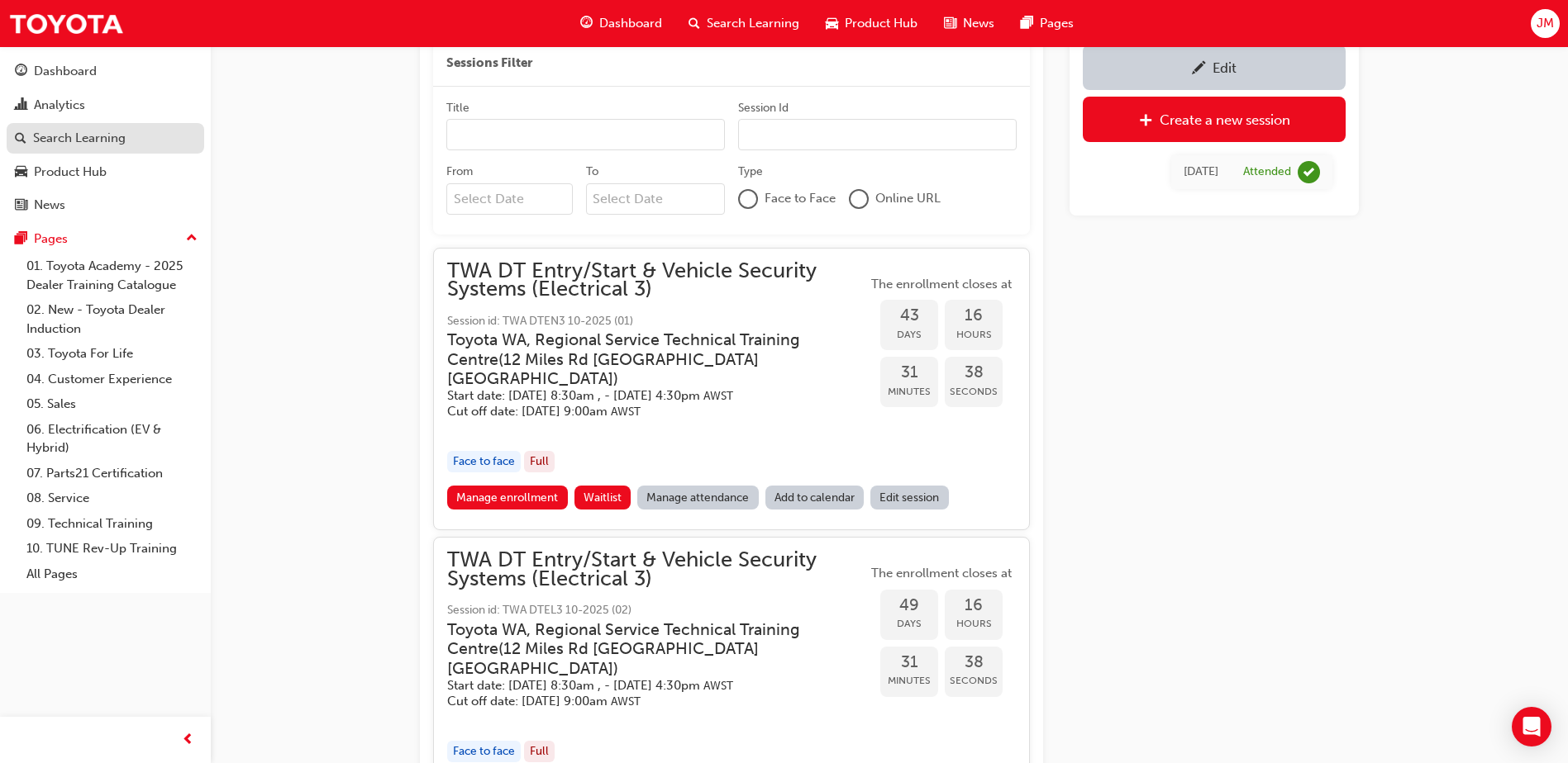
click at [83, 141] on div "Search Learning" at bounding box center [80, 138] width 93 height 19
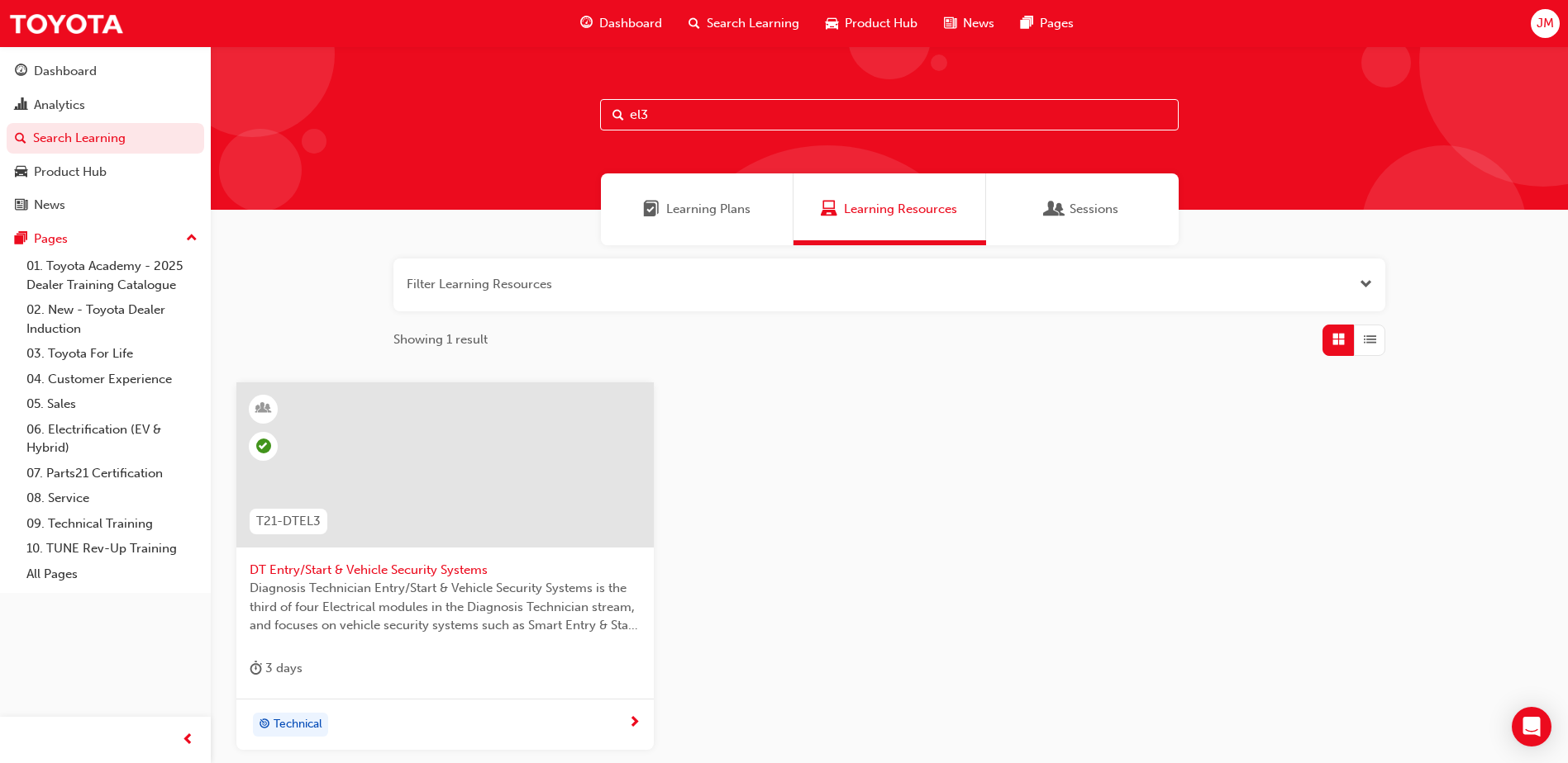
click at [666, 113] on input "el3" at bounding box center [889, 114] width 579 height 31
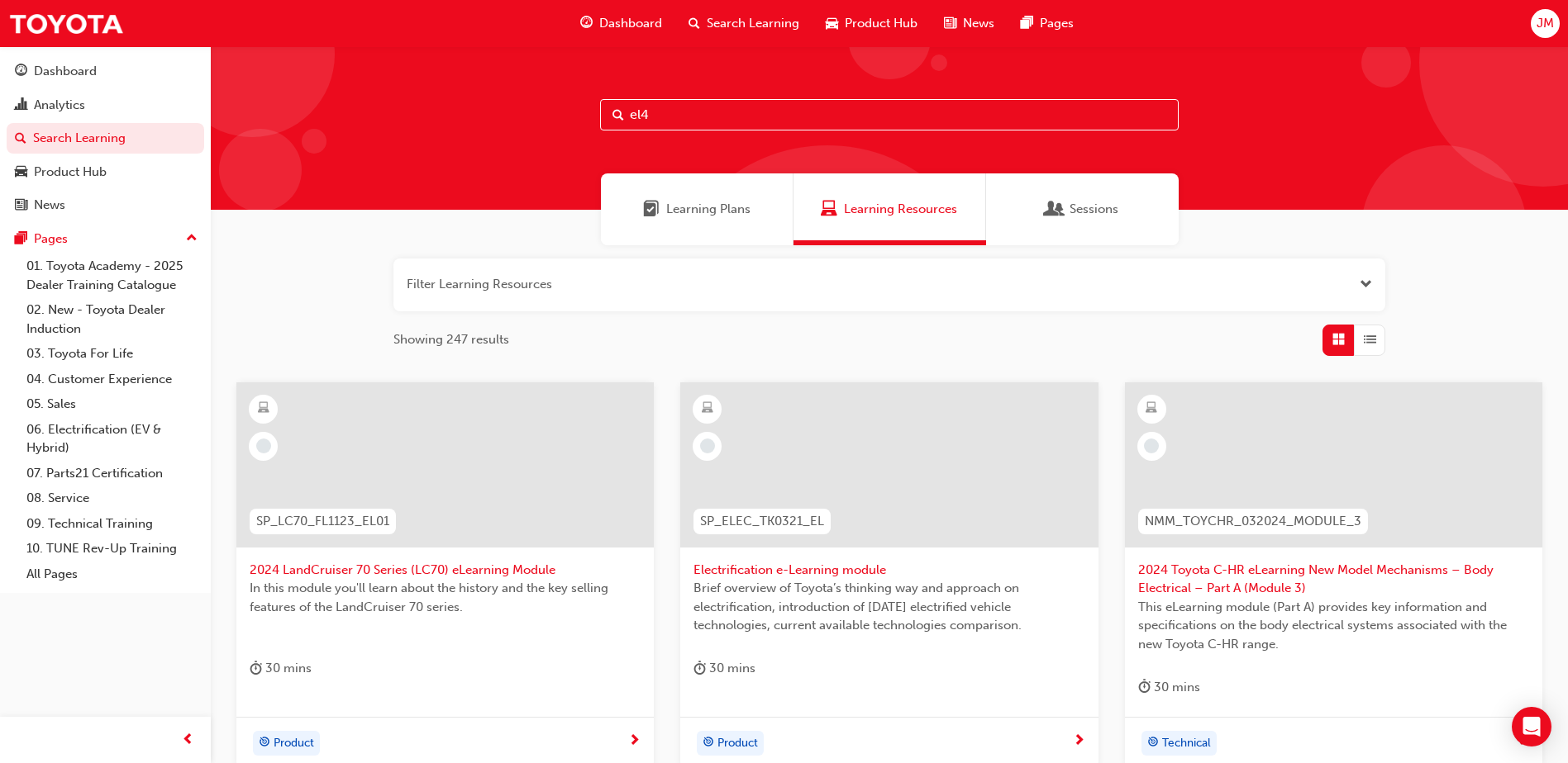
type input "el4"
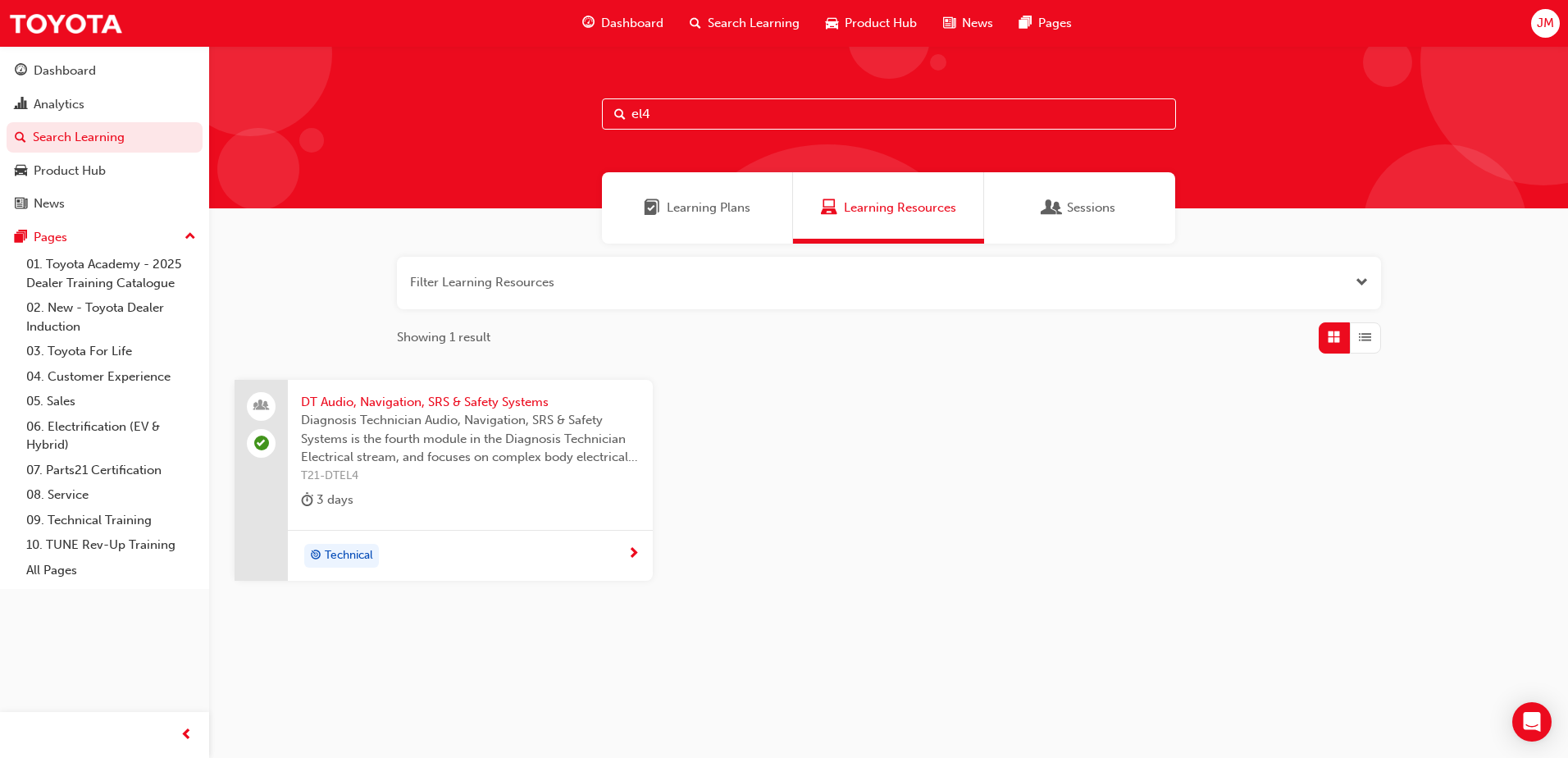
click at [530, 400] on span "DT Audio, Navigation, SRS & Safety Systems" at bounding box center [470, 403] width 338 height 19
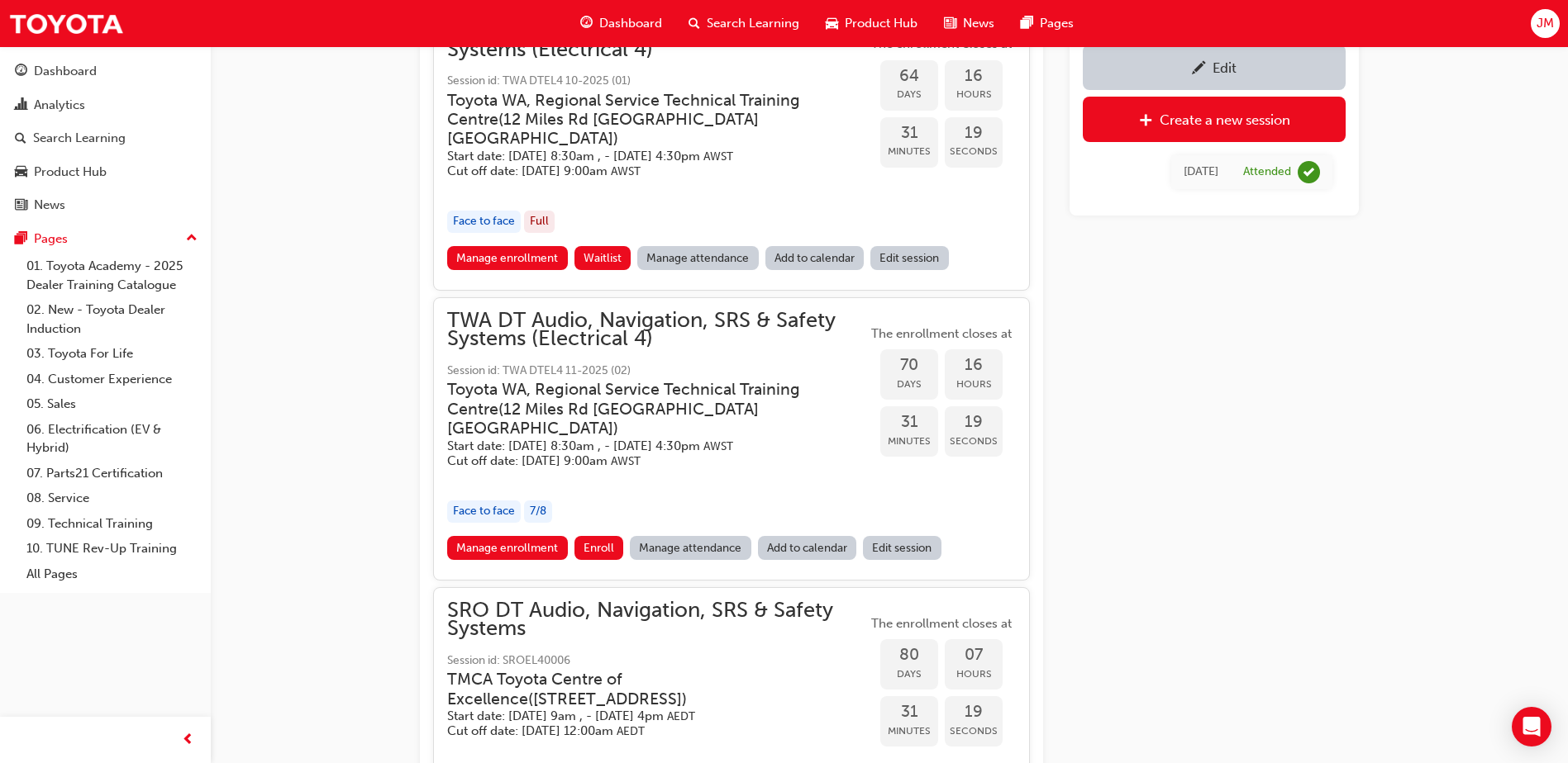
scroll to position [1487, 0]
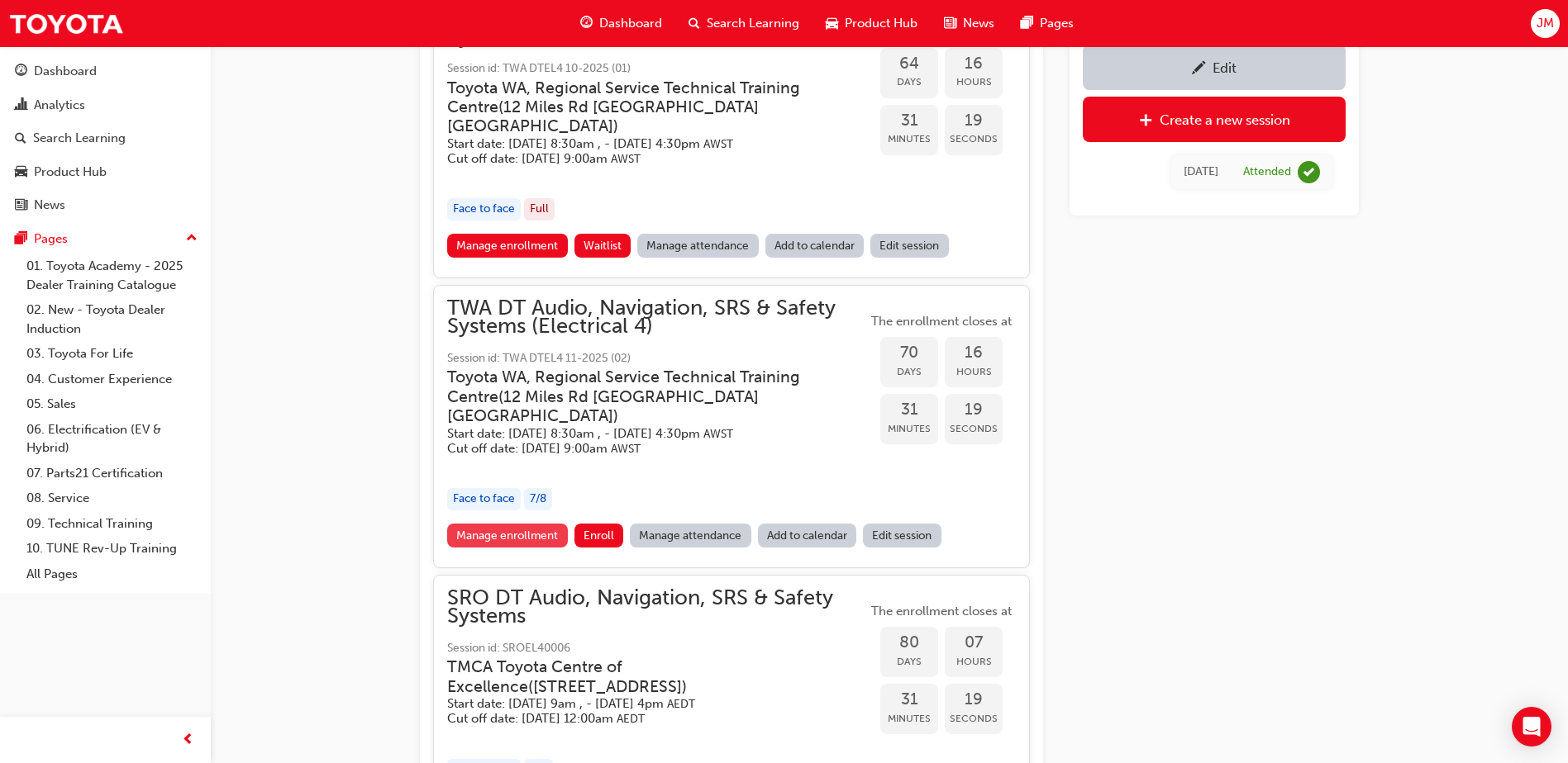
click at [516, 548] on link "Manage enrollment" at bounding box center [507, 535] width 121 height 24
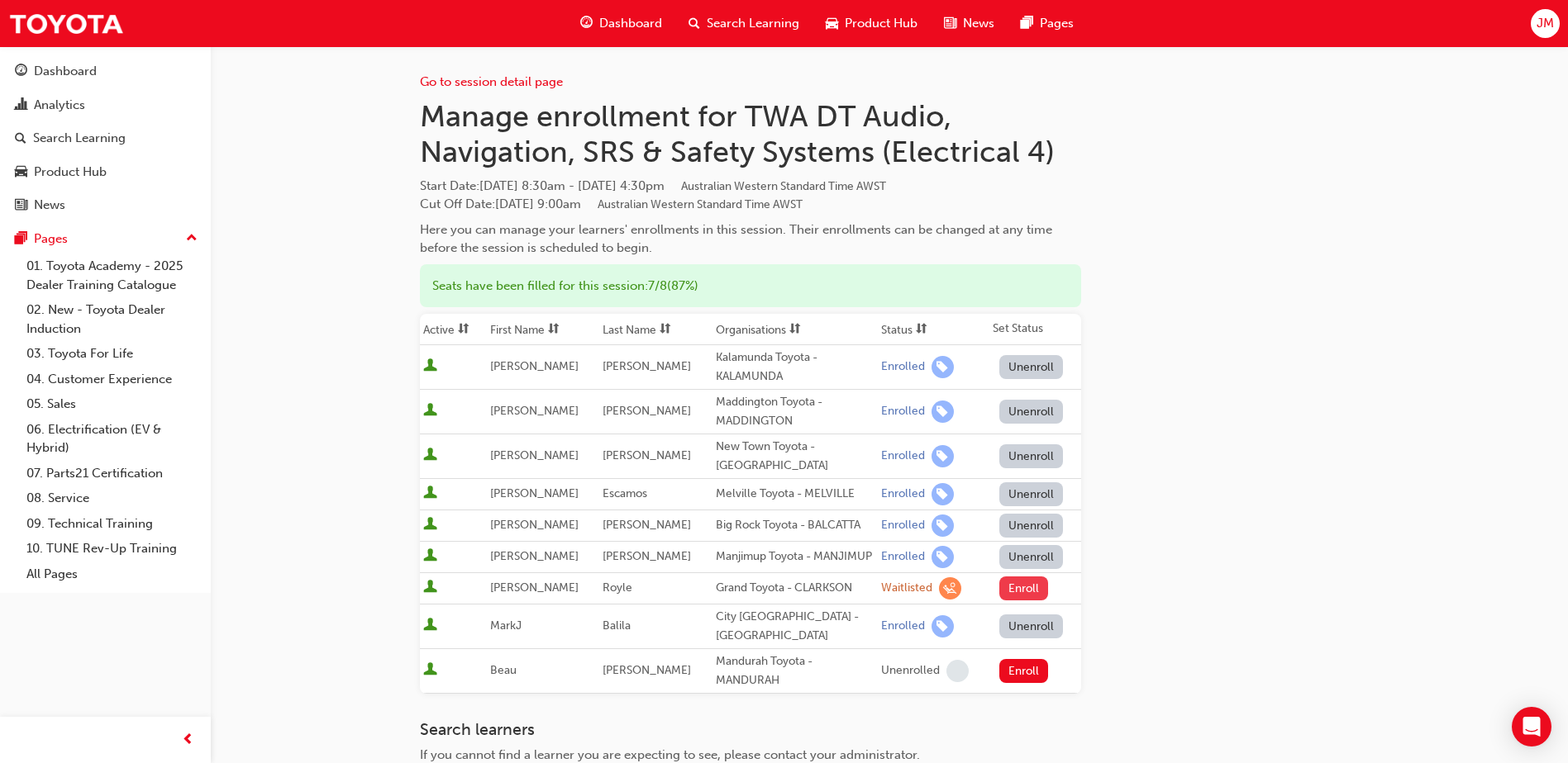
click at [1018, 600] on button "Enroll" at bounding box center [1024, 588] width 50 height 24
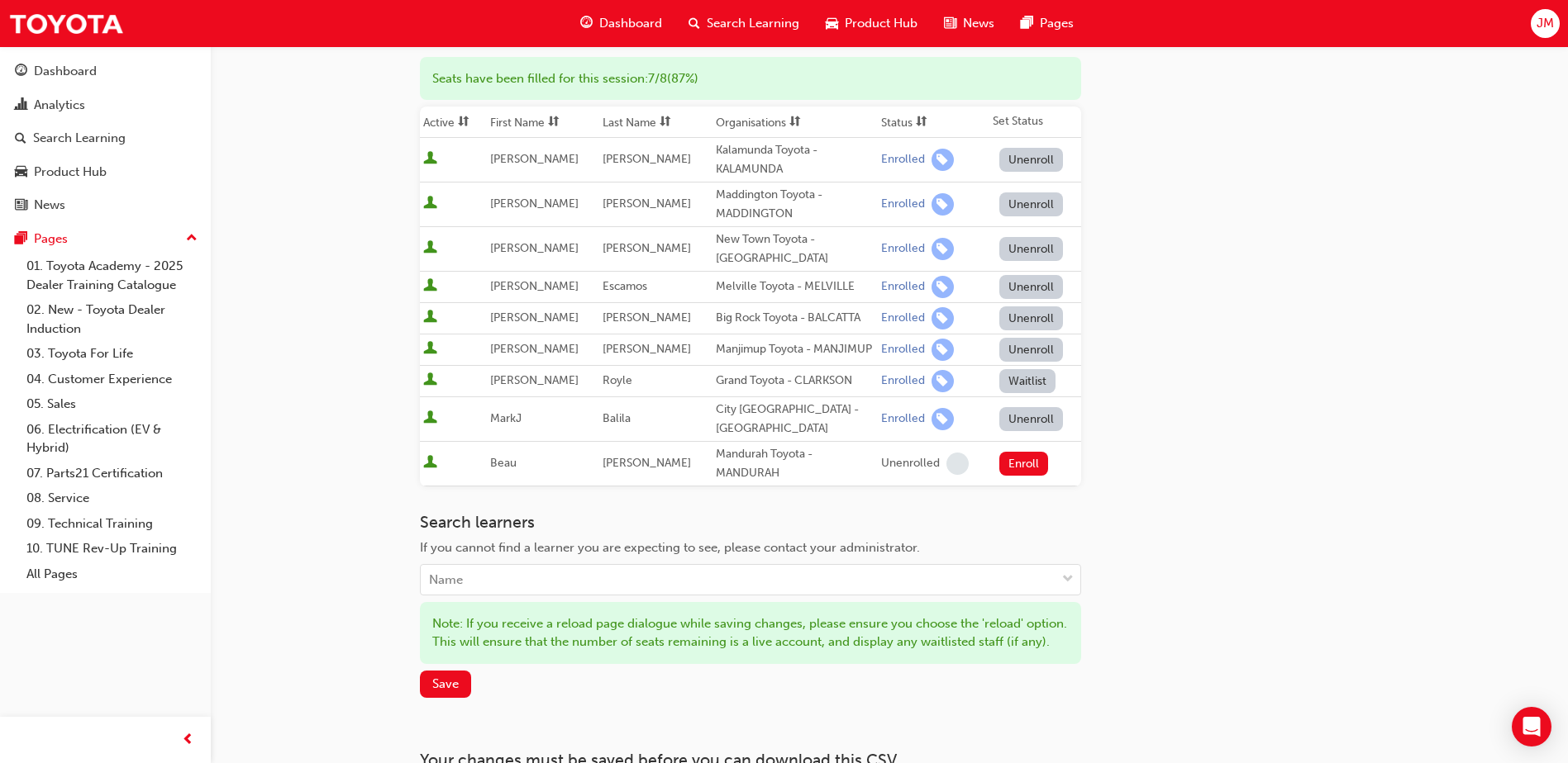
scroll to position [248, 0]
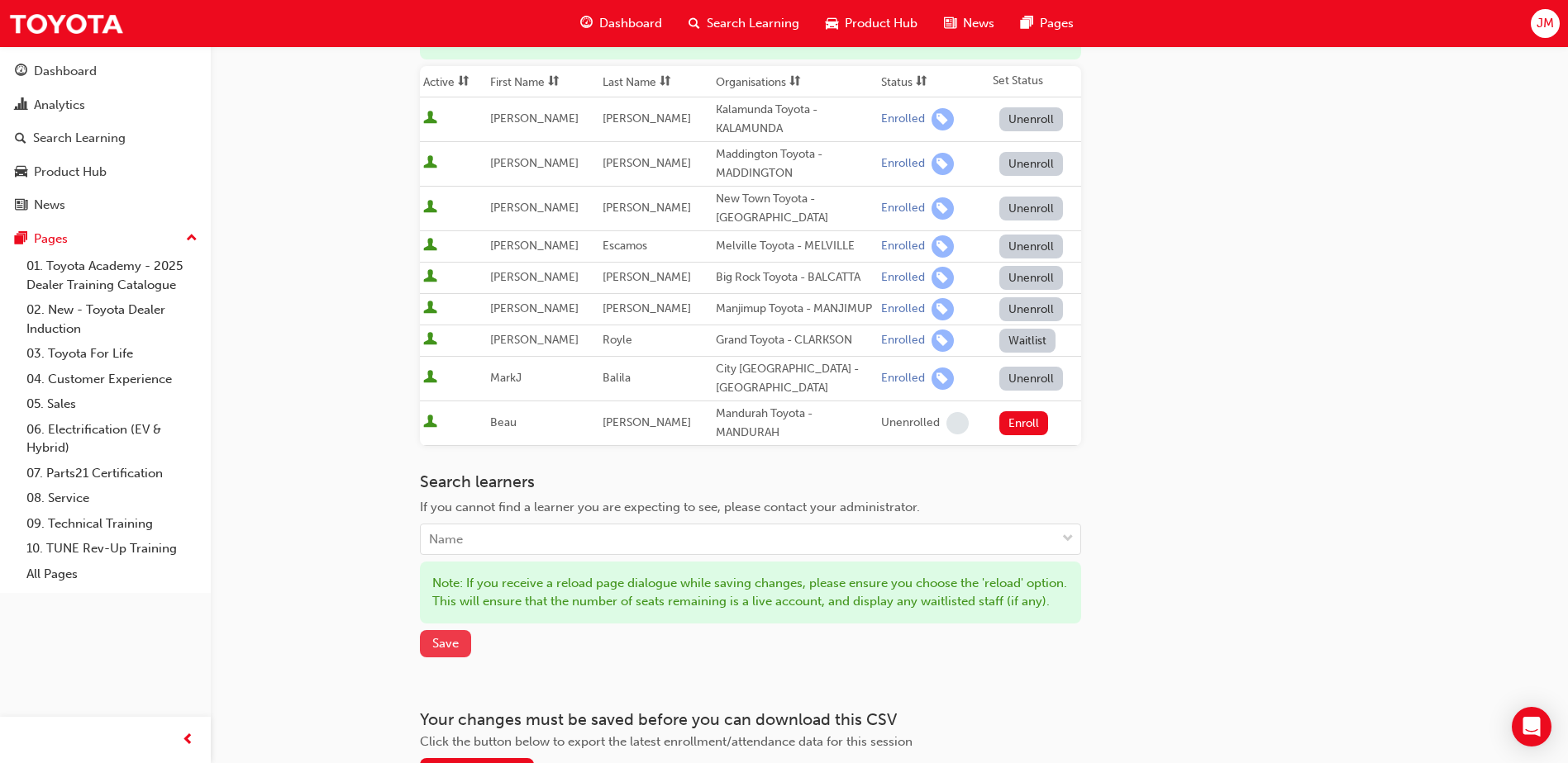
click at [436, 651] on span "Save" at bounding box center [445, 643] width 26 height 15
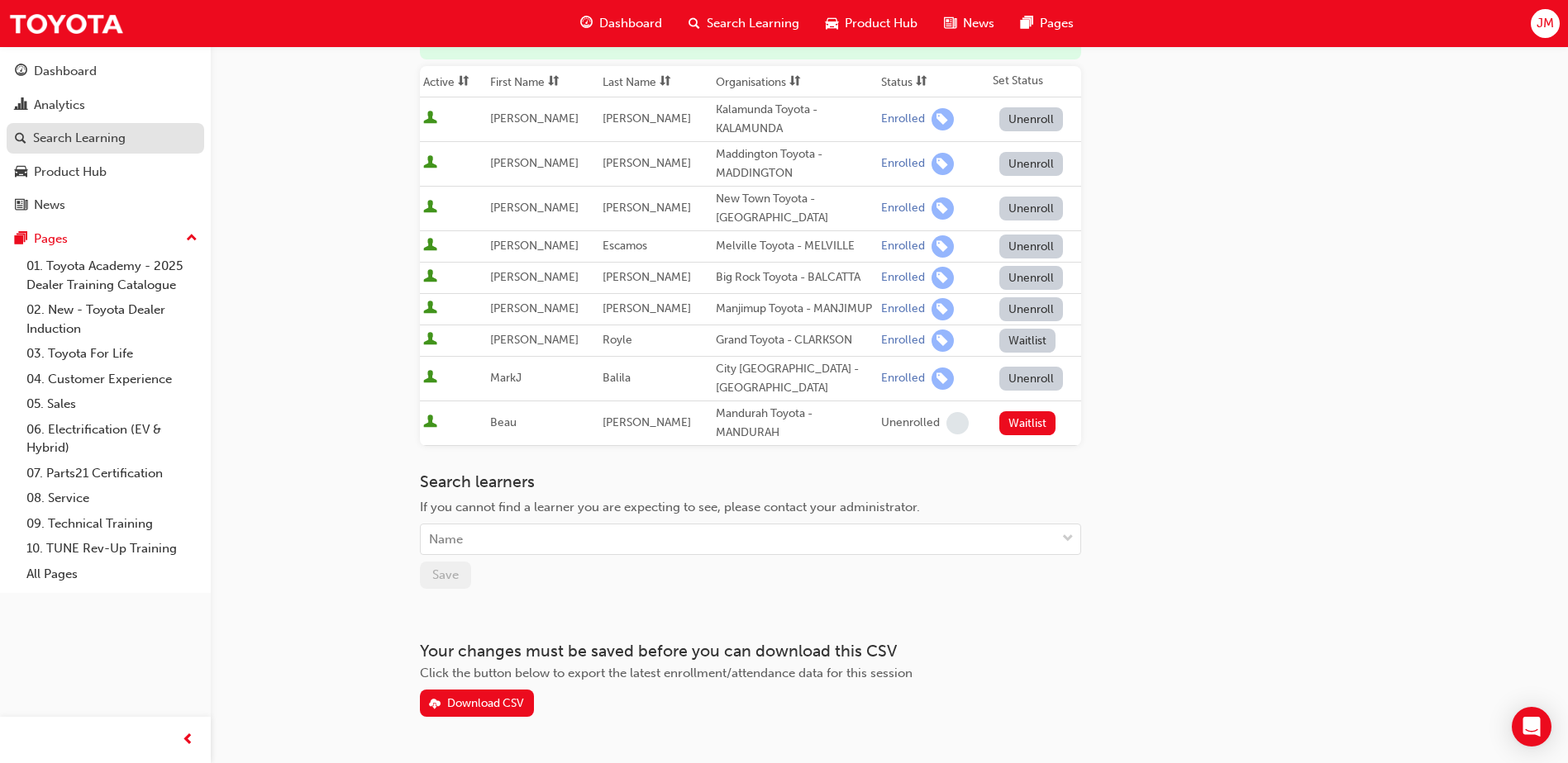
click at [98, 140] on div "Search Learning" at bounding box center [80, 138] width 93 height 19
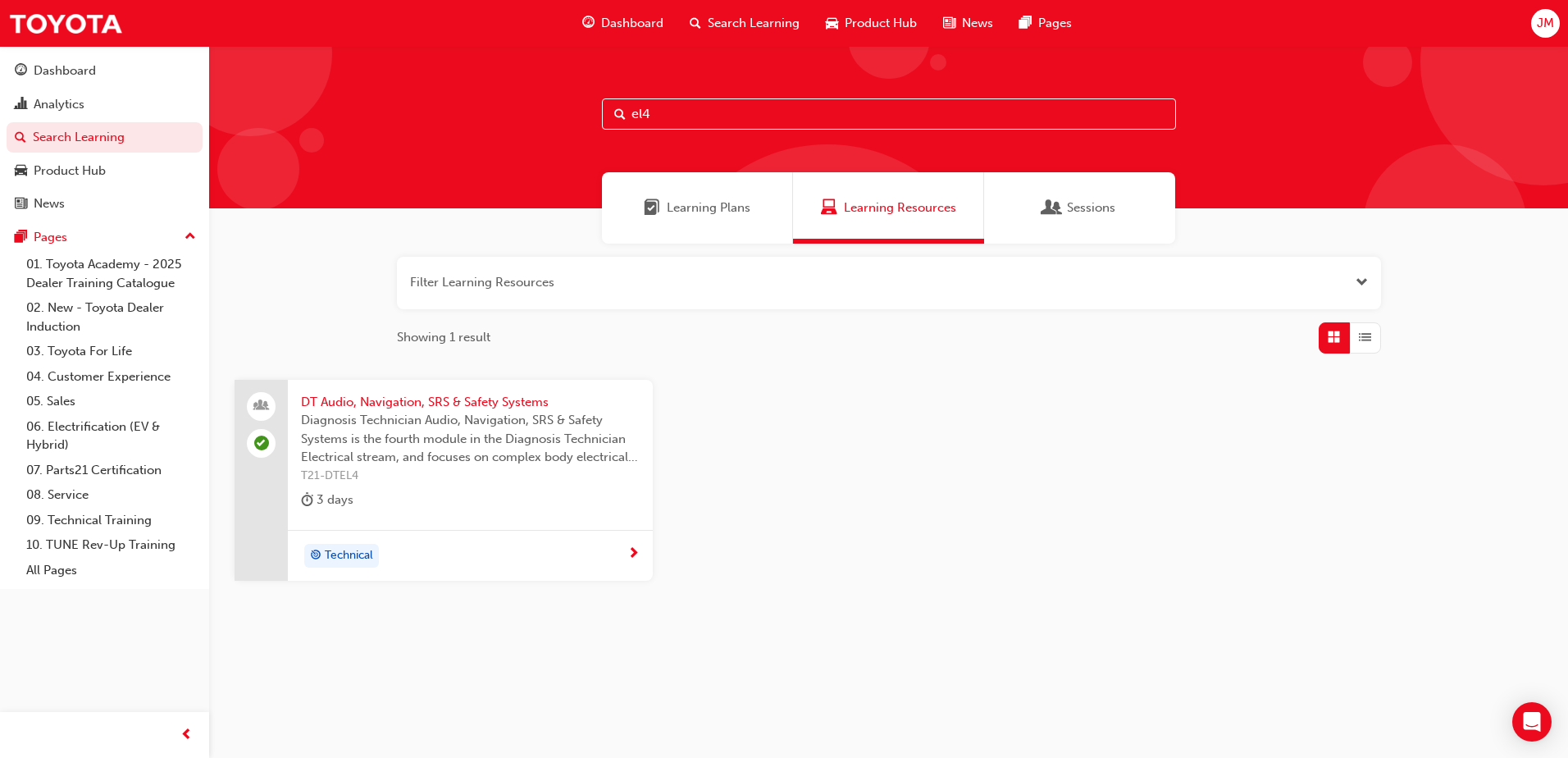
click at [449, 399] on span "DT Audio, Navigation, SRS & Safety Systems" at bounding box center [470, 403] width 338 height 19
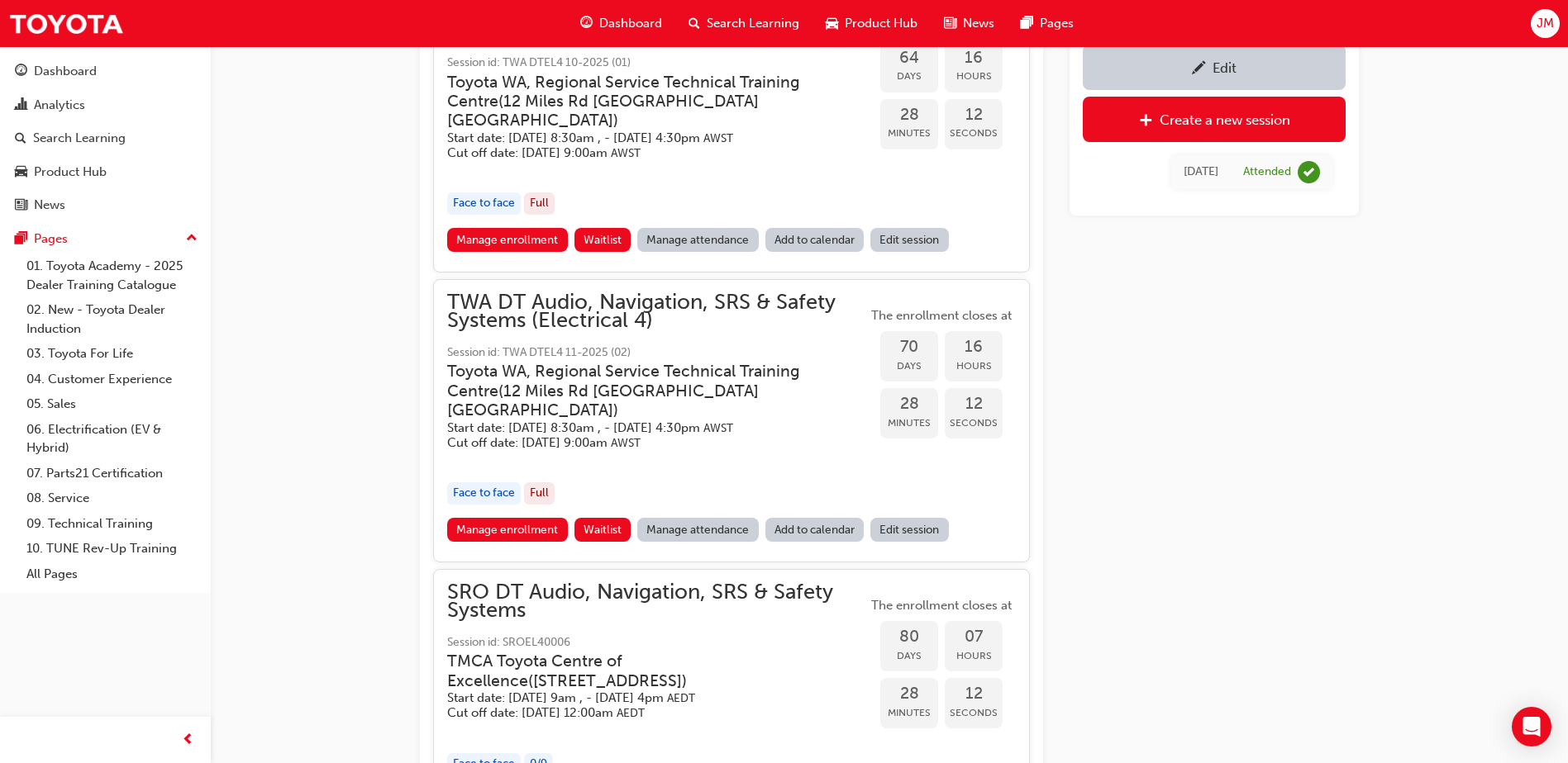
scroll to position [1495, 0]
click at [659, 540] on link "Manage attendance" at bounding box center [698, 528] width 122 height 24
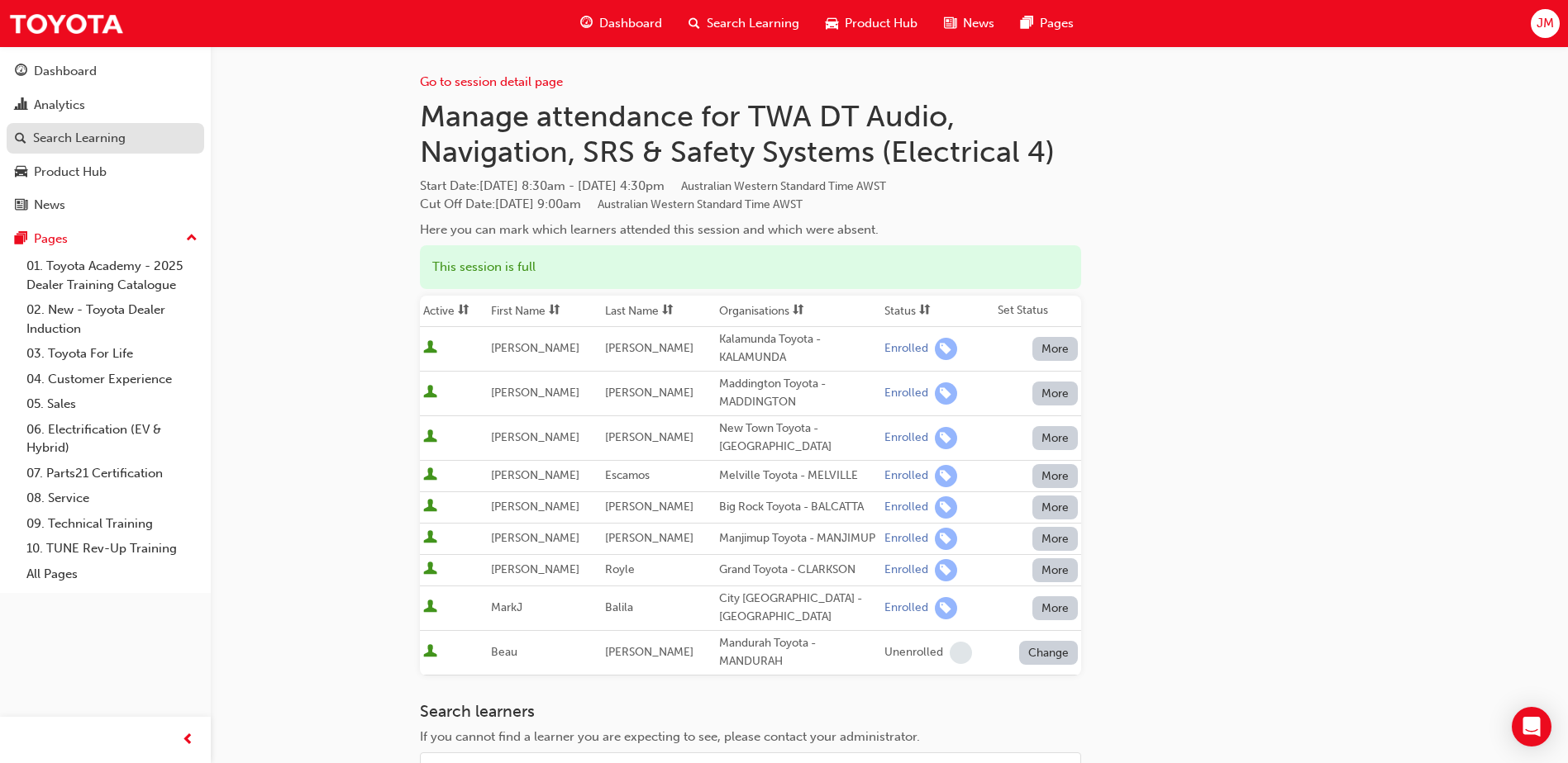
click at [103, 138] on div "Search Learning" at bounding box center [80, 138] width 93 height 19
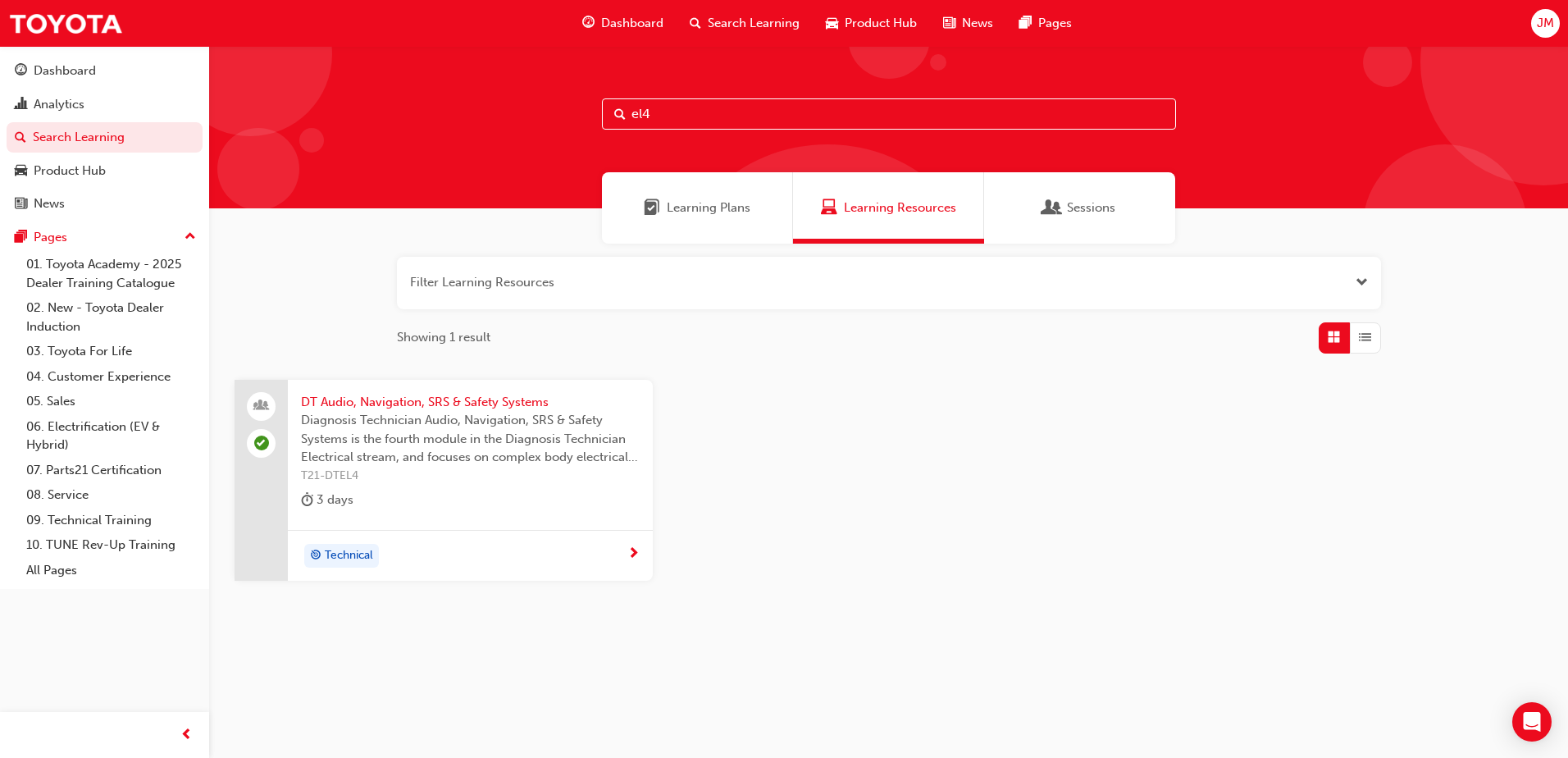
click at [665, 109] on input "el4" at bounding box center [889, 114] width 574 height 31
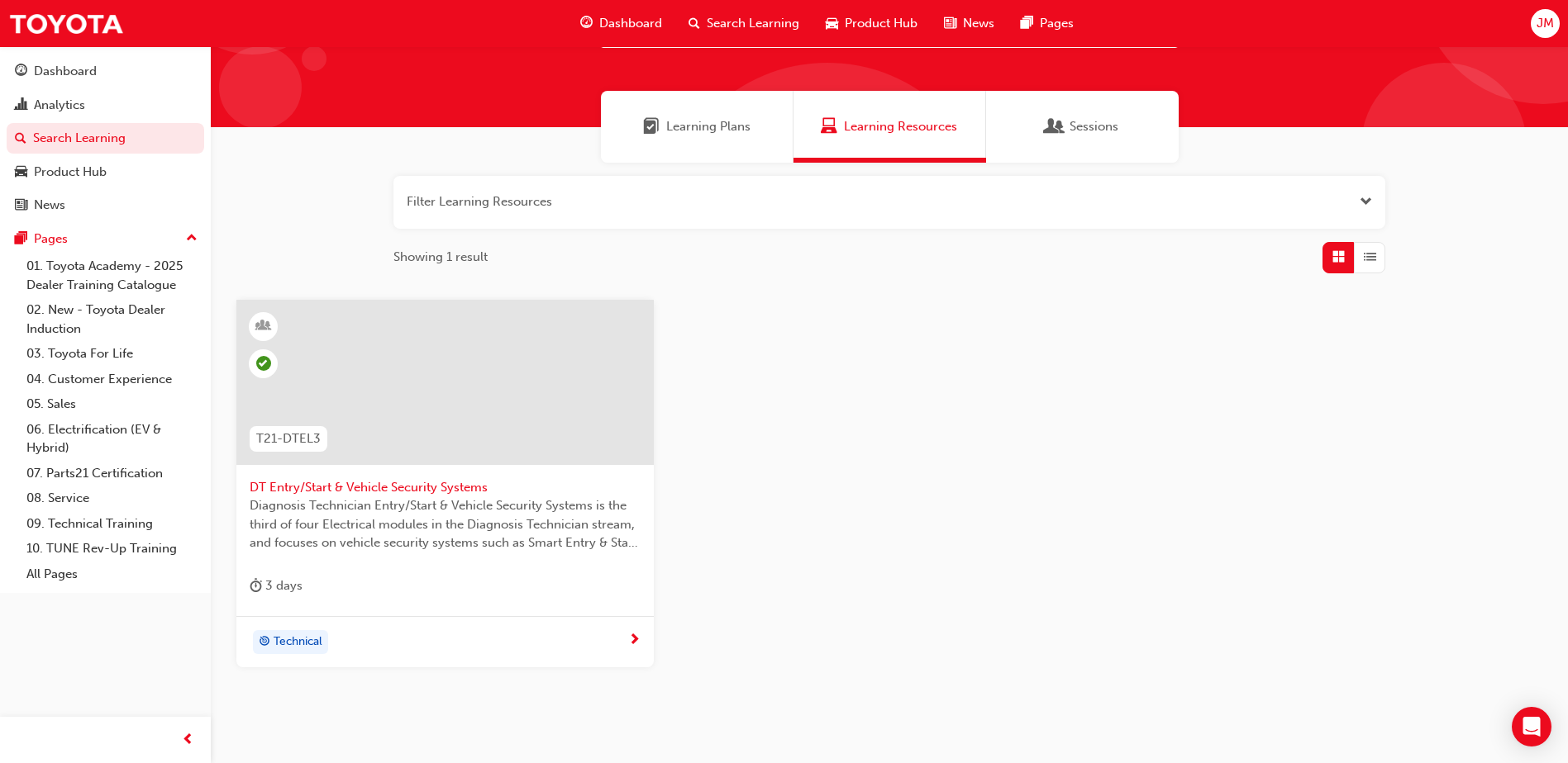
type input "el3"
click at [455, 482] on span "DT Entry/Start & Vehicle Security Systems" at bounding box center [444, 488] width 391 height 19
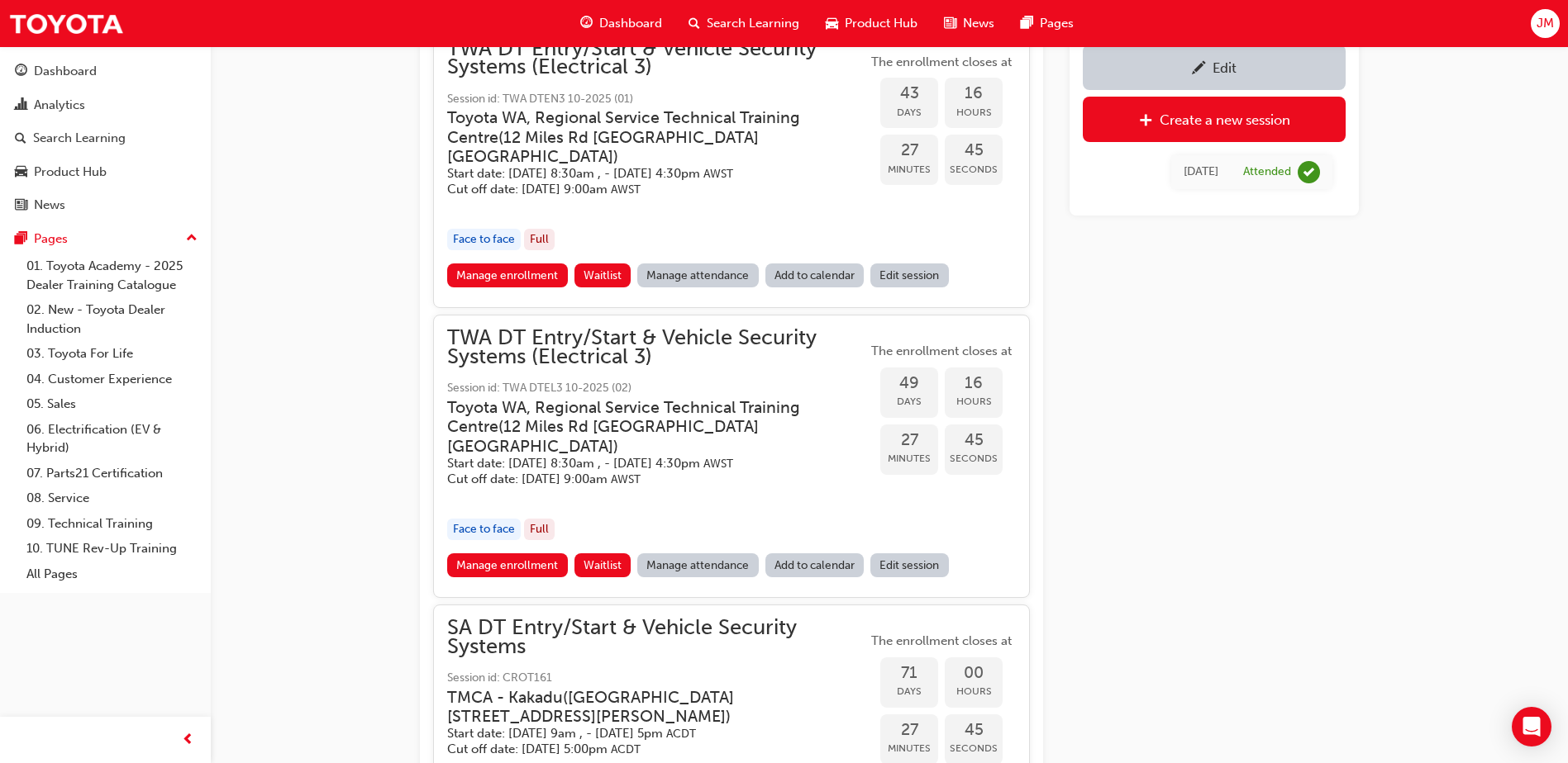
scroll to position [979, 0]
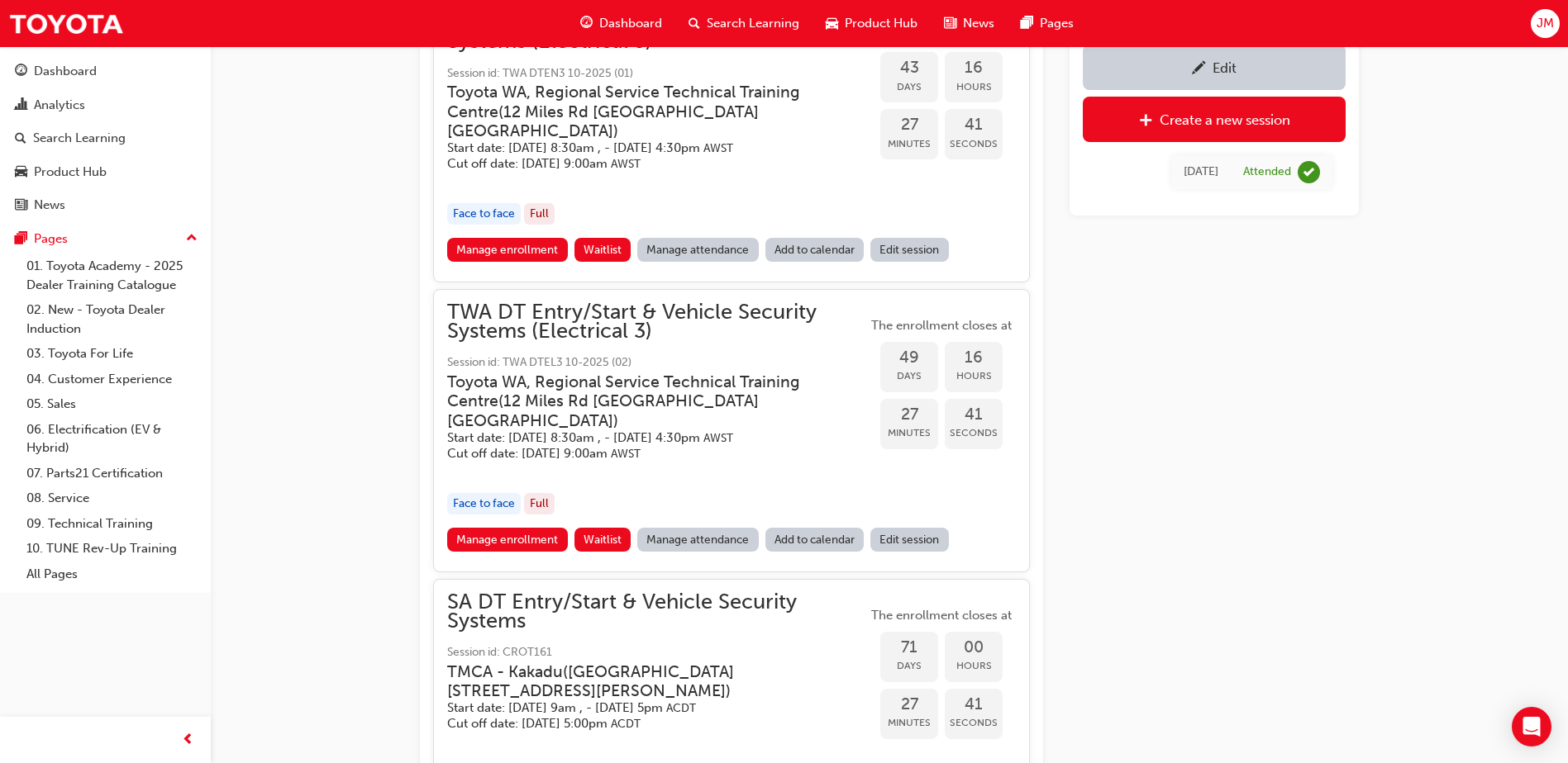
click at [670, 528] on link "Manage attendance" at bounding box center [698, 539] width 122 height 24
